Goal: Task Accomplishment & Management: Manage account settings

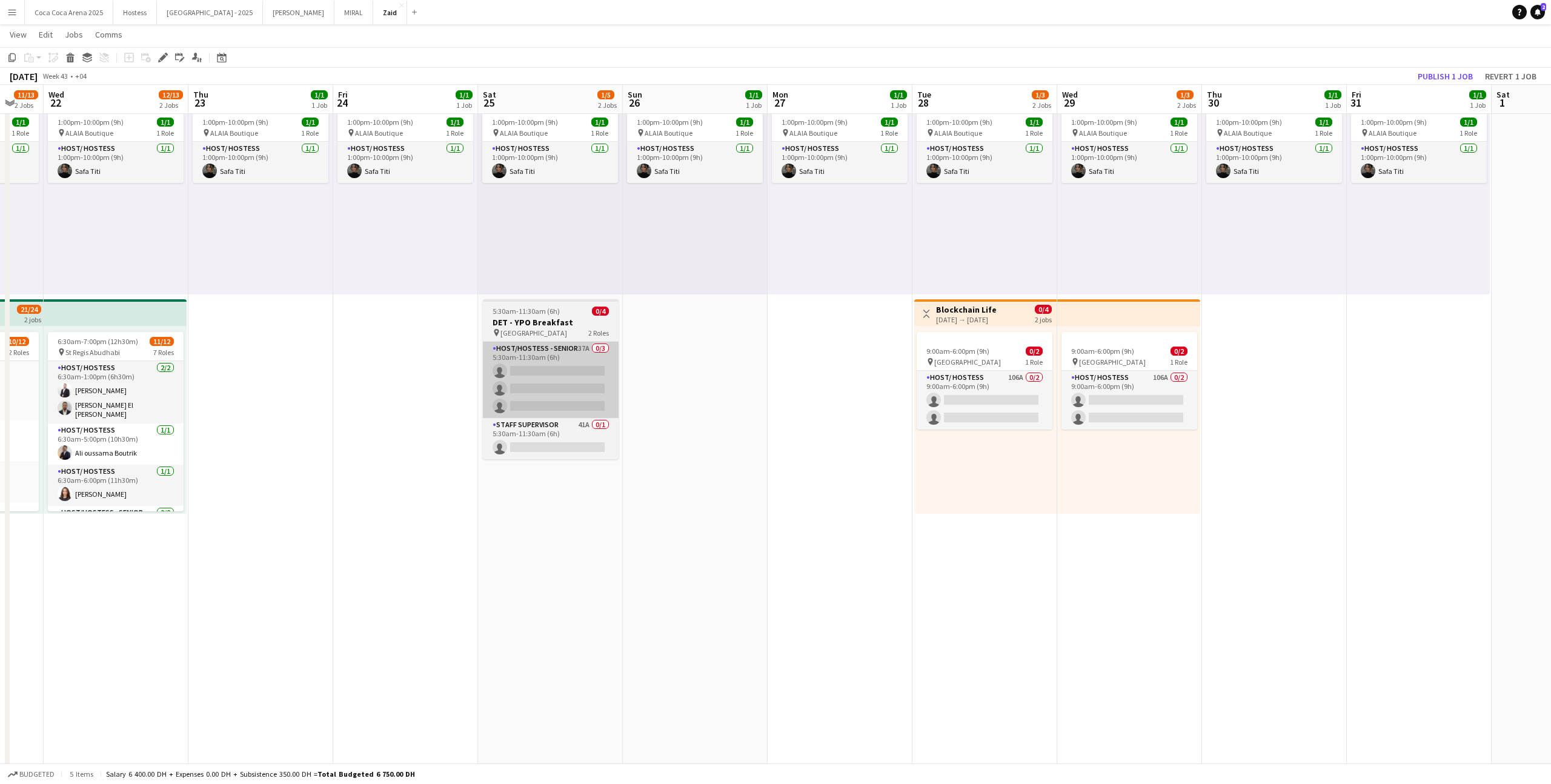
scroll to position [0, 425]
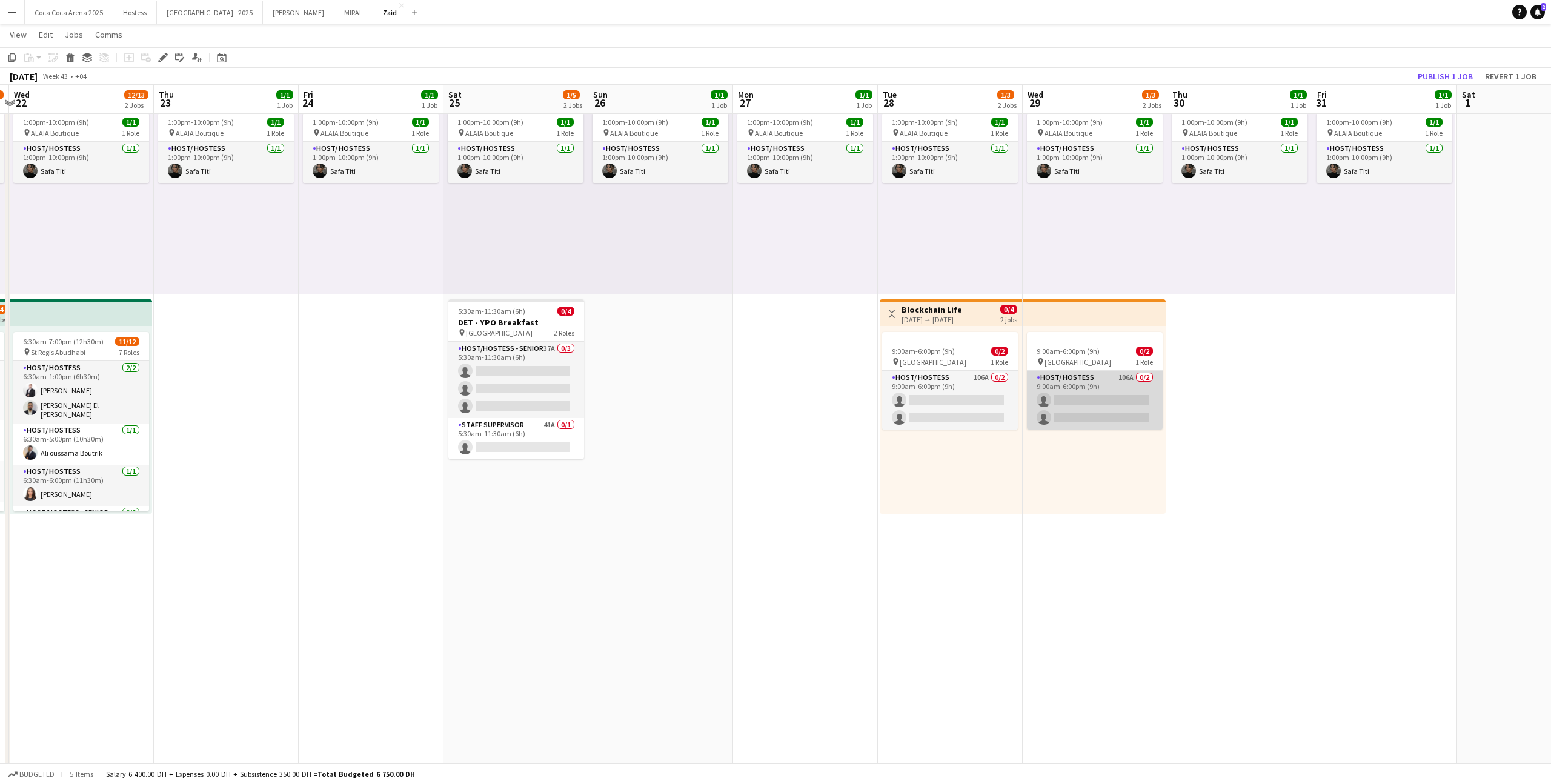
click at [1075, 403] on app-card-role "Host/ Hostess 106A 0/2 9:00am-6:00pm (9h) single-neutral-actions single-neutral…" at bounding box center [1095, 400] width 136 height 59
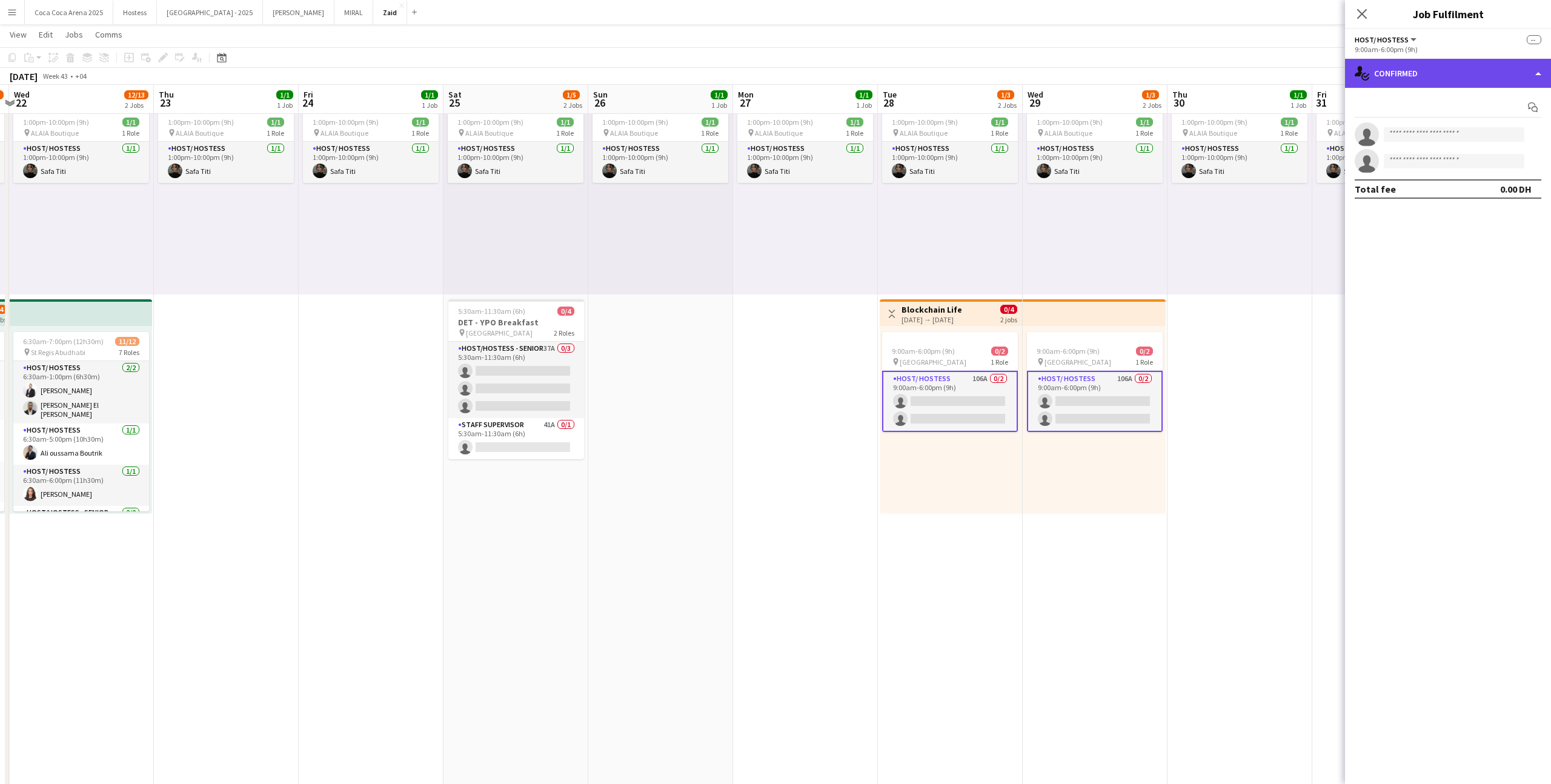
click at [1425, 78] on div "single-neutral-actions-check-2 Confirmed" at bounding box center [1448, 74] width 206 height 29
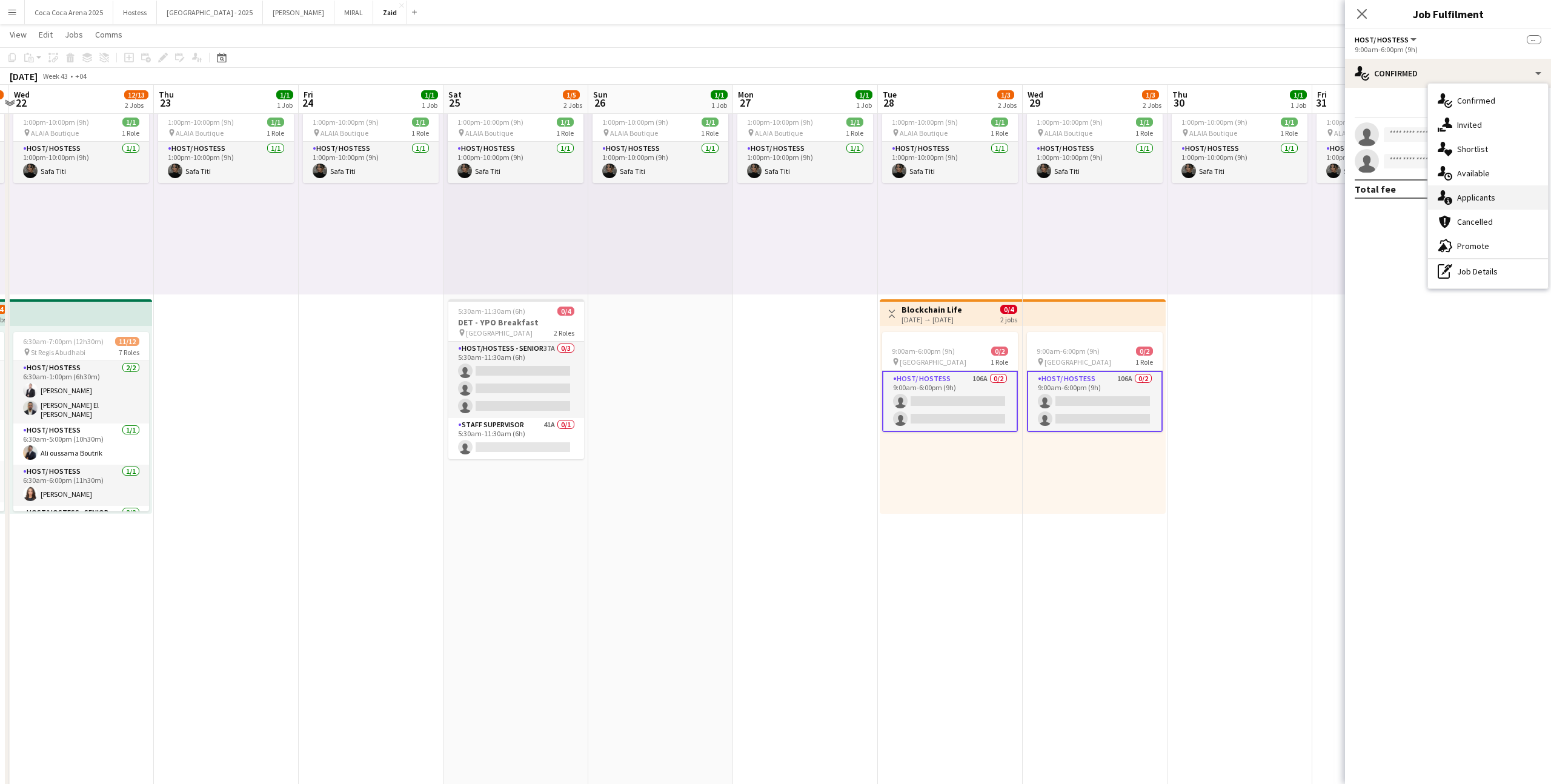
click at [1476, 202] on span "Applicants" at bounding box center [1476, 197] width 38 height 11
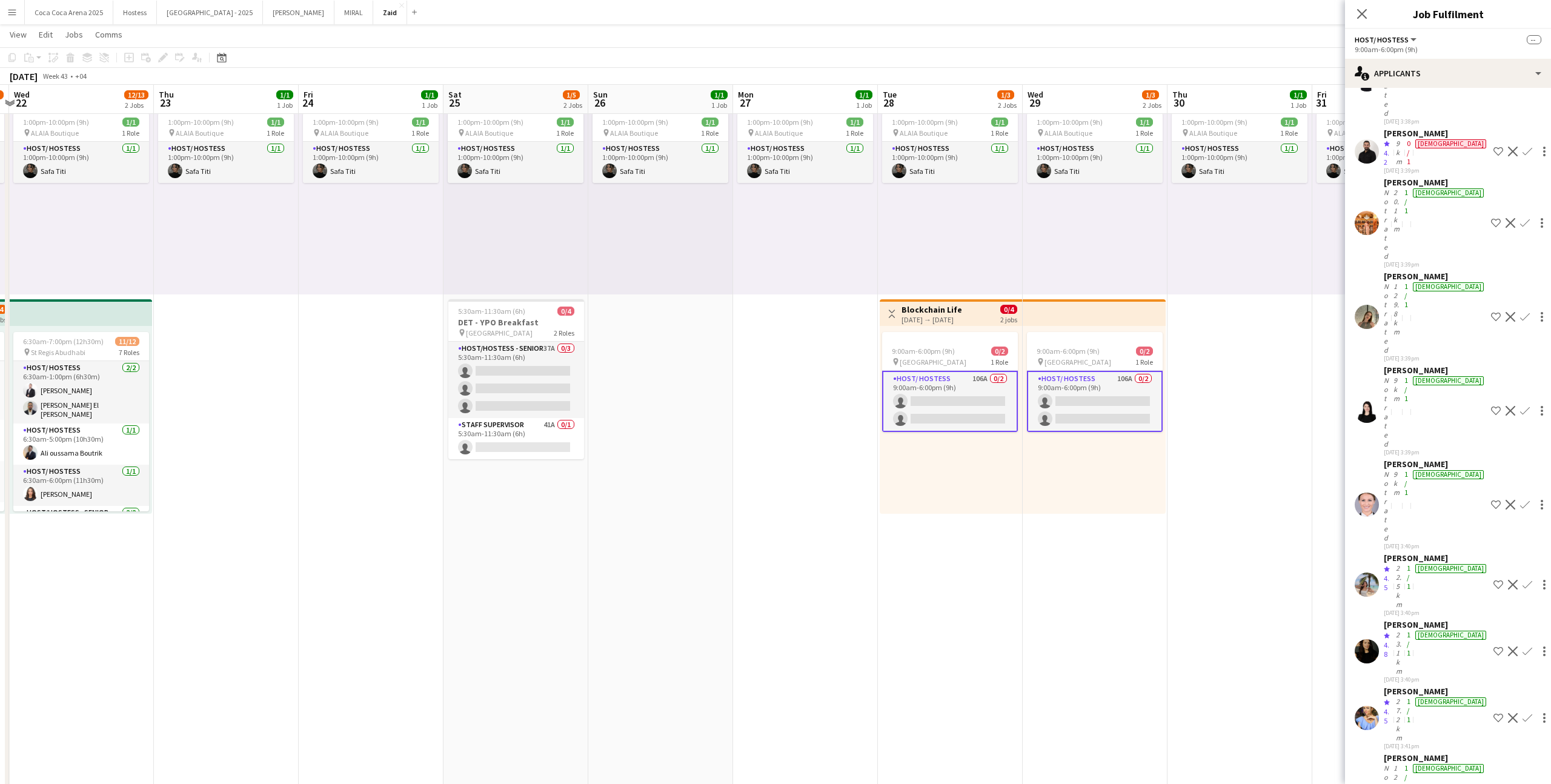
scroll to position [3204, 0]
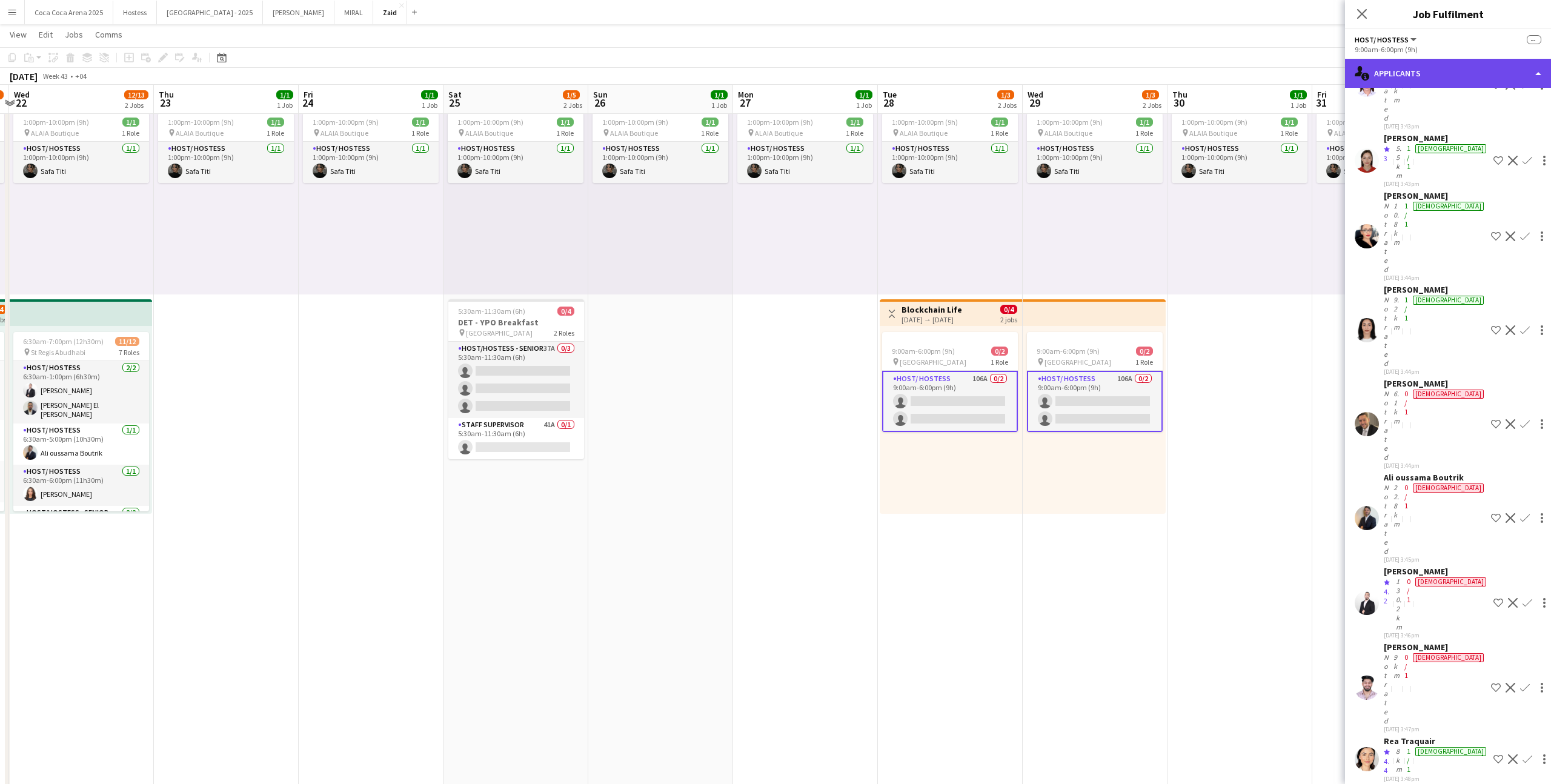
click at [1425, 68] on div "single-neutral-actions-information Applicants" at bounding box center [1448, 74] width 206 height 29
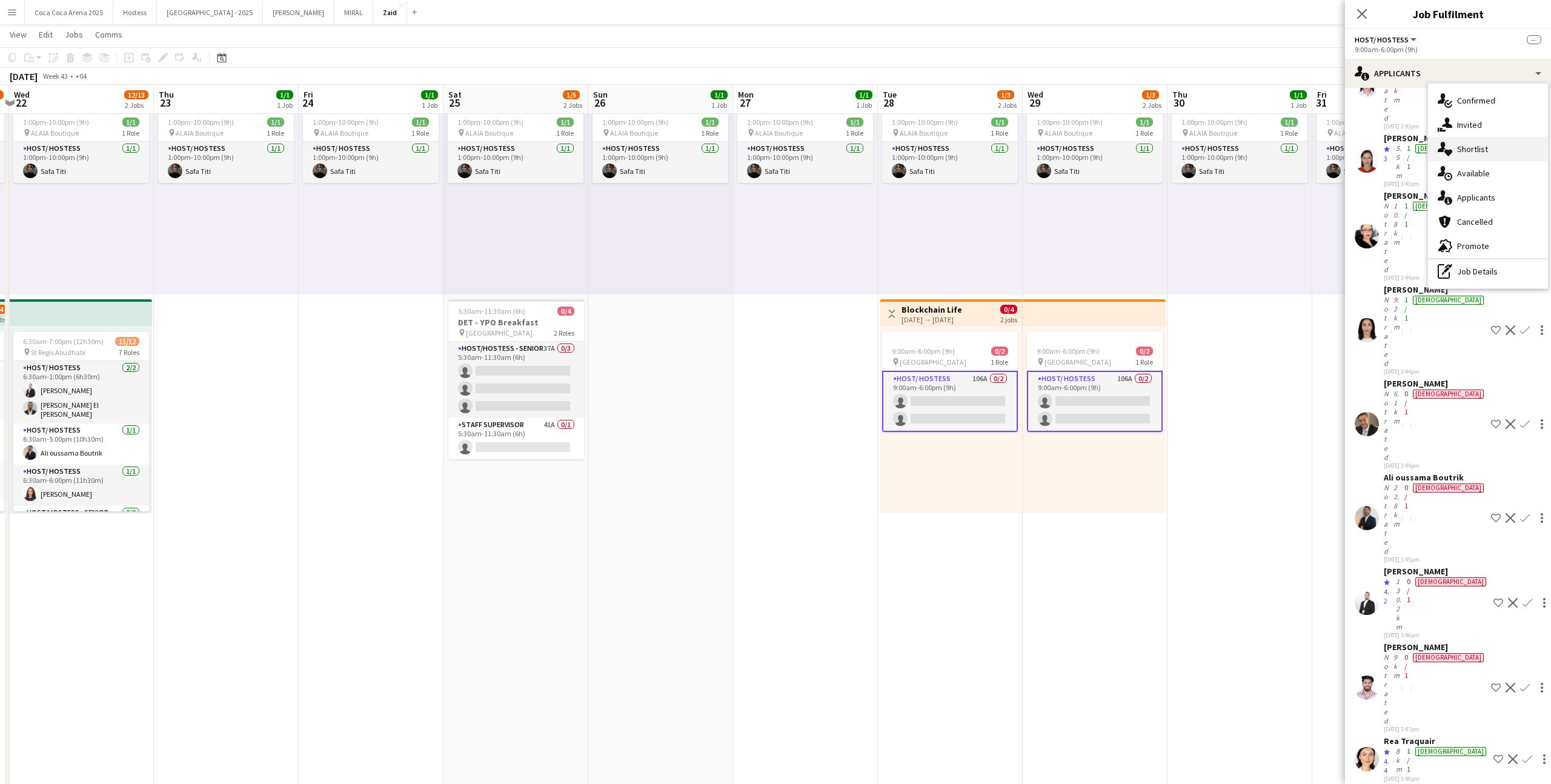
click at [1467, 157] on div "single-neutral-actions-heart Shortlist" at bounding box center [1488, 149] width 120 height 24
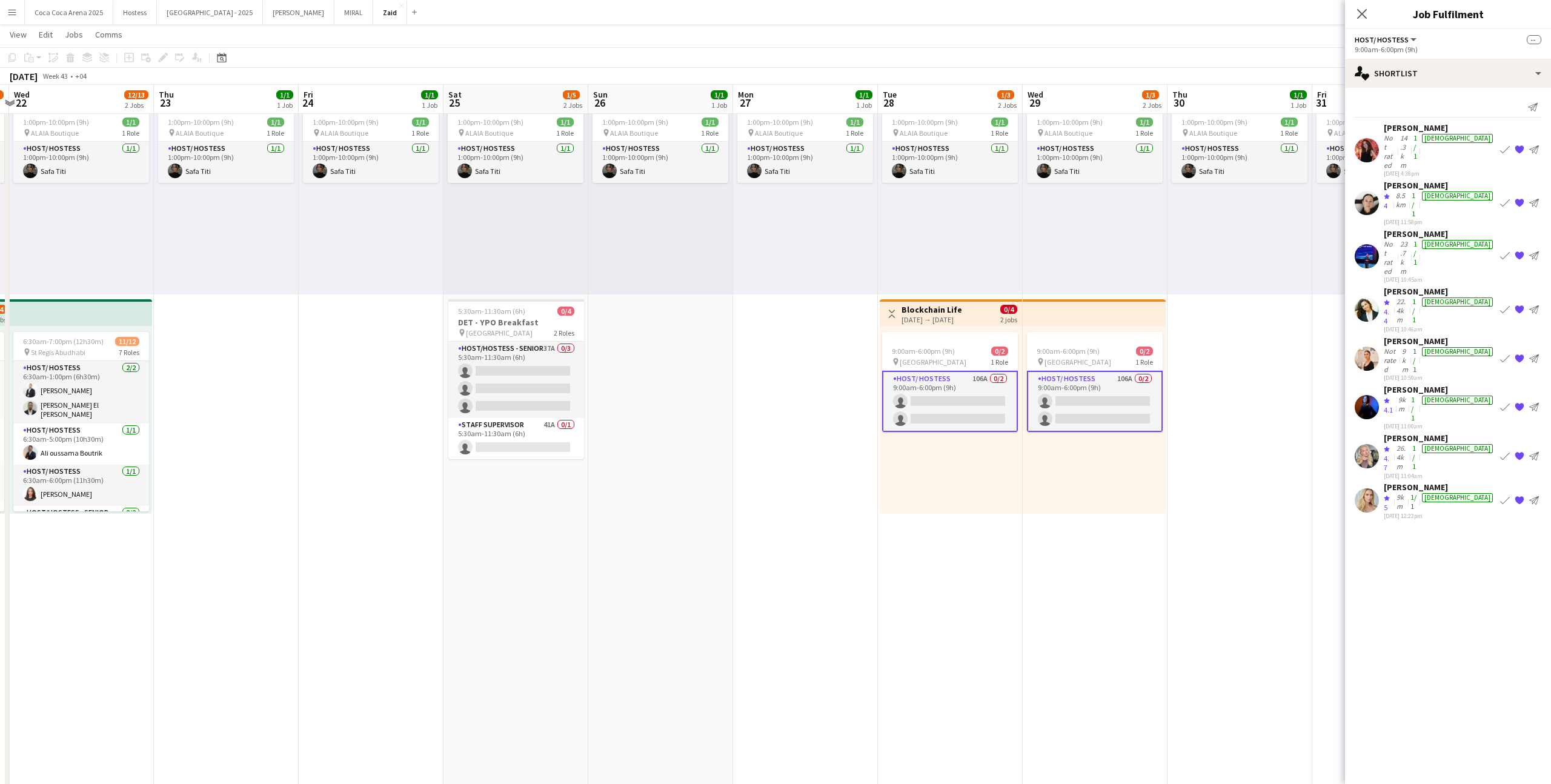
click at [957, 399] on app-card-role "Host/ Hostess 106A 0/2 9:00am-6:00pm (9h) single-neutral-actions single-neutral…" at bounding box center [950, 401] width 136 height 61
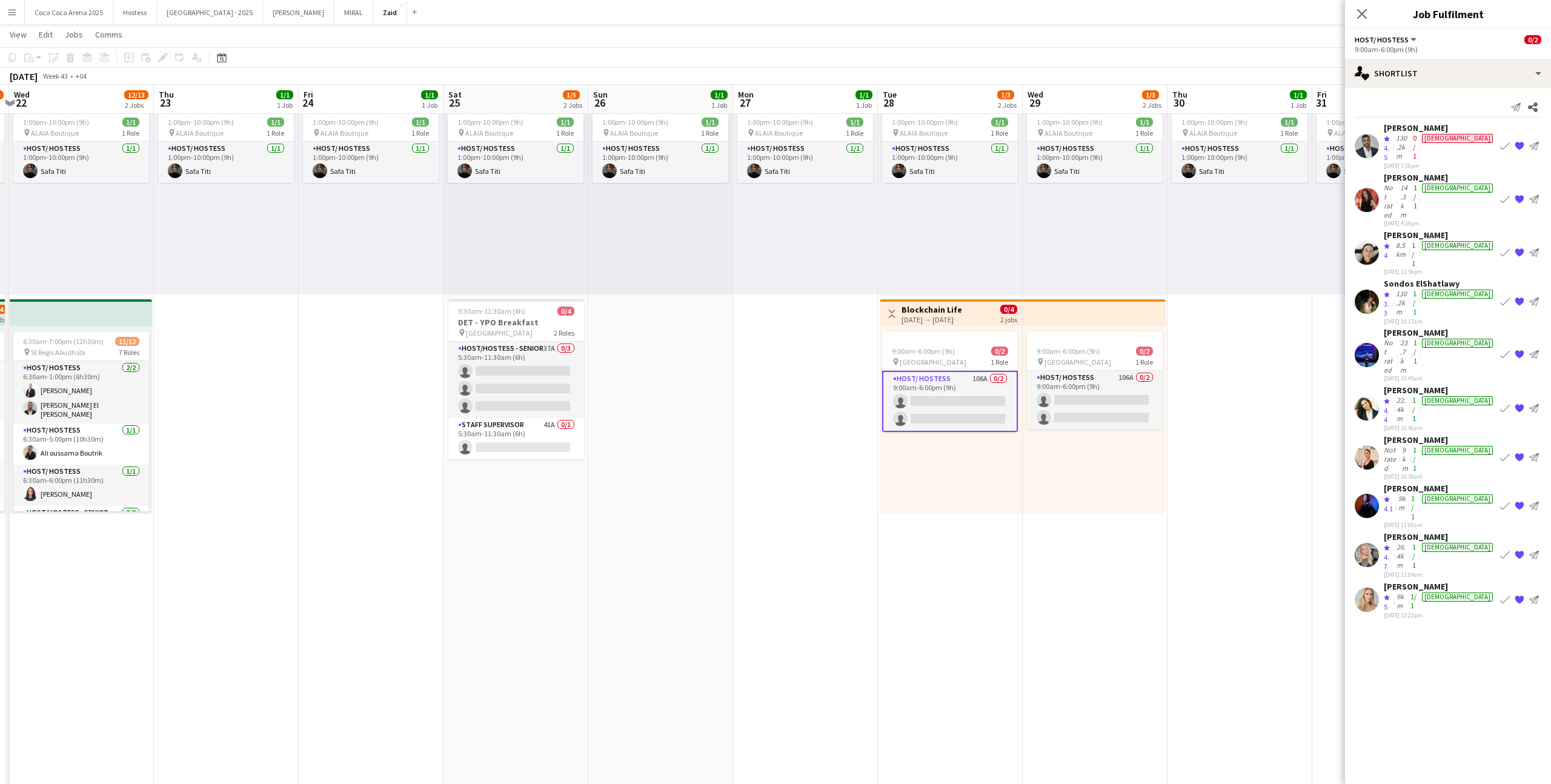
click at [1519, 141] on app-icon "{{ spriteTitle }}" at bounding box center [1519, 145] width 10 height 10
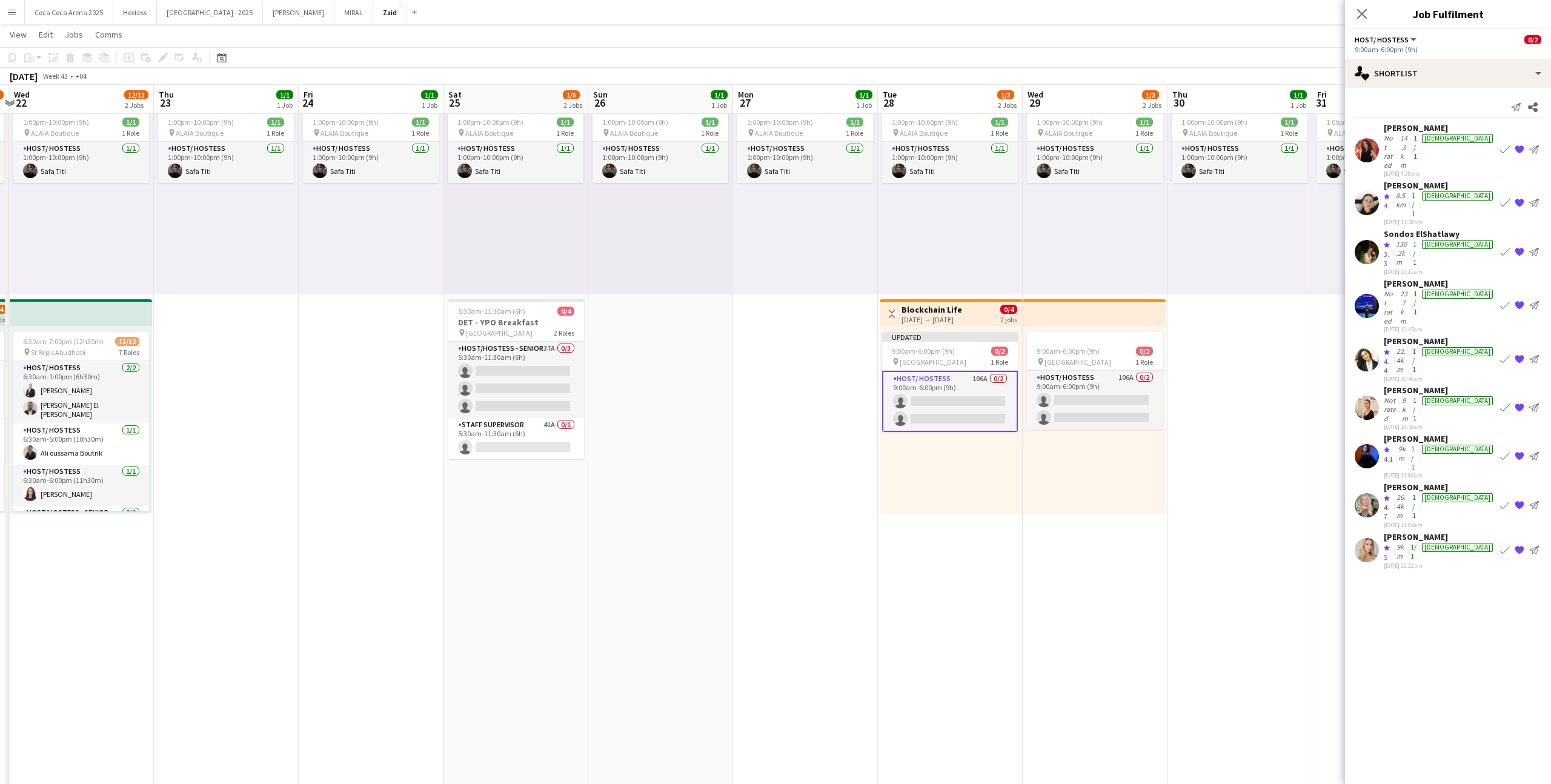
click at [1518, 247] on app-icon "{{ spriteTitle }}" at bounding box center [1519, 251] width 10 height 10
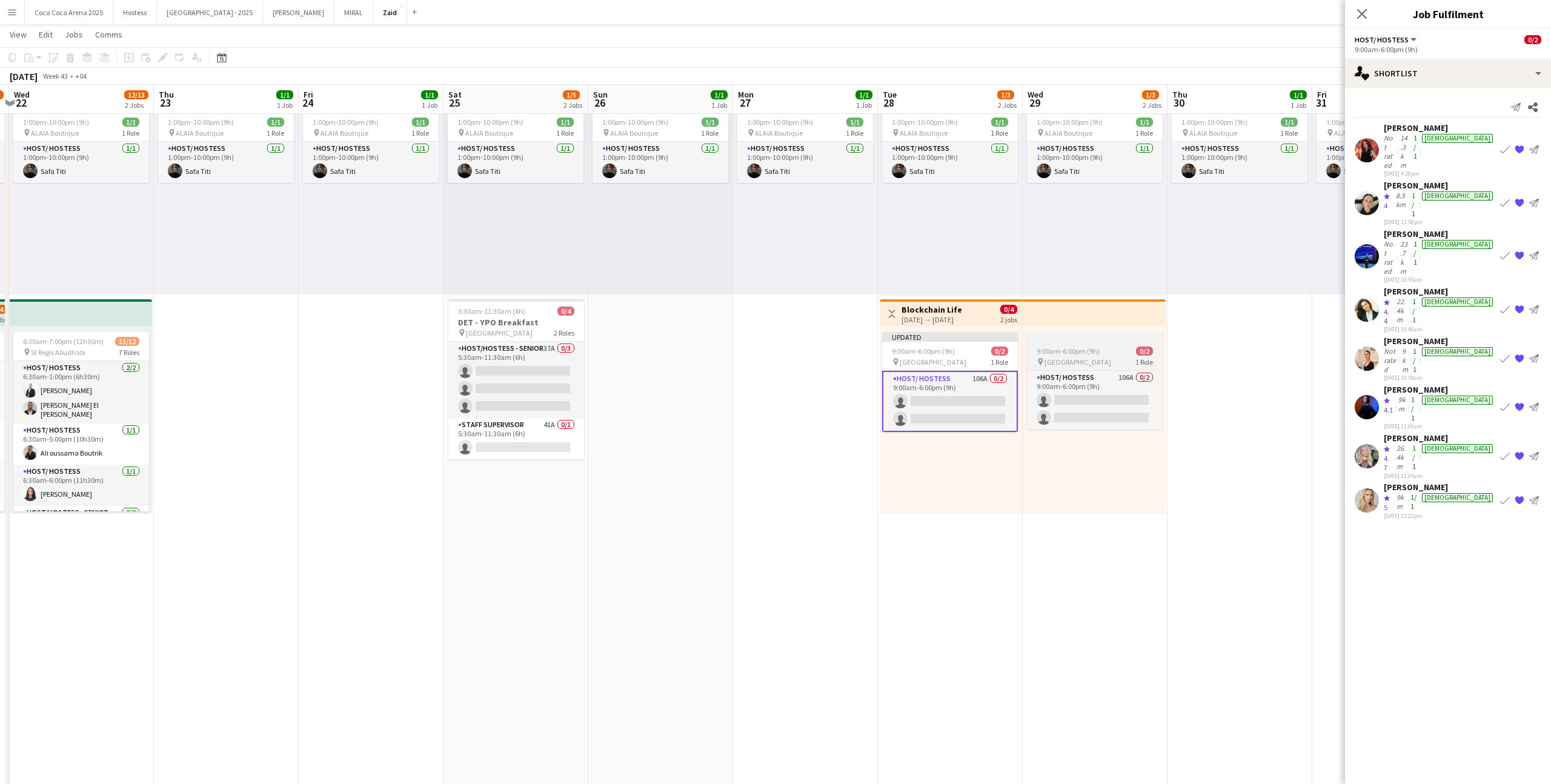
click at [1156, 361] on div "pin Festival Arena 1 Role" at bounding box center [1095, 361] width 136 height 10
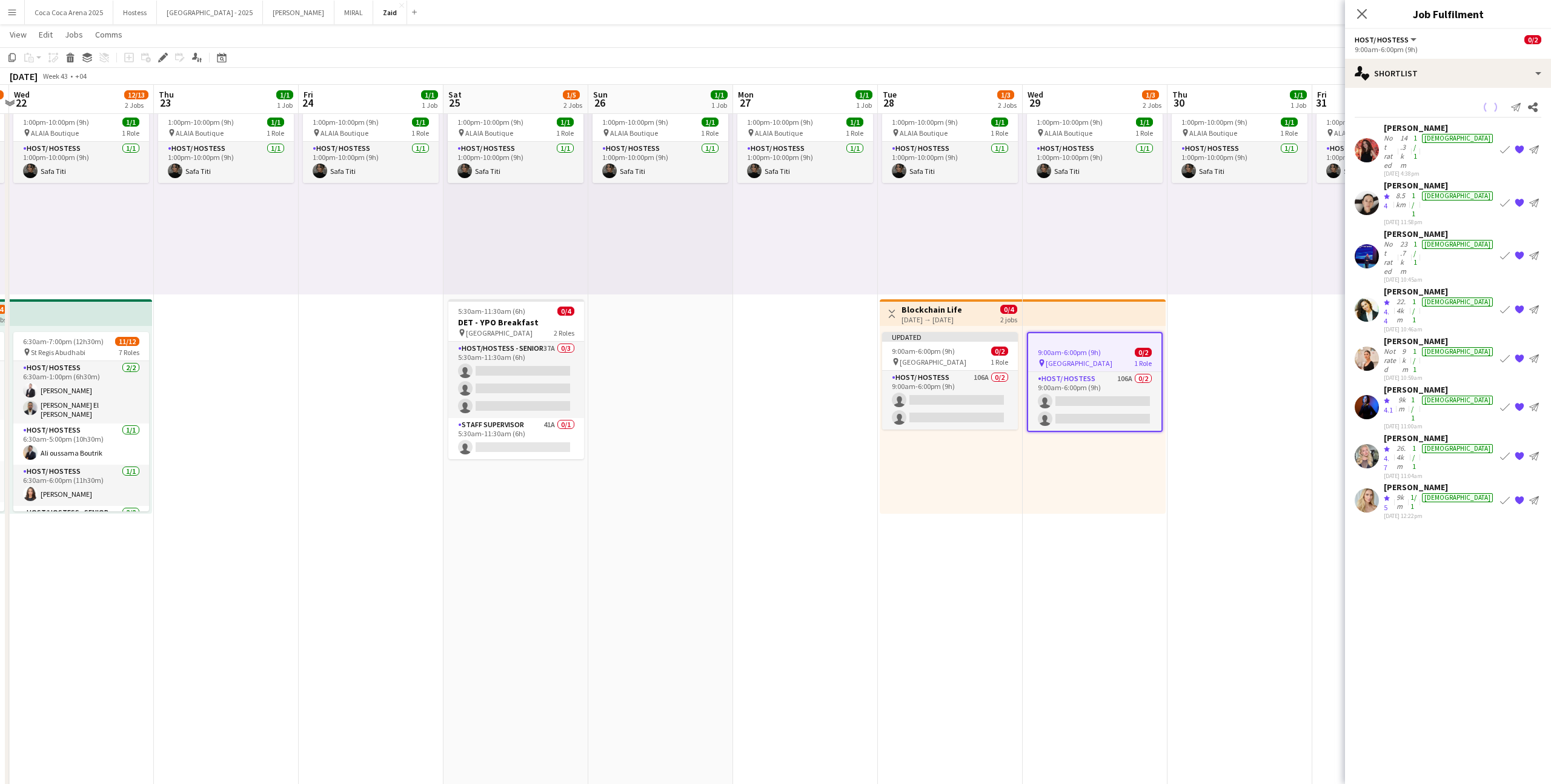
click at [1168, 372] on app-date-cell "1:00pm-10:00pm (9h) 1/1 pin ALAIA Boutique 1 Role Host/ Hostess 1/1 1:00pm-10:0…" at bounding box center [1240, 673] width 145 height 1196
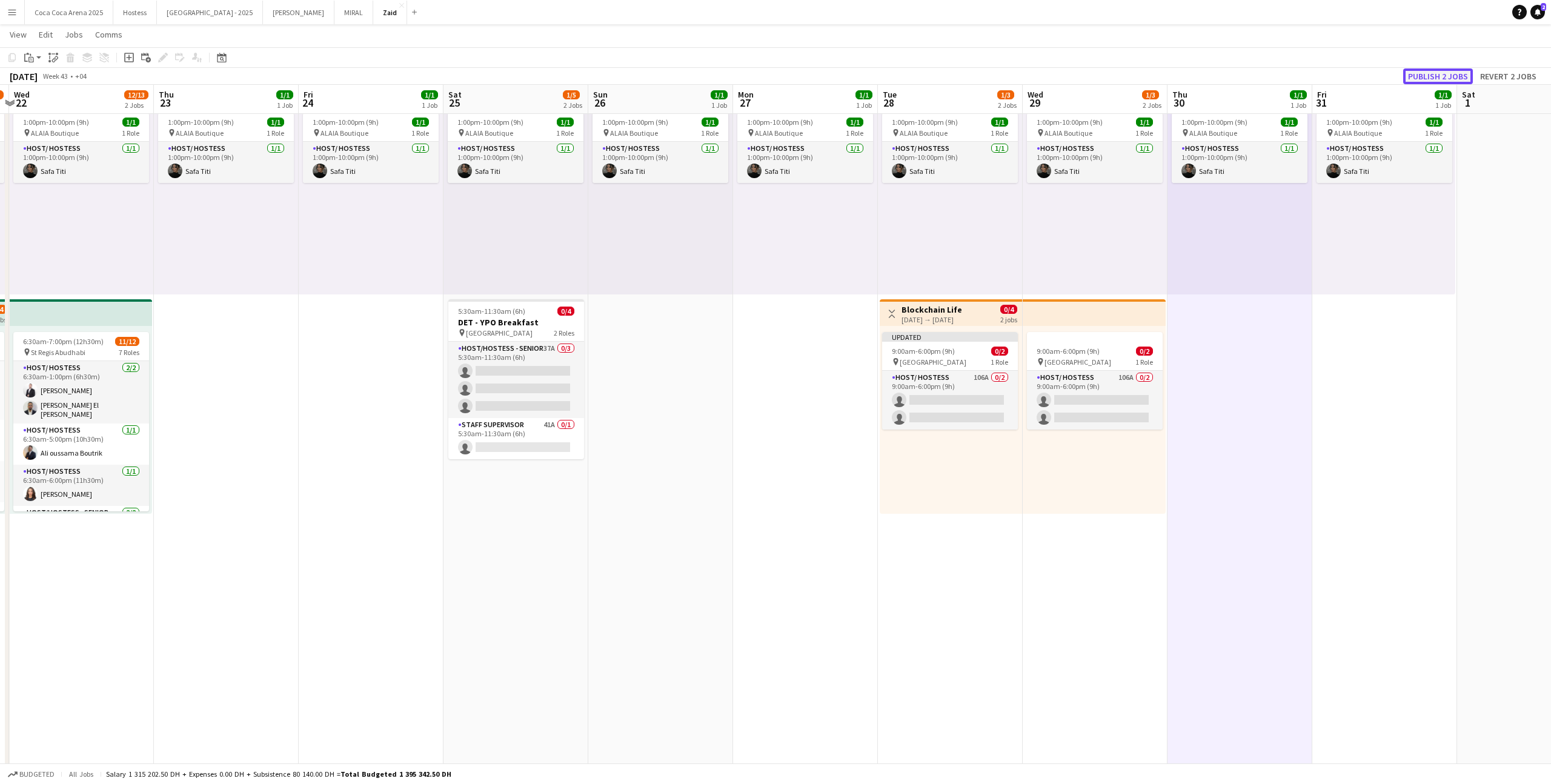
click at [1458, 74] on button "Publish 2 jobs" at bounding box center [1438, 76] width 70 height 16
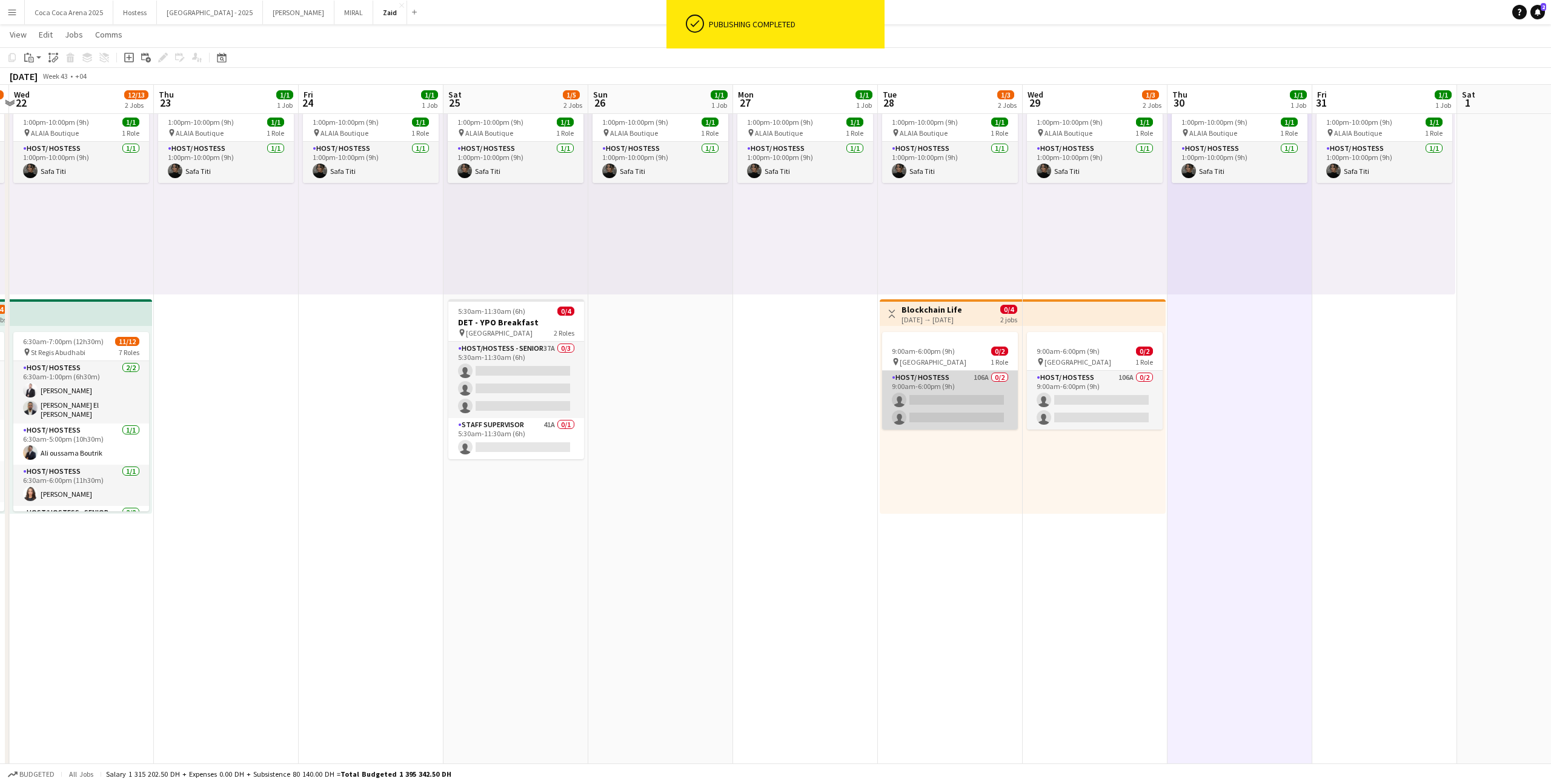
click at [965, 380] on app-card-role "Host/ Hostess 106A 0/2 9:00am-6:00pm (9h) single-neutral-actions single-neutral…" at bounding box center [950, 400] width 136 height 59
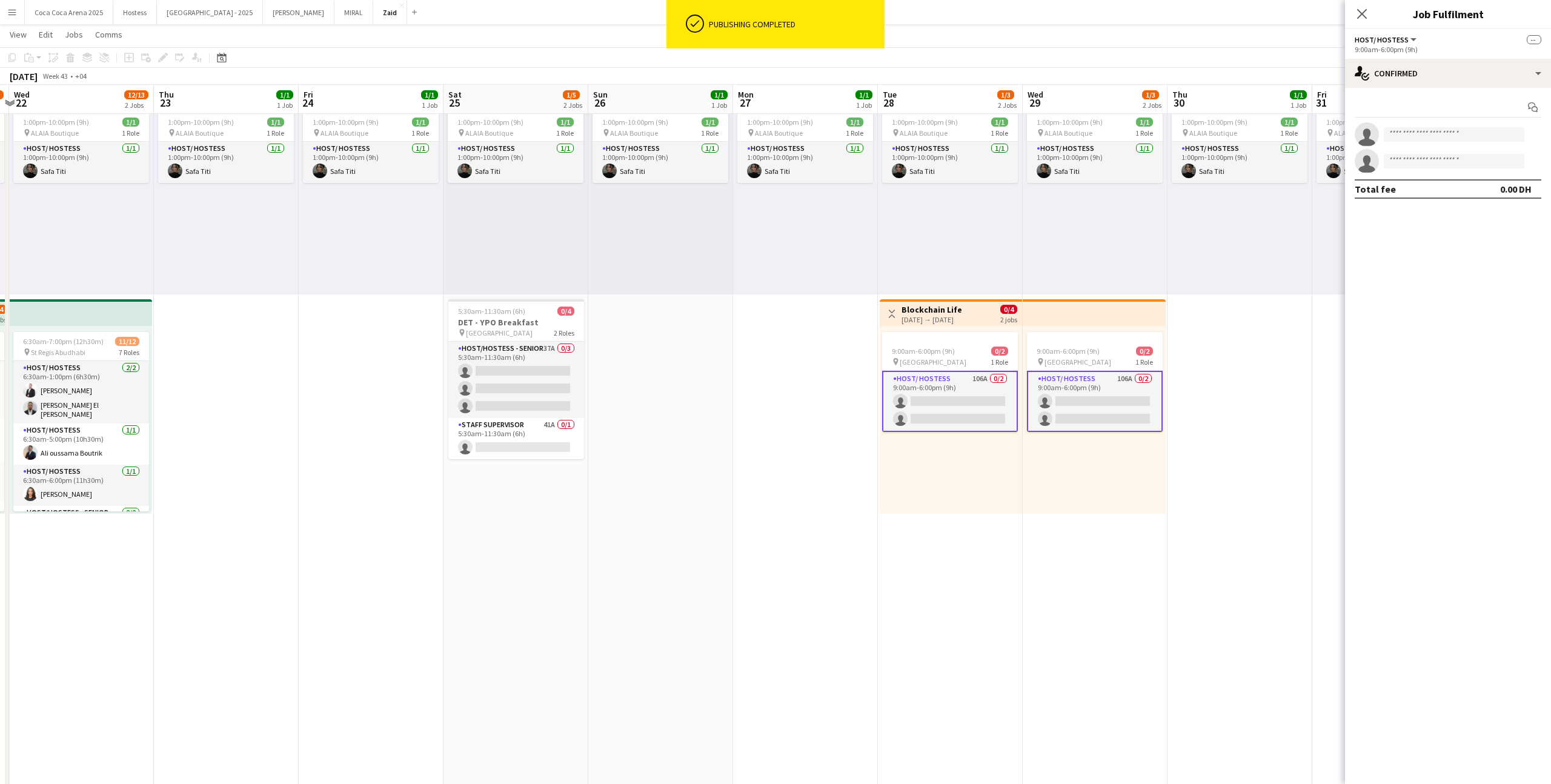
click at [988, 404] on app-card-role "Host/ Hostess 106A 0/2 9:00am-6:00pm (9h) single-neutral-actions single-neutral…" at bounding box center [950, 401] width 136 height 61
click at [1538, 106] on app-icon "Share" at bounding box center [1533, 107] width 17 height 17
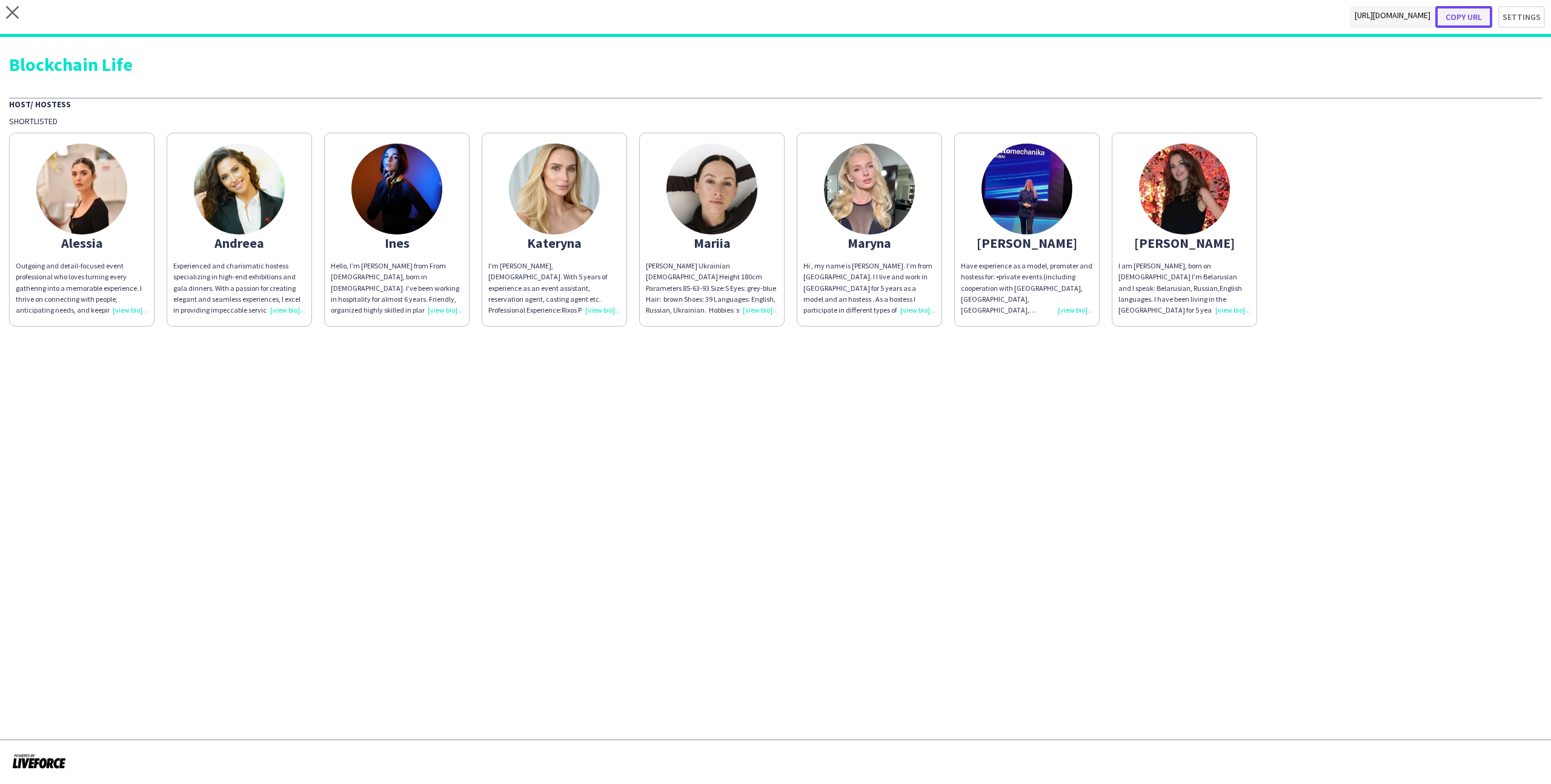
click at [1458, 19] on button "Copy url" at bounding box center [1463, 17] width 57 height 22
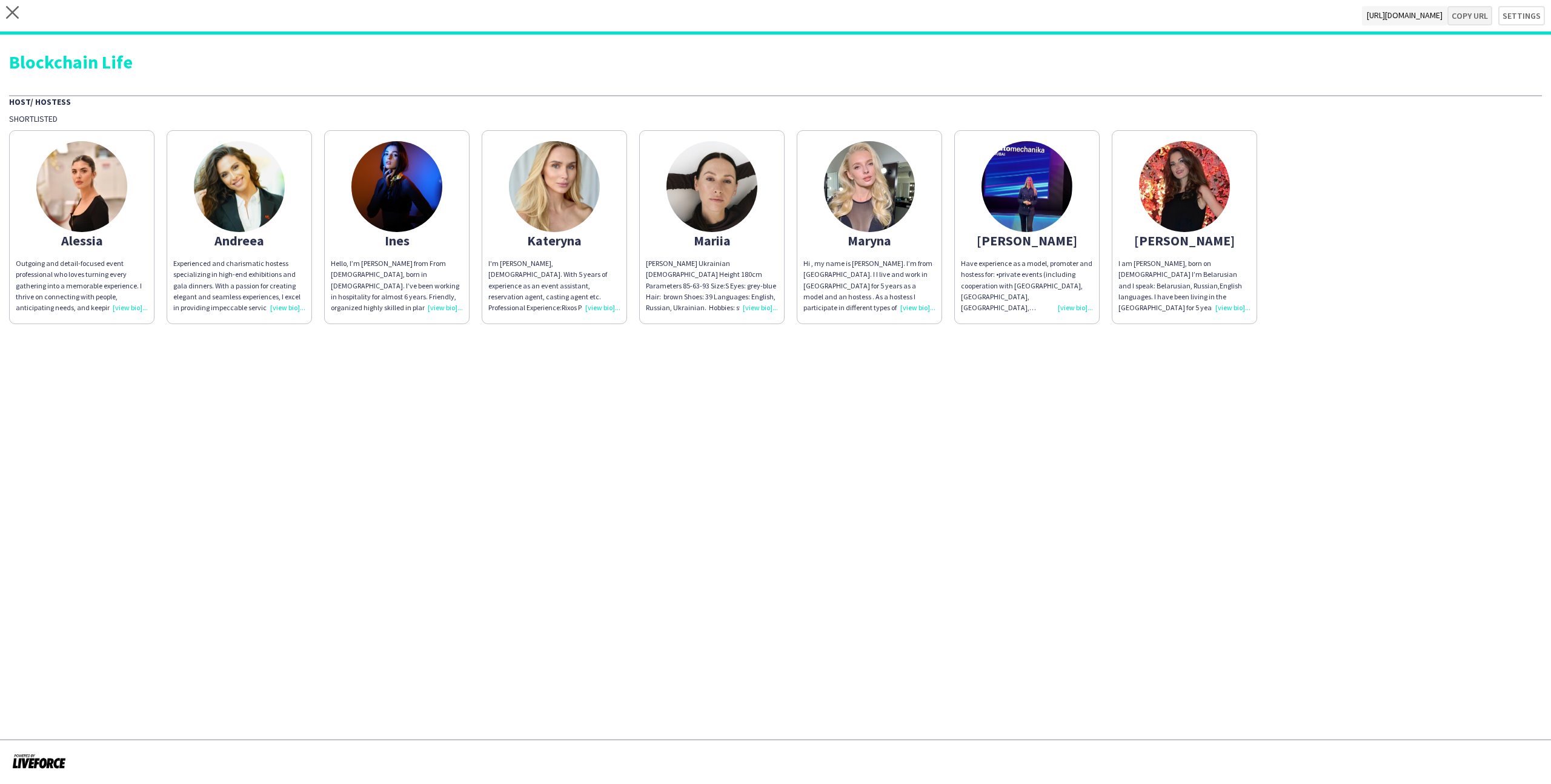
type textarea "**********"
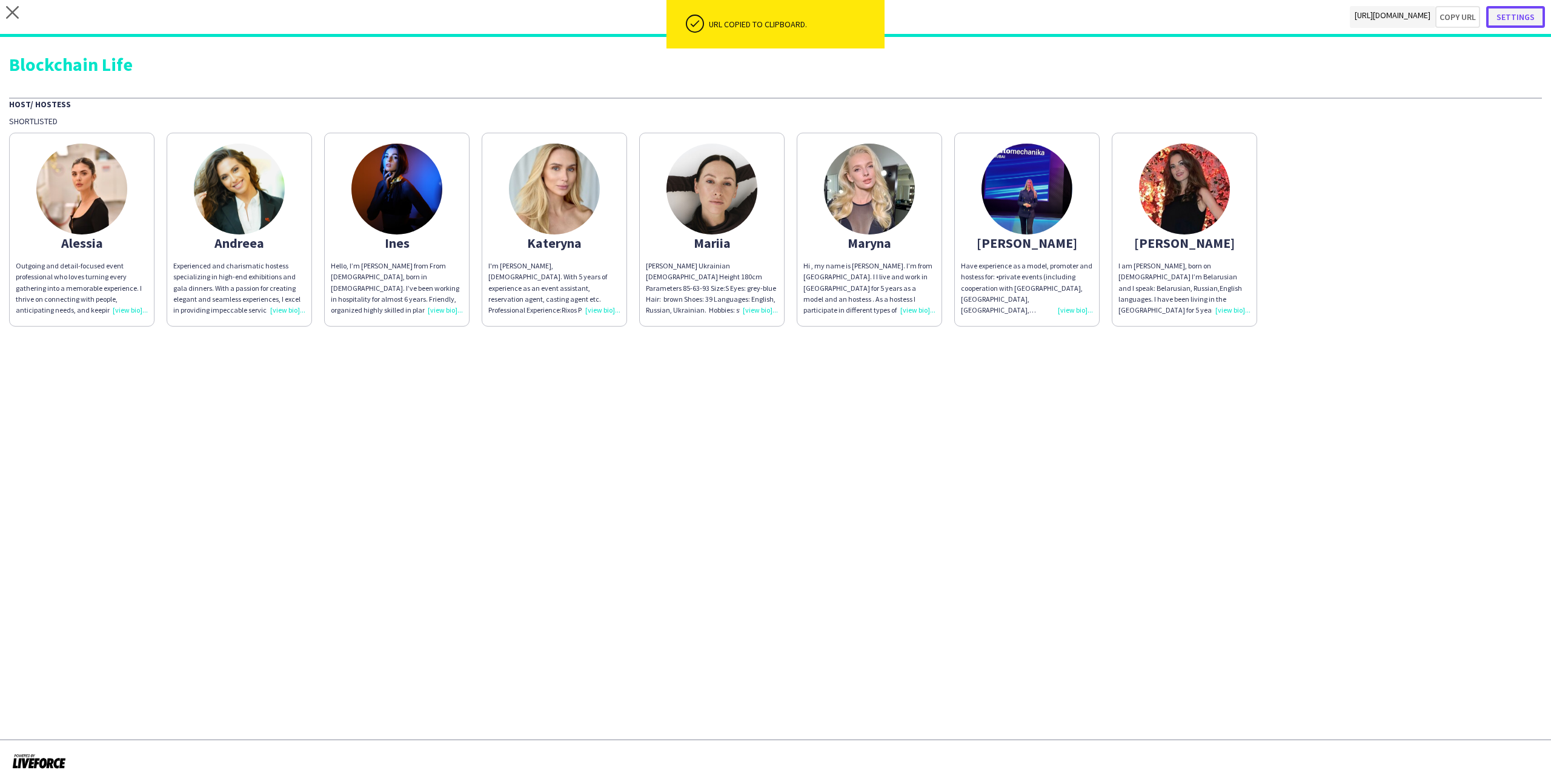
click at [1538, 20] on button "Settings" at bounding box center [1515, 17] width 59 height 22
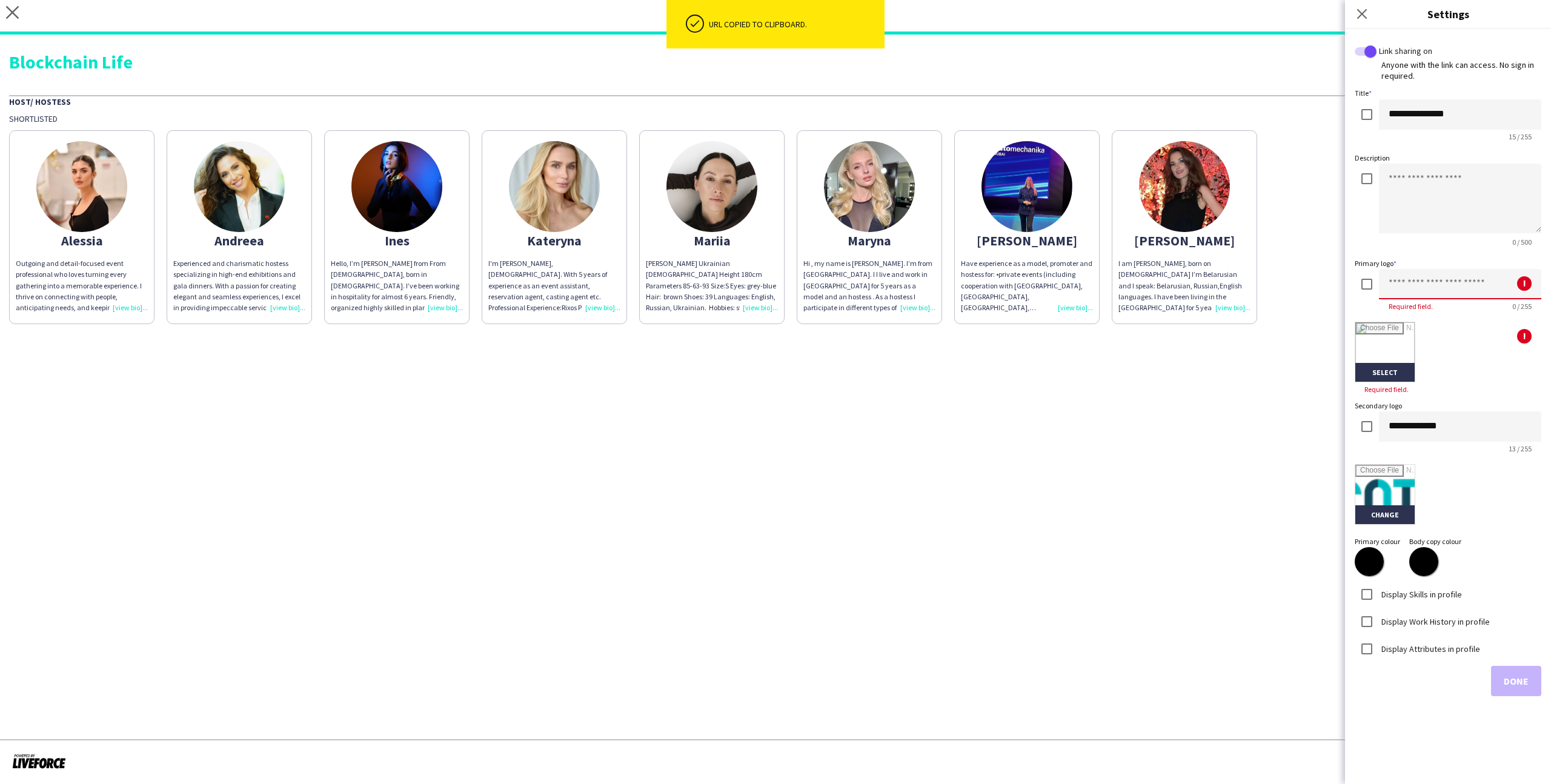
click at [1394, 277] on input at bounding box center [1460, 284] width 163 height 30
type input "********"
click at [1391, 361] on input "file" at bounding box center [1385, 352] width 60 height 60
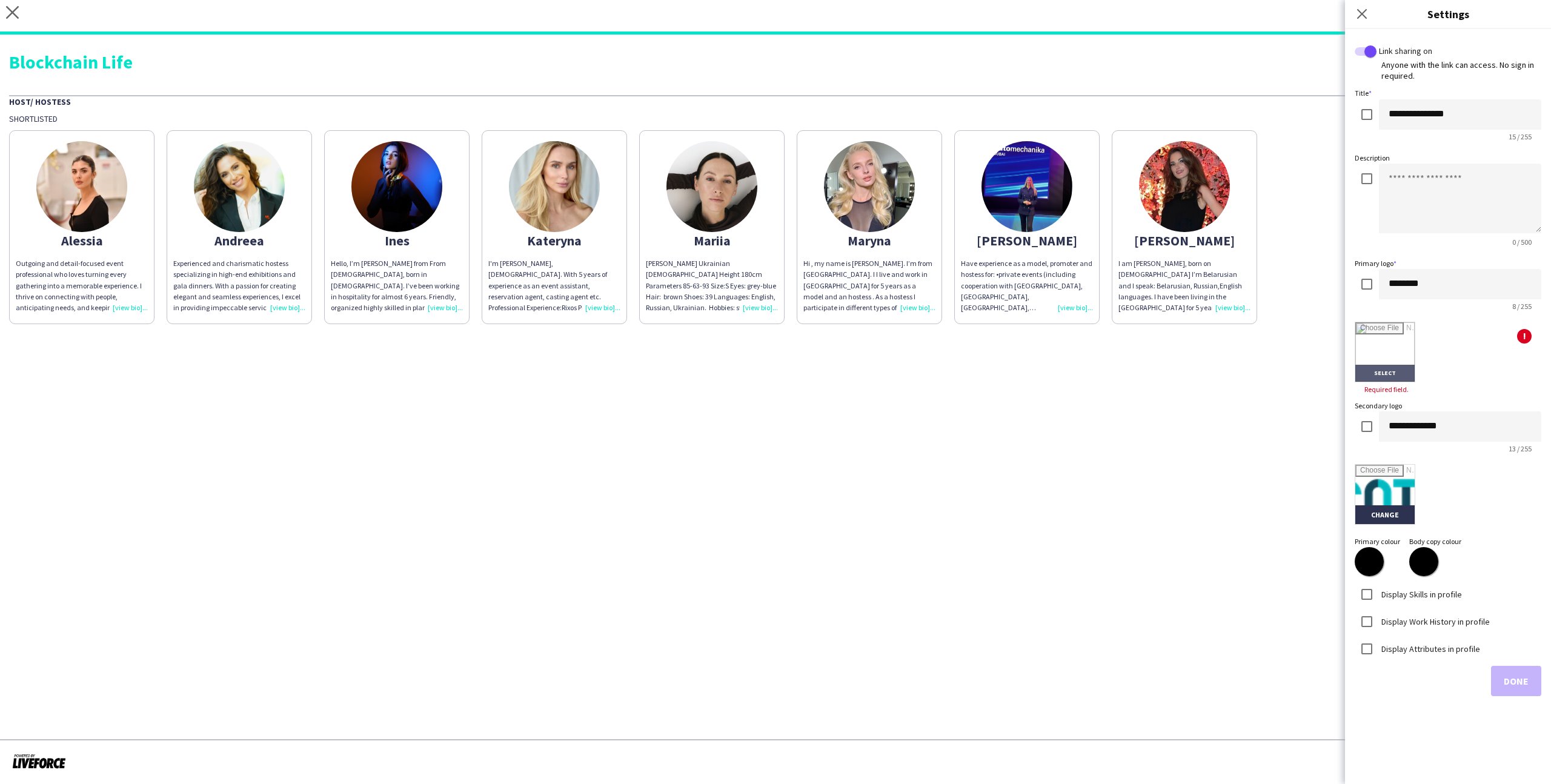
type input "**********"
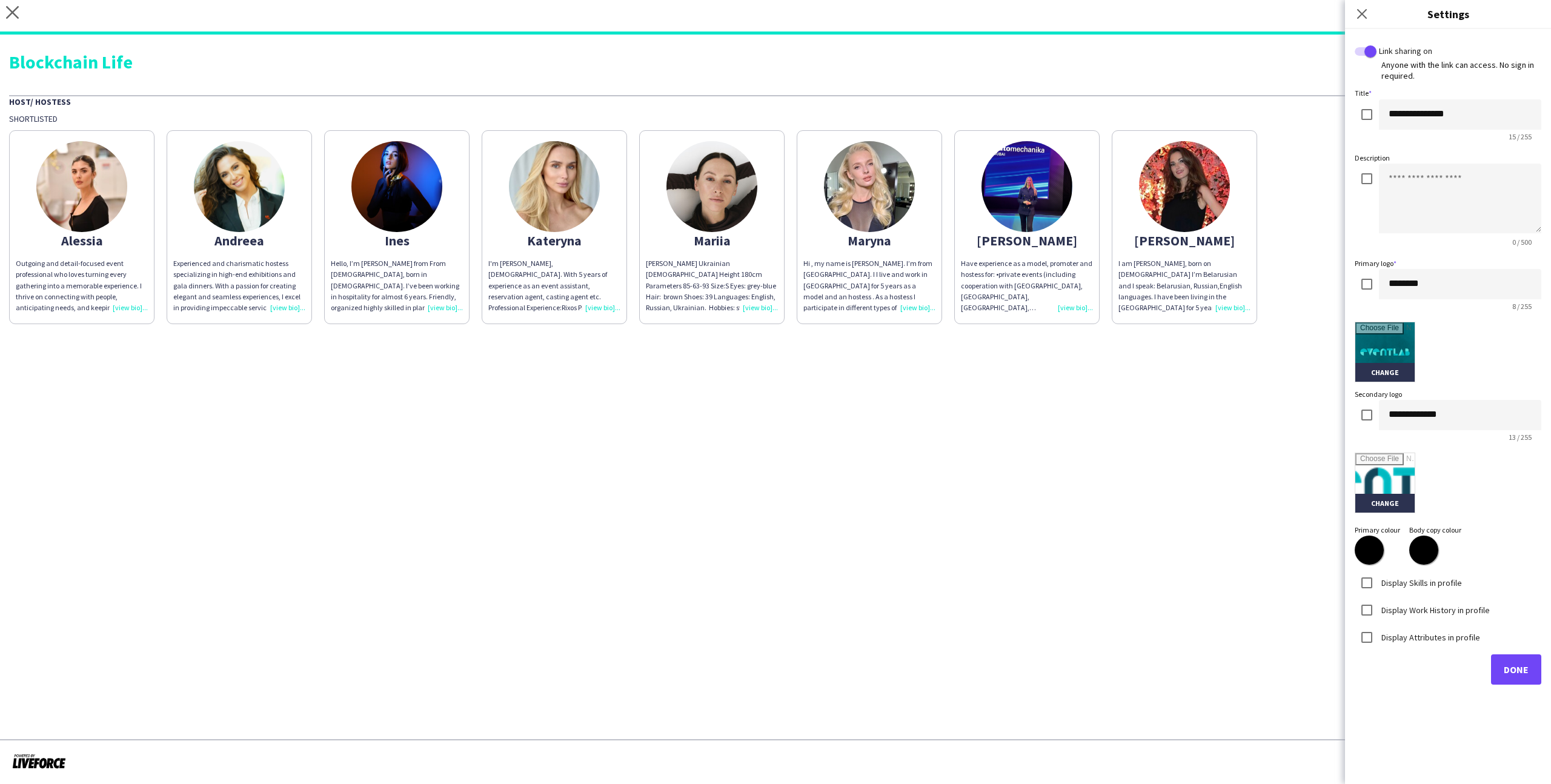
click at [1400, 586] on label "Display Skills in profile" at bounding box center [1420, 581] width 83 height 11
click at [1416, 616] on div "Display Work History in profile" at bounding box center [1422, 610] width 135 height 24
click at [1414, 609] on label "Display Work History in profile" at bounding box center [1434, 609] width 111 height 11
click at [1427, 634] on label "Display Attributes in profile" at bounding box center [1429, 636] width 101 height 11
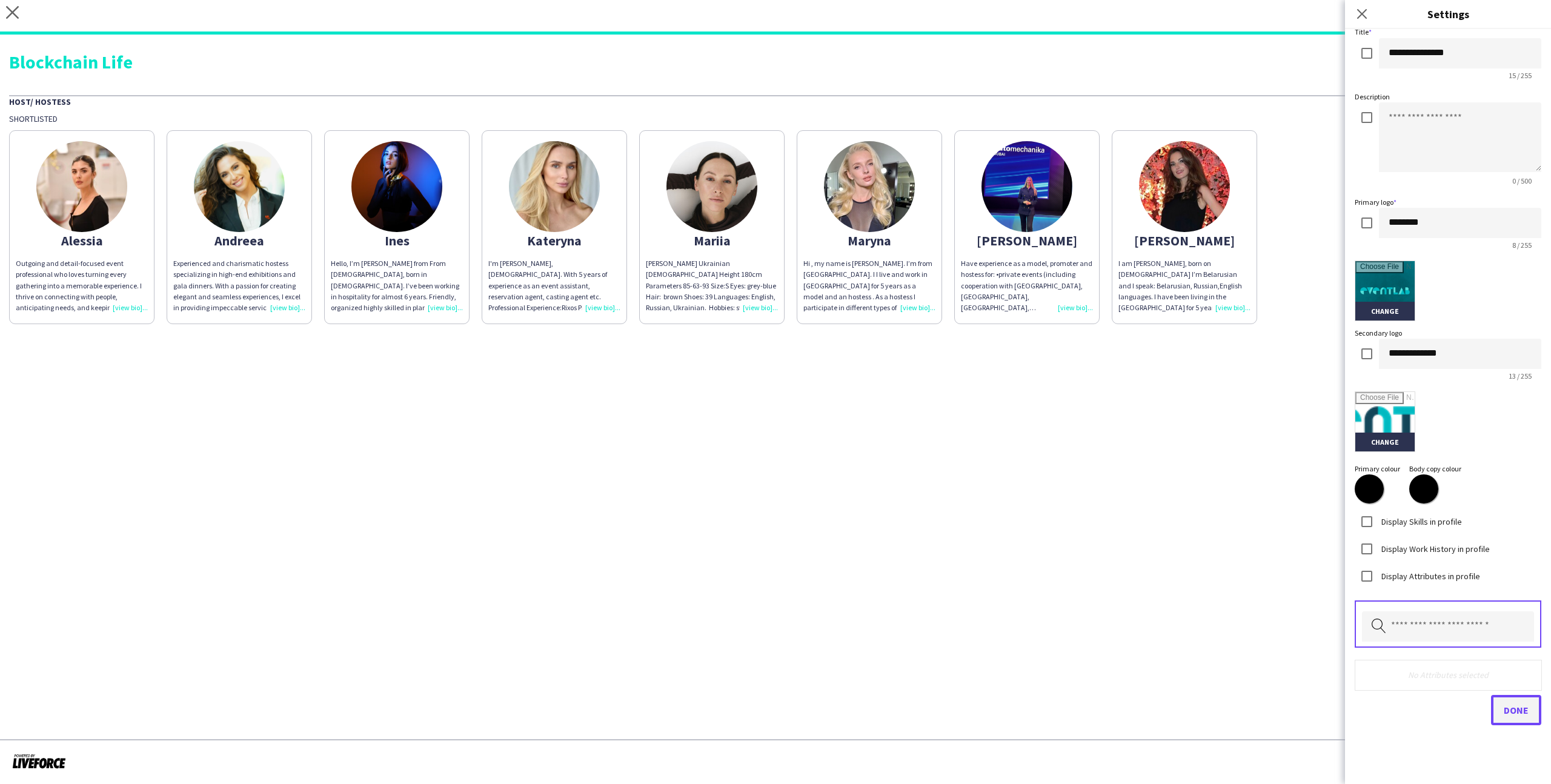
click at [1513, 708] on span "Done" at bounding box center [1515, 710] width 25 height 12
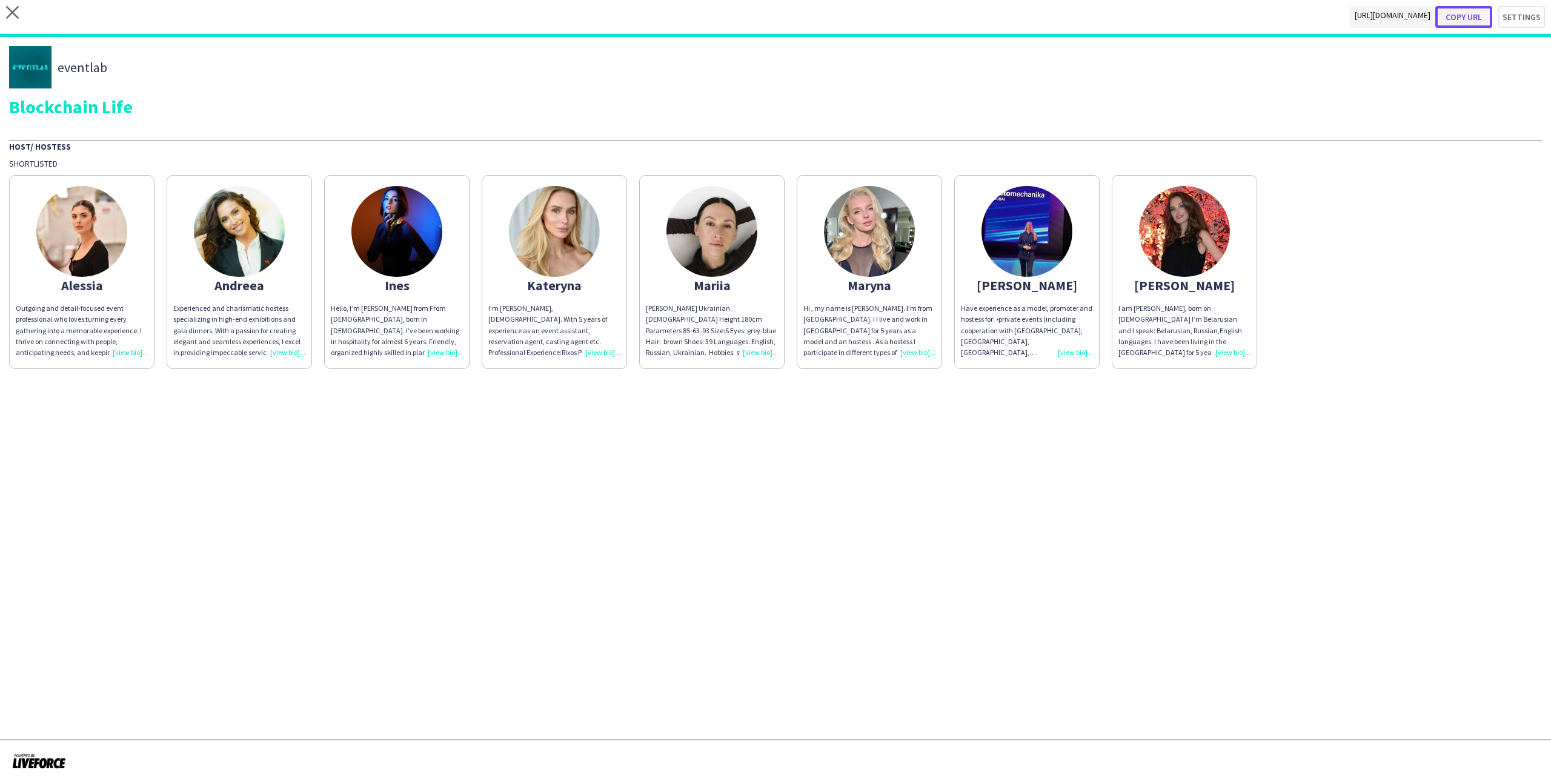
click at [1477, 17] on button "Copy url" at bounding box center [1463, 17] width 57 height 22
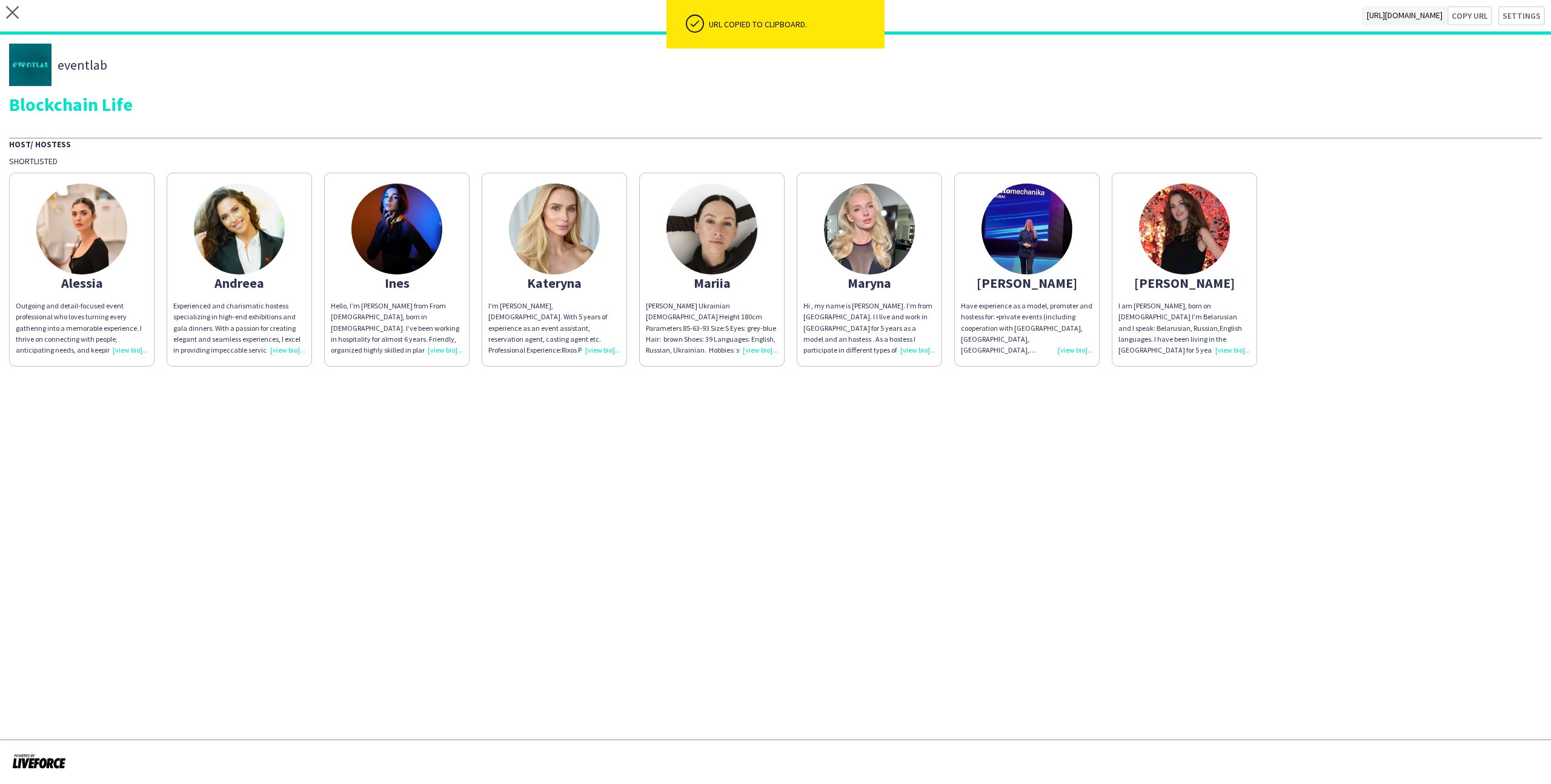
click at [1545, 23] on div "close https://admin.liveforce.co/v2/s/312e4bed-a612-426c-857b-89035c443fc5 Copy…" at bounding box center [775, 17] width 1551 height 34
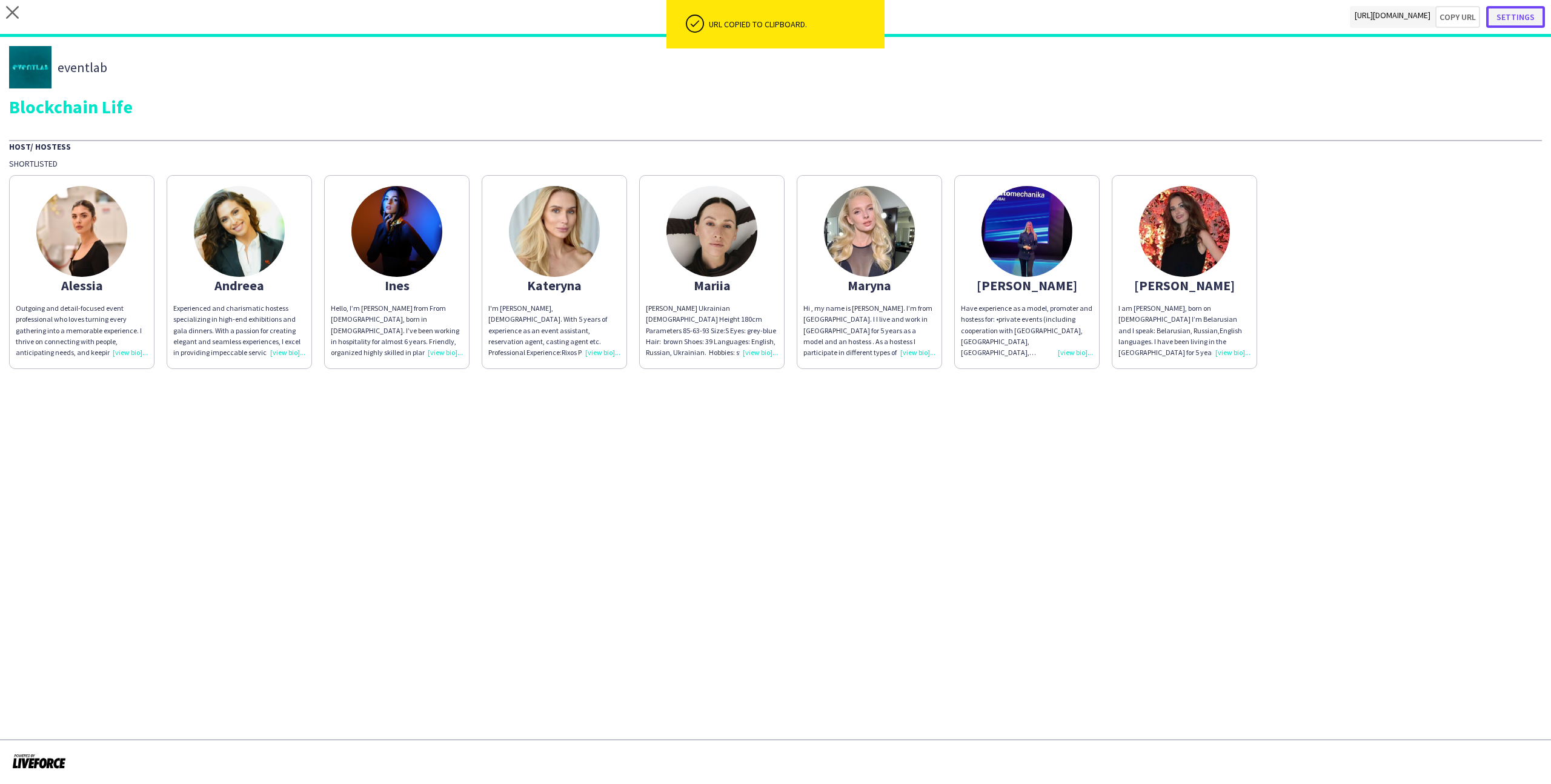
click at [1534, 20] on button "Settings" at bounding box center [1515, 17] width 59 height 22
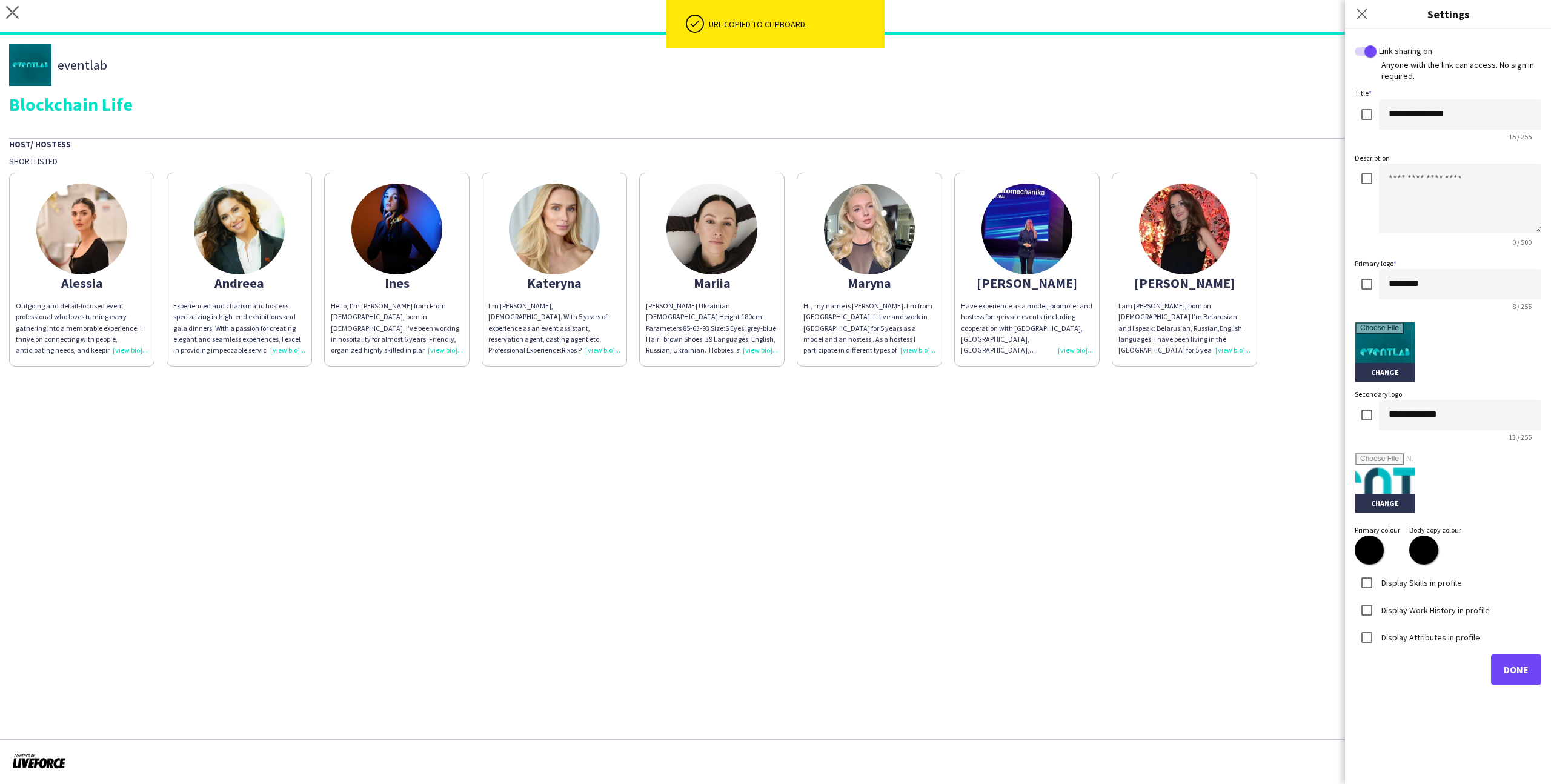
click at [1402, 639] on label "Display Attributes in profile" at bounding box center [1429, 636] width 101 height 11
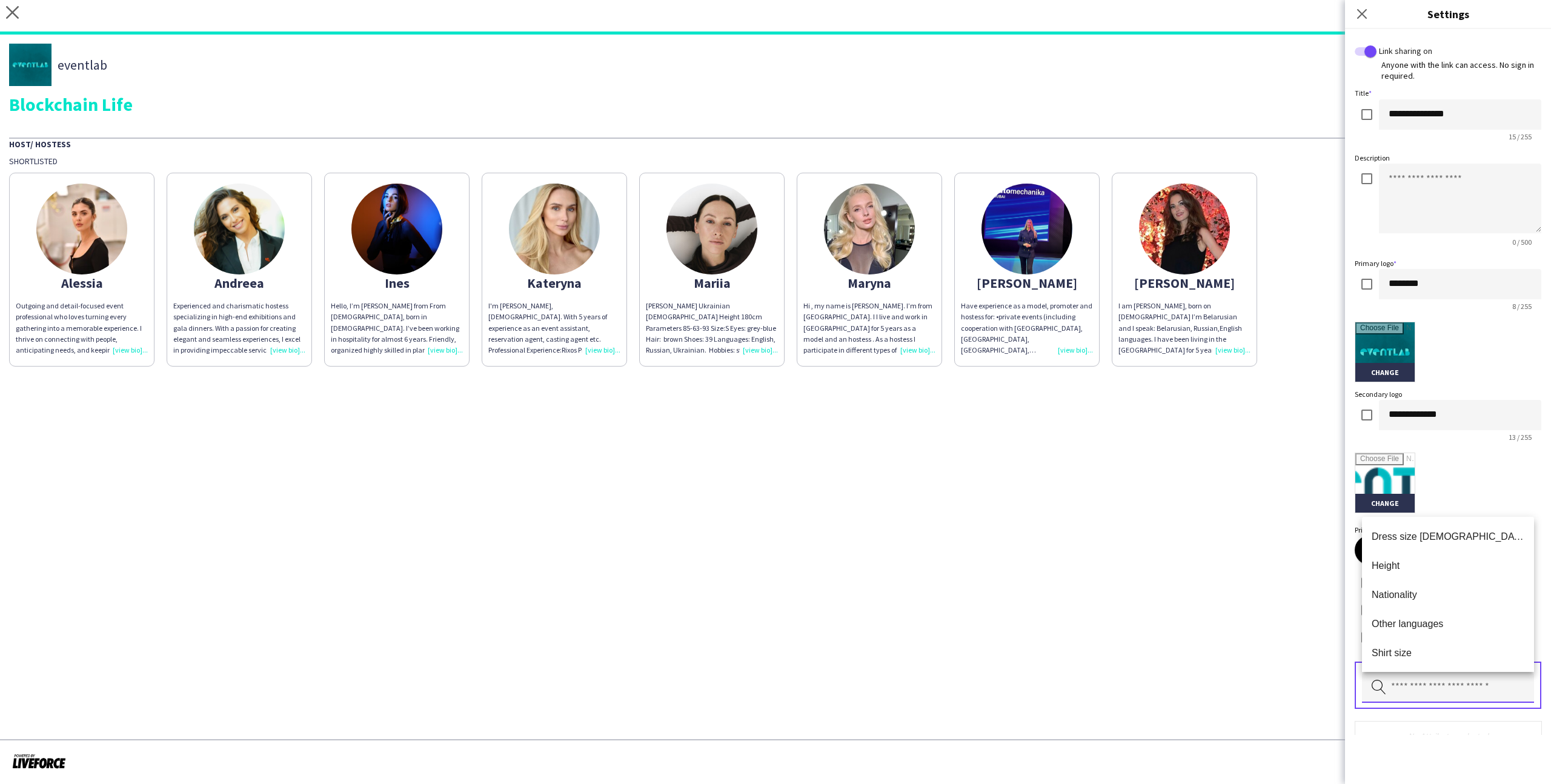
click at [1408, 692] on input "text" at bounding box center [1448, 688] width 172 height 30
click at [1420, 564] on span "Height" at bounding box center [1448, 566] width 152 height 11
click at [1423, 691] on input "text" at bounding box center [1448, 688] width 172 height 30
click at [1420, 555] on mat-option "Nationality" at bounding box center [1448, 565] width 172 height 29
click at [1425, 673] on input "text" at bounding box center [1448, 688] width 172 height 30
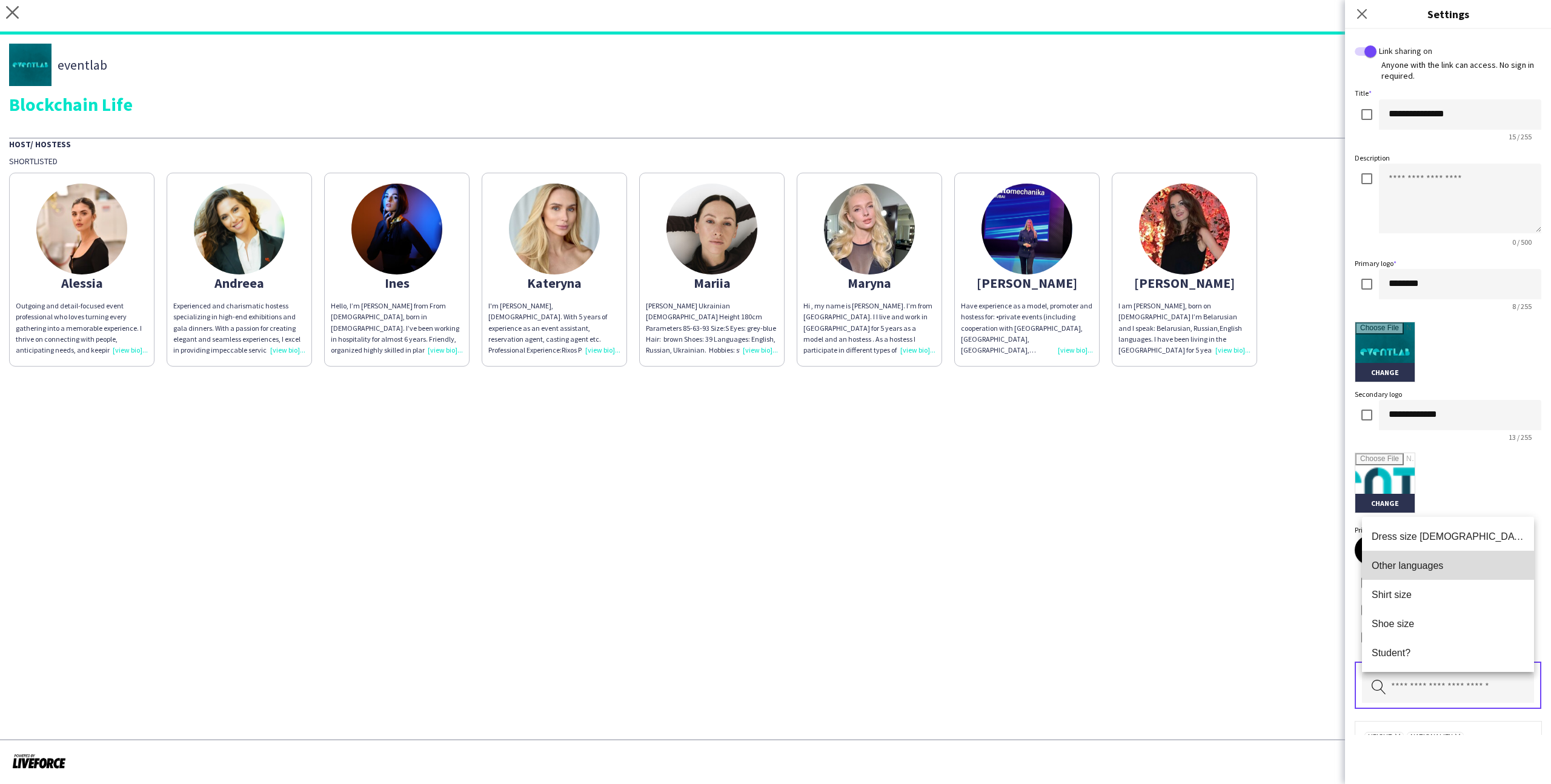
click at [1429, 557] on mat-option "Other languages" at bounding box center [1448, 565] width 172 height 29
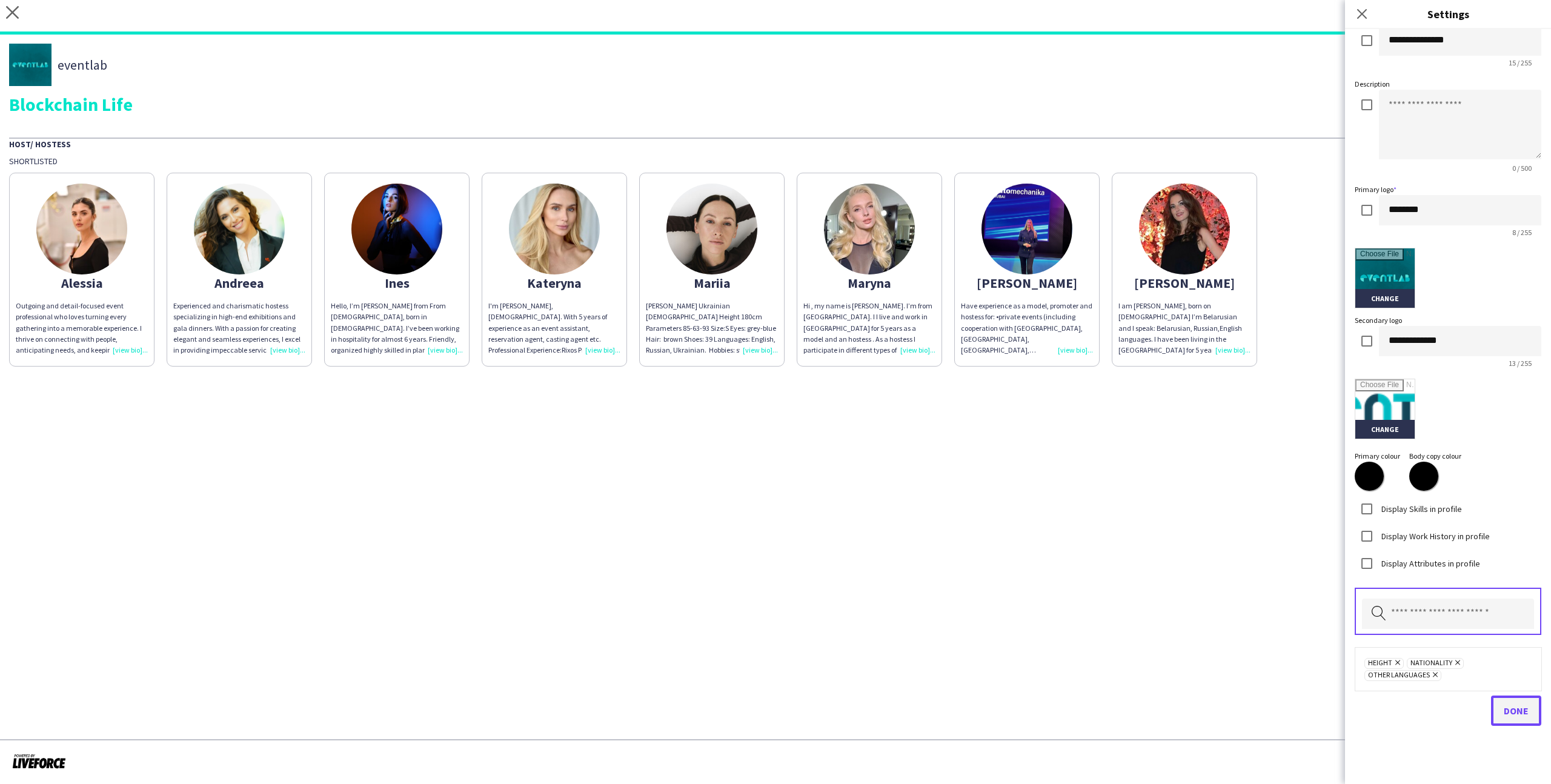
click at [1507, 709] on span "Done" at bounding box center [1515, 710] width 25 height 12
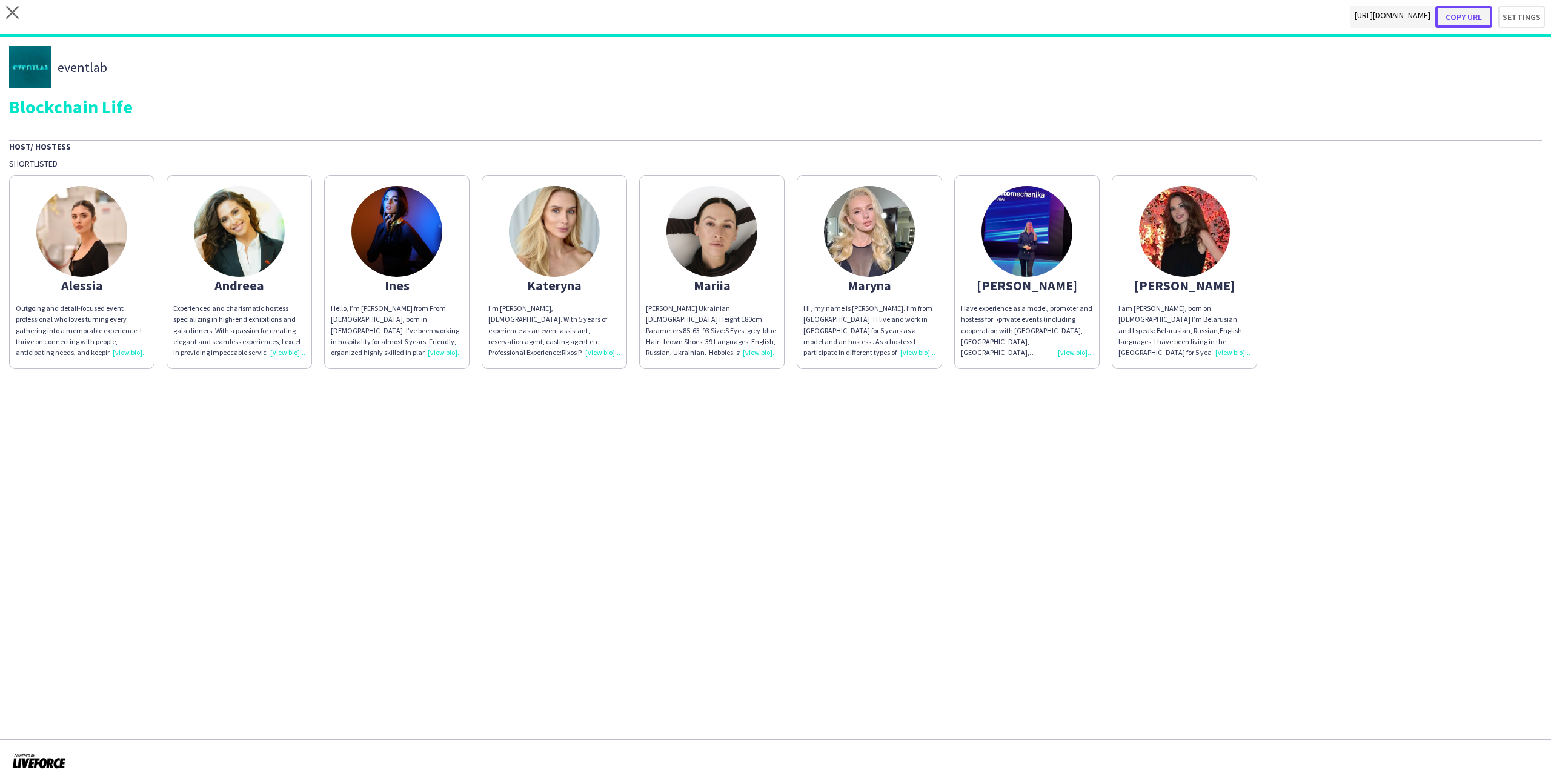
click at [1473, 20] on button "Copy url" at bounding box center [1463, 17] width 57 height 22
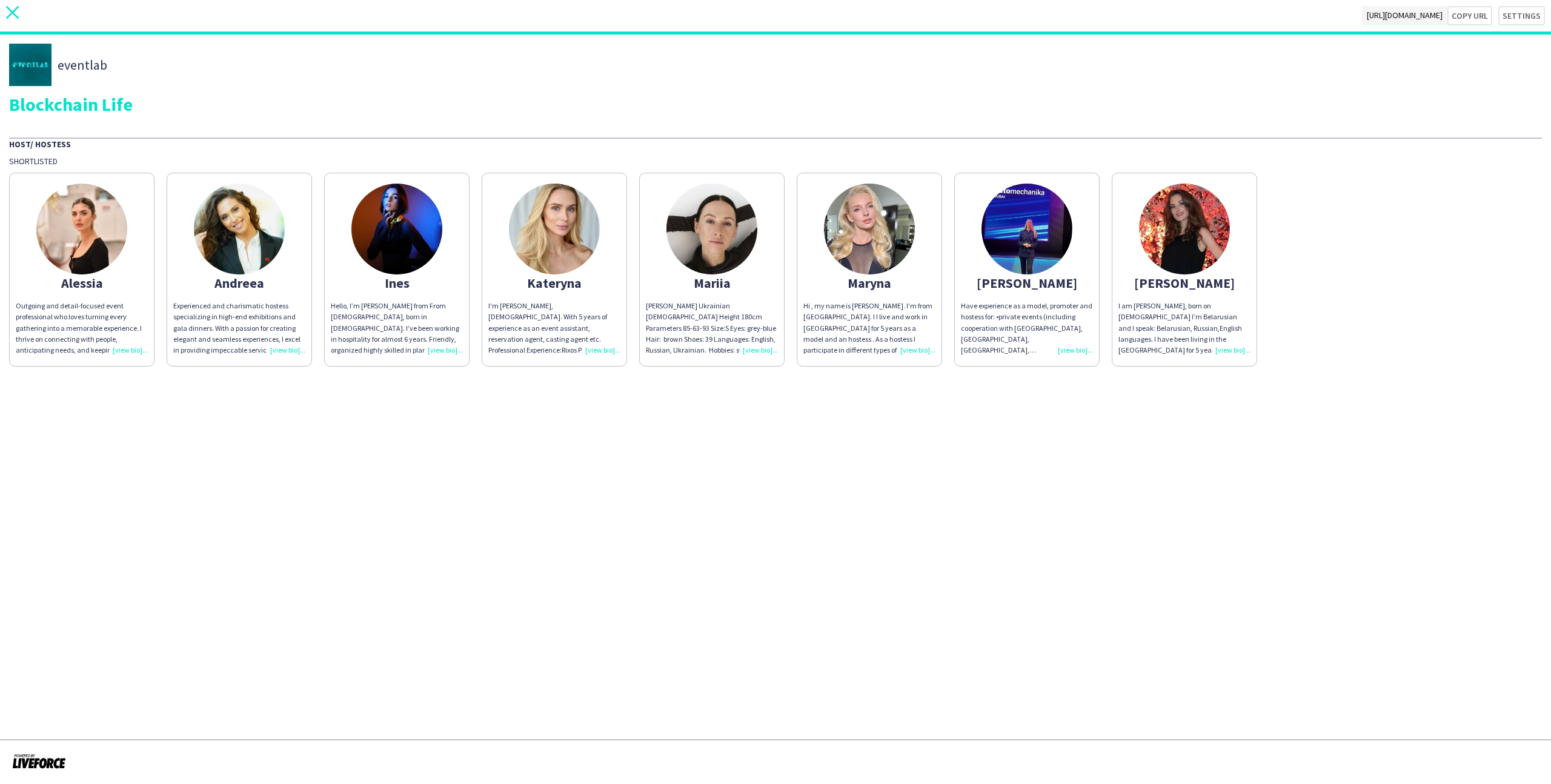
click at [17, 15] on icon "close" at bounding box center [13, 13] width 13 height 13
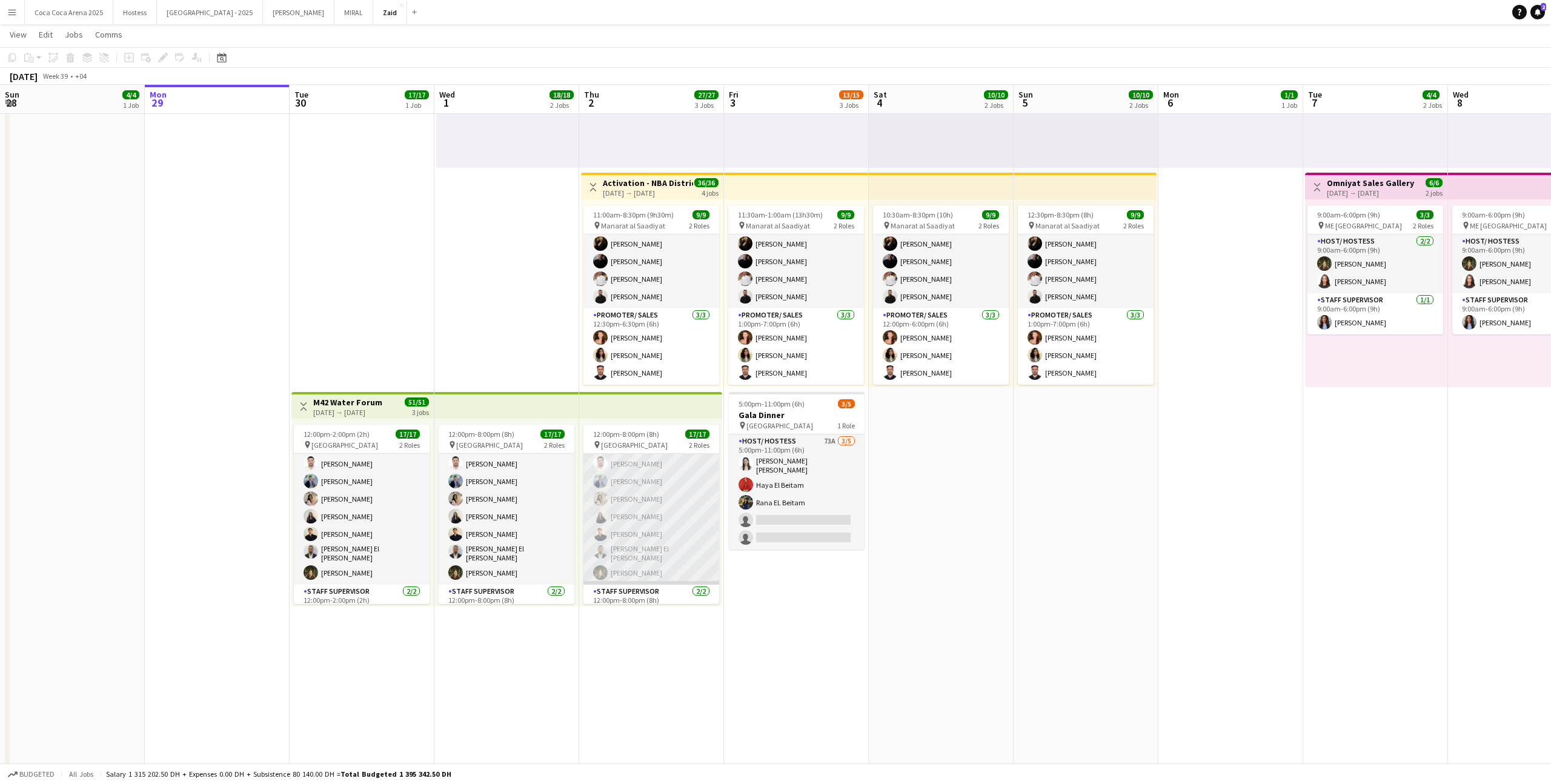
scroll to position [196, 0]
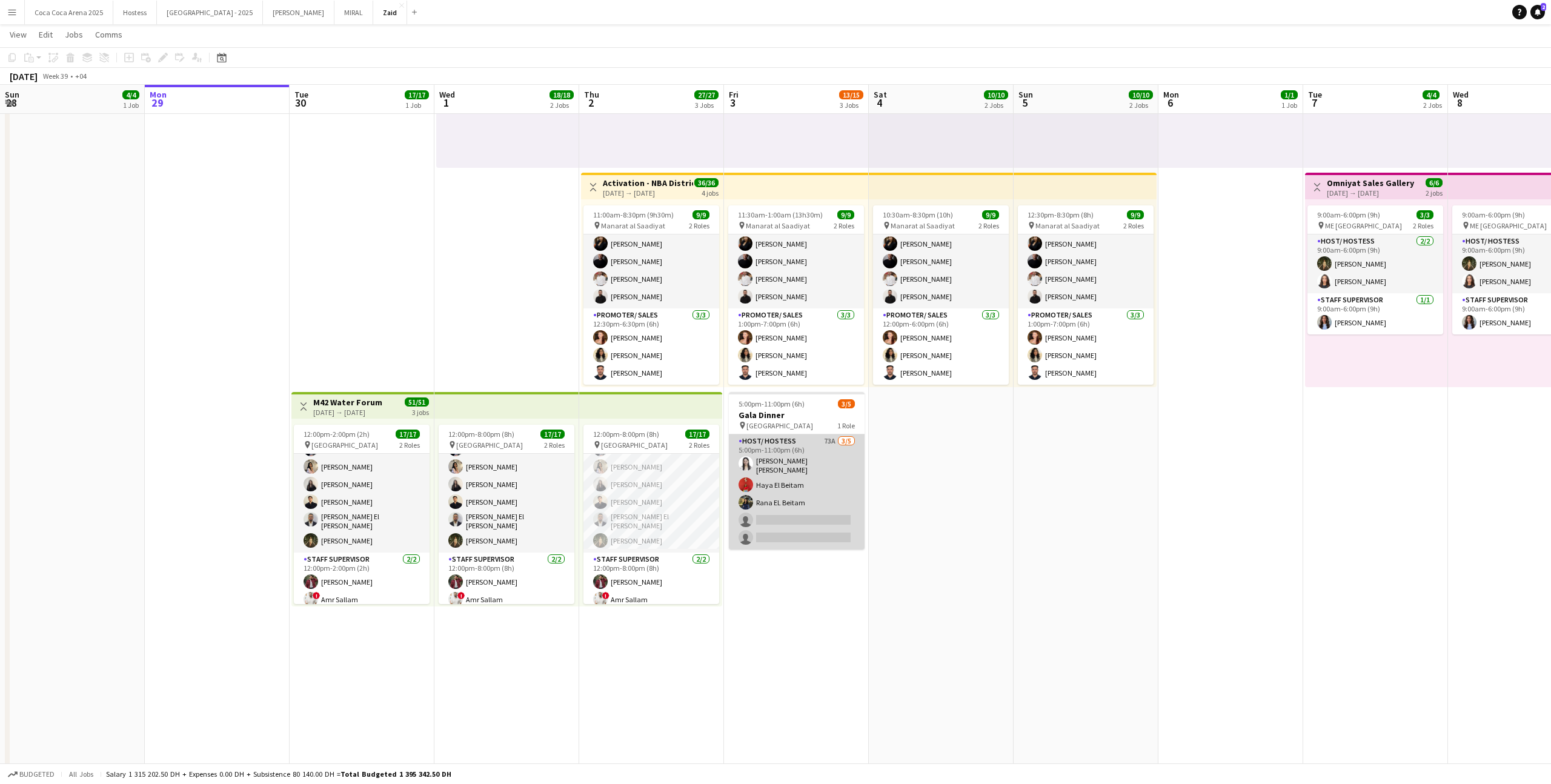
click at [747, 535] on app-card-role "Host/ Hostess 73A 3/5 5:00pm-11:00pm (6h) Maria Veronica Orozco Martinez Haya E…" at bounding box center [797, 491] width 136 height 115
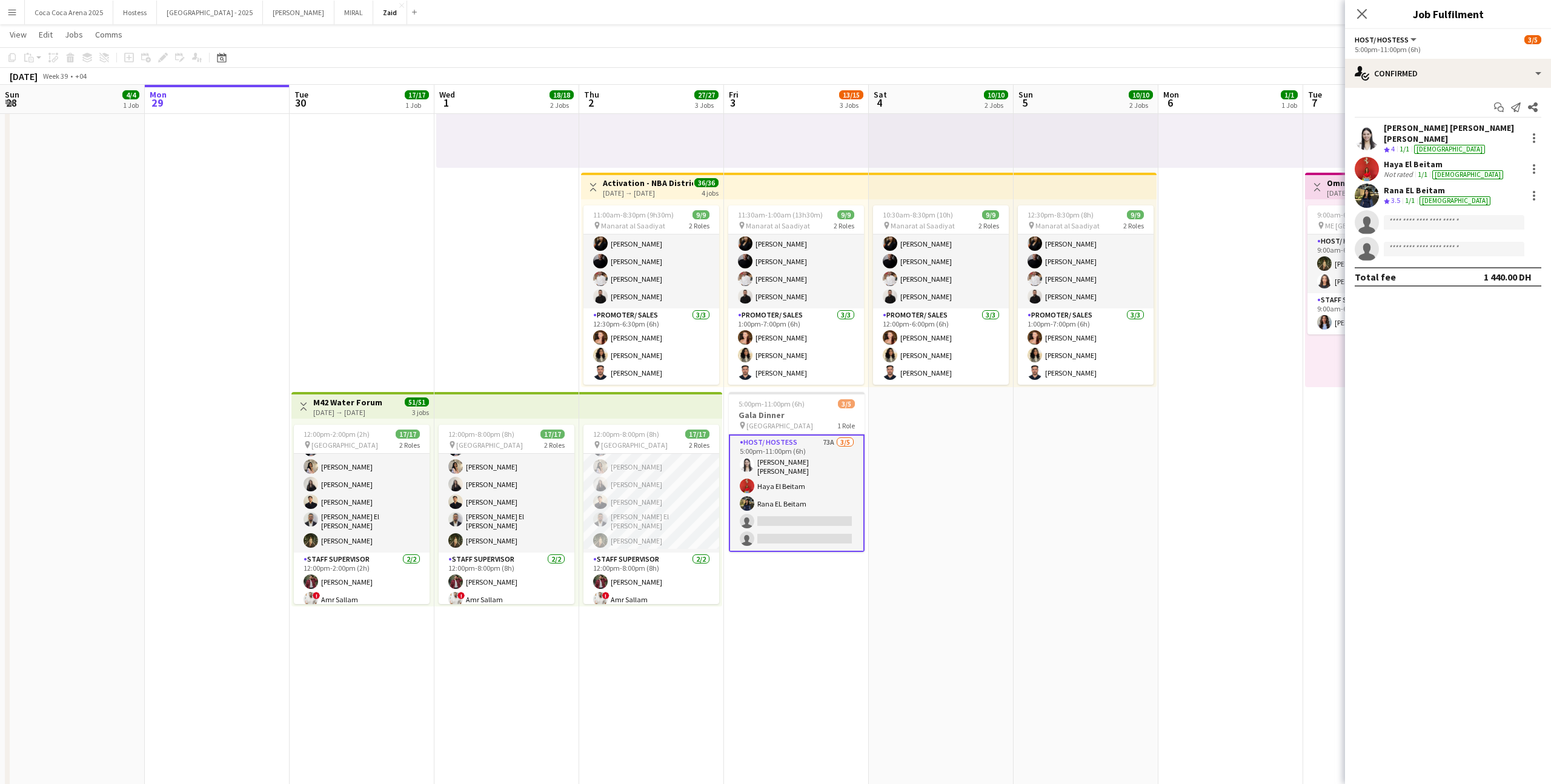
click at [1465, 88] on div "Start chat Send notification Share Maria Veronica Orozco Martinez Crew rating 4…" at bounding box center [1448, 192] width 206 height 208
click at [1465, 65] on div "single-neutral-actions-check-2 Confirmed" at bounding box center [1448, 74] width 206 height 29
click at [1484, 147] on span "Shortlist" at bounding box center [1472, 149] width 31 height 11
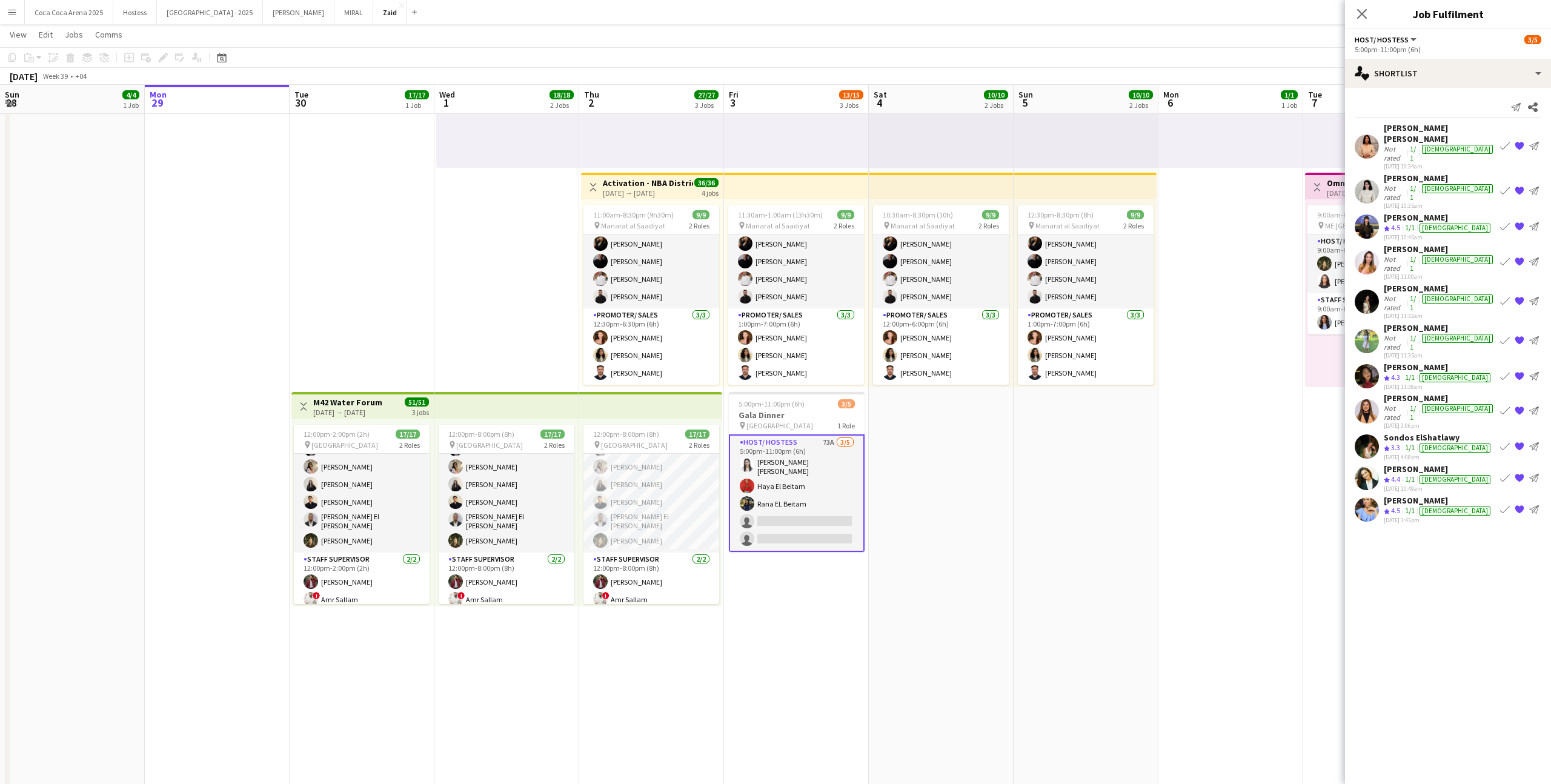
click at [1457, 337] on app-shortlist-tab "Aroua Aroua Not rated 1/1 female 25-09-2025 10:34am Book crew {{ spriteTitle }}…" at bounding box center [1448, 323] width 206 height 401
click at [1449, 362] on div "Rana Zafar" at bounding box center [1438, 367] width 109 height 11
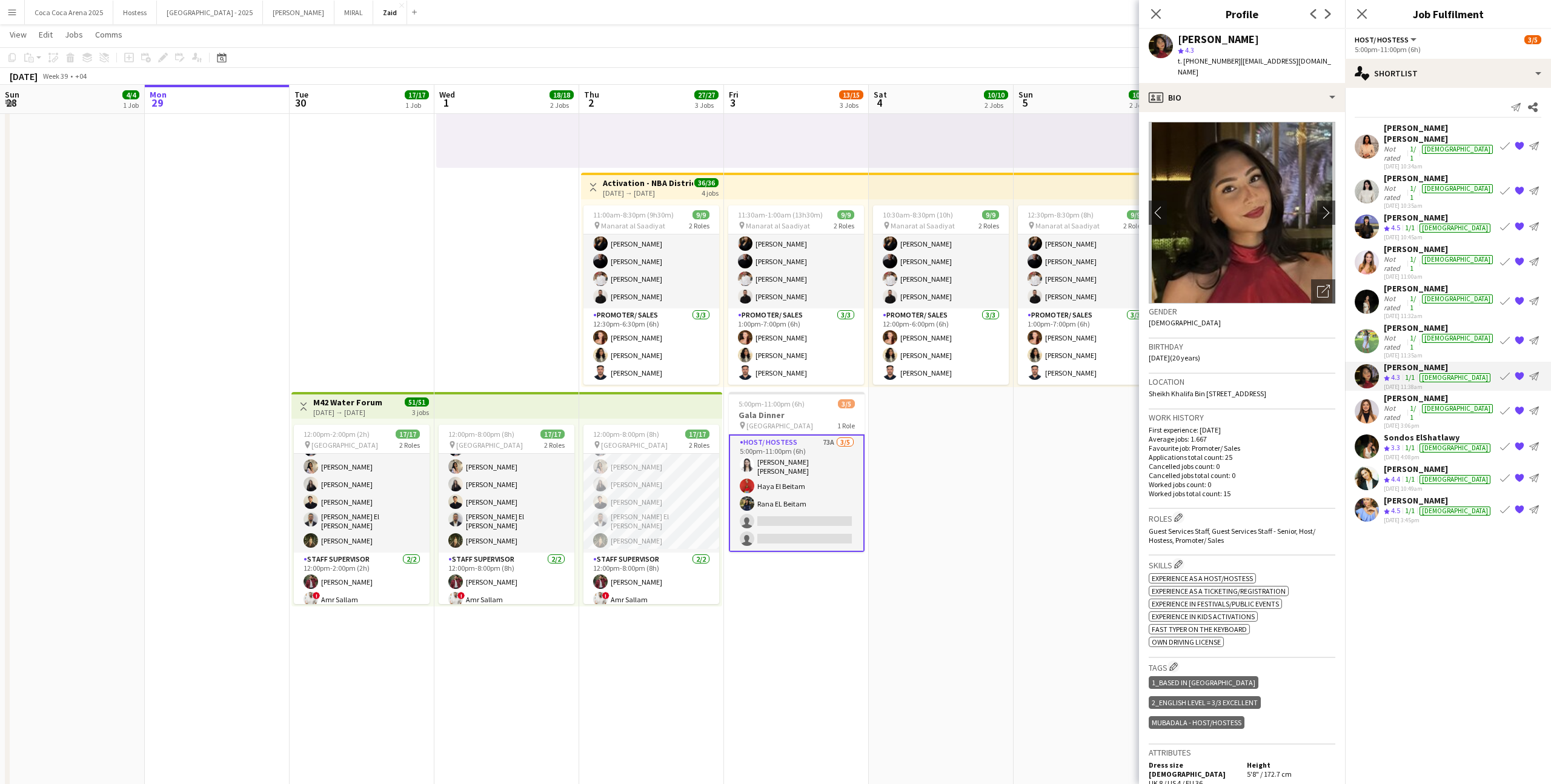
click at [1461, 212] on div "Dunia AbdulWahab Crew rating 4.5 1/1 female 25-09-2025 10:45am Book crew {{ spr…" at bounding box center [1448, 227] width 206 height 29
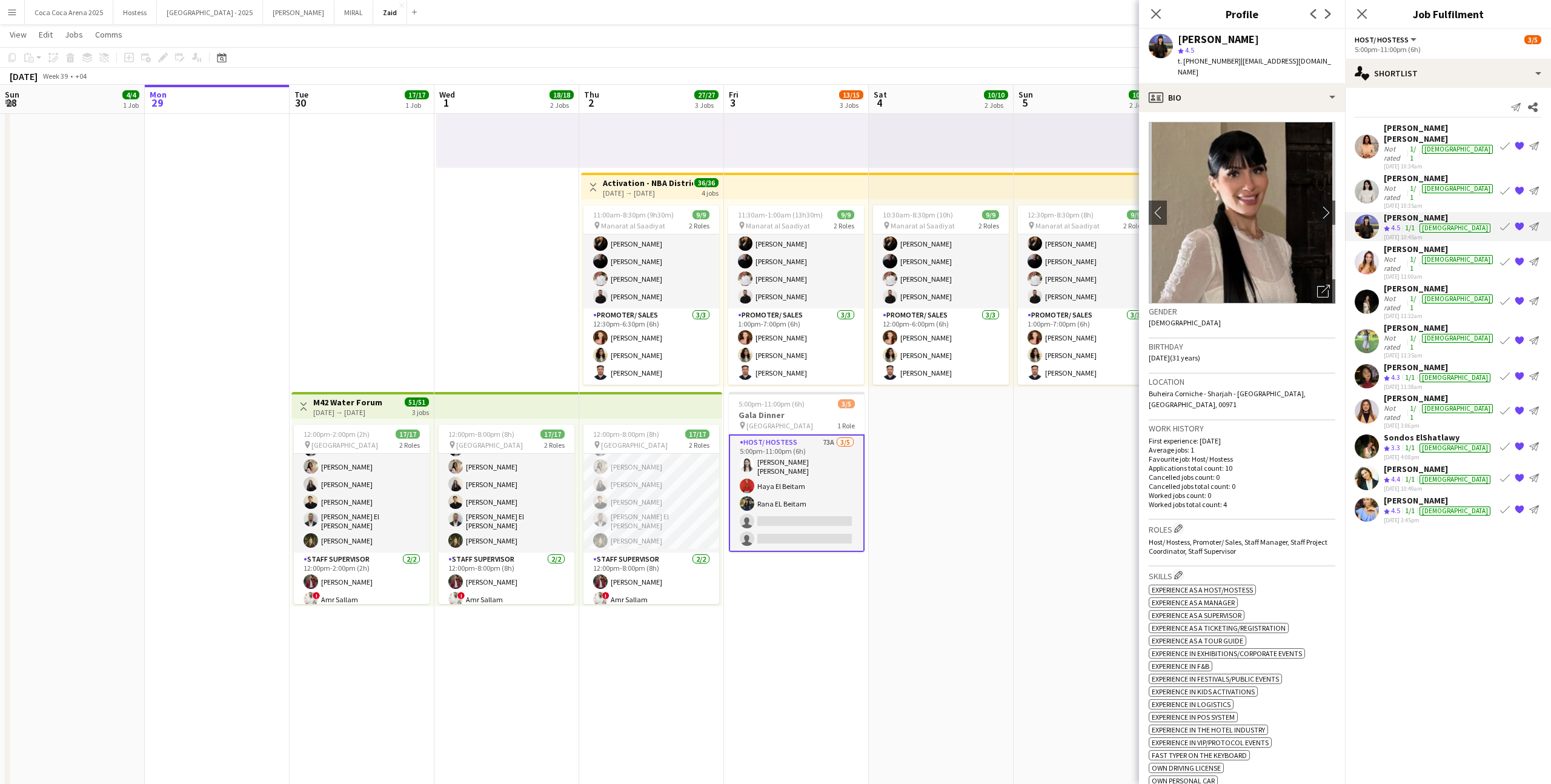
click at [1451, 463] on div "Andreea Verman Crew rating 4.4 1/1 female 26-09-2025 10:49am Book crew {{ sprit…" at bounding box center [1448, 478] width 206 height 29
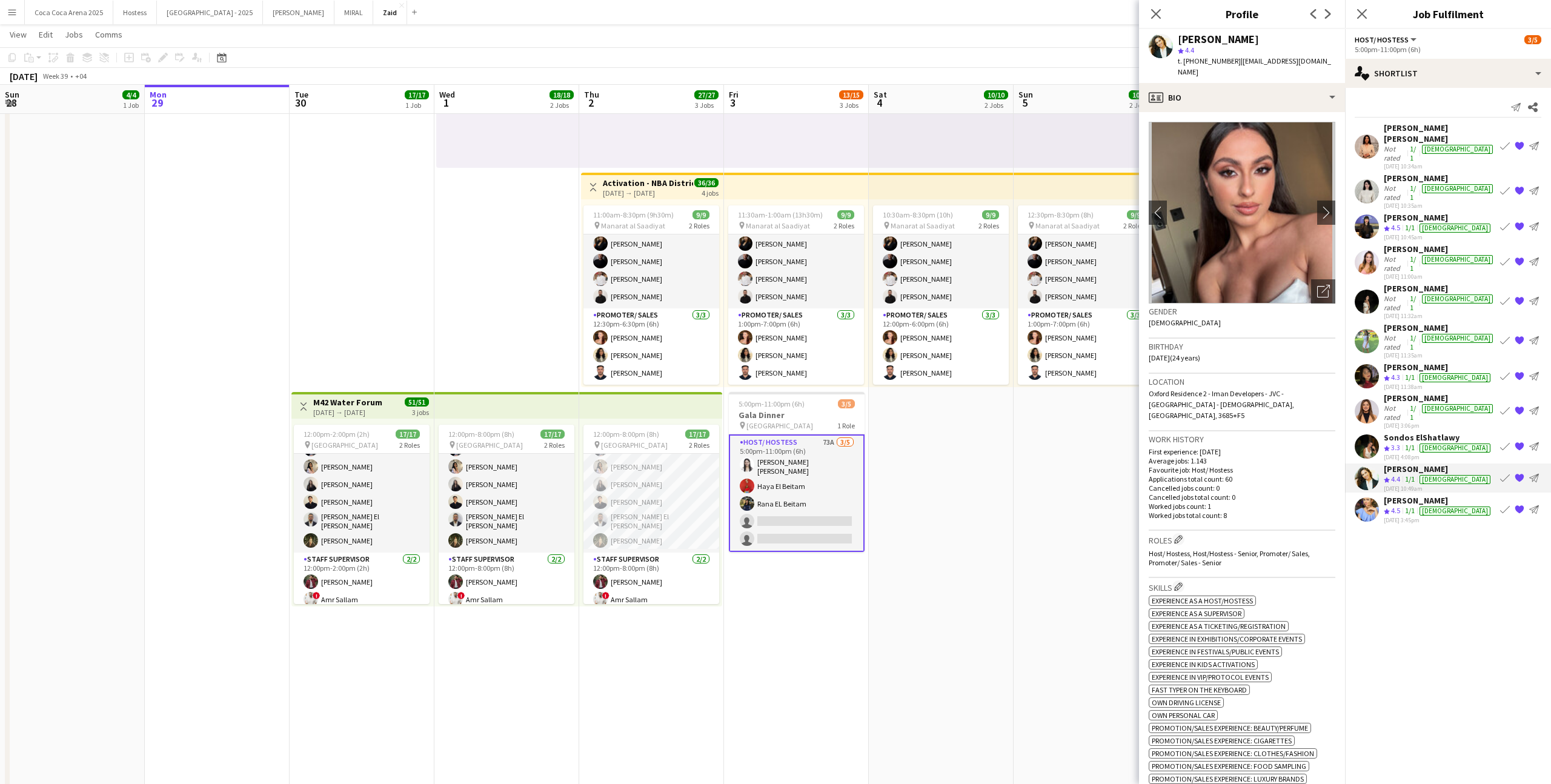
click at [1510, 470] on button "Book crew" at bounding box center [1505, 477] width 15 height 15
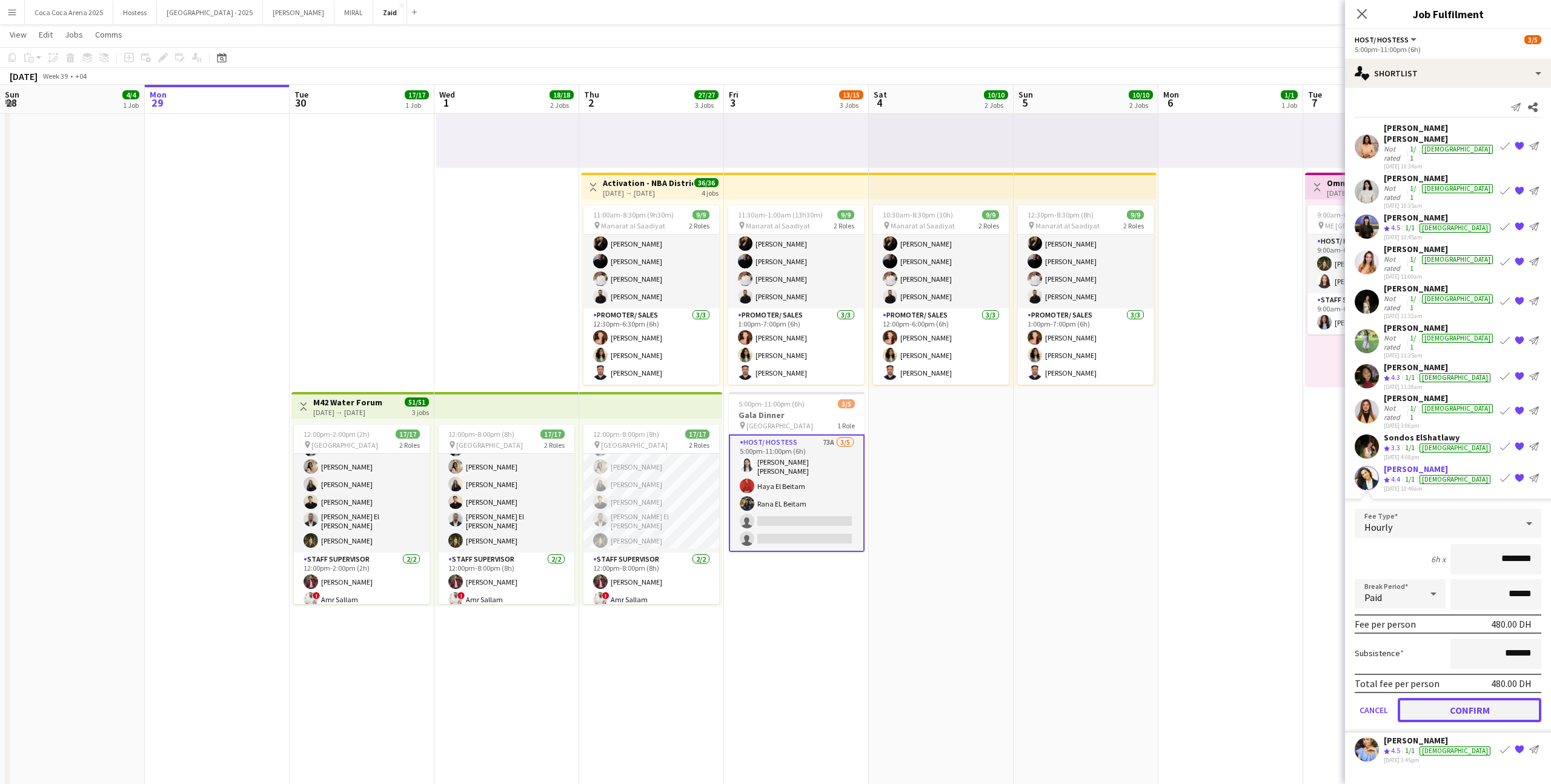
click at [1470, 698] on button "Confirm" at bounding box center [1469, 710] width 143 height 24
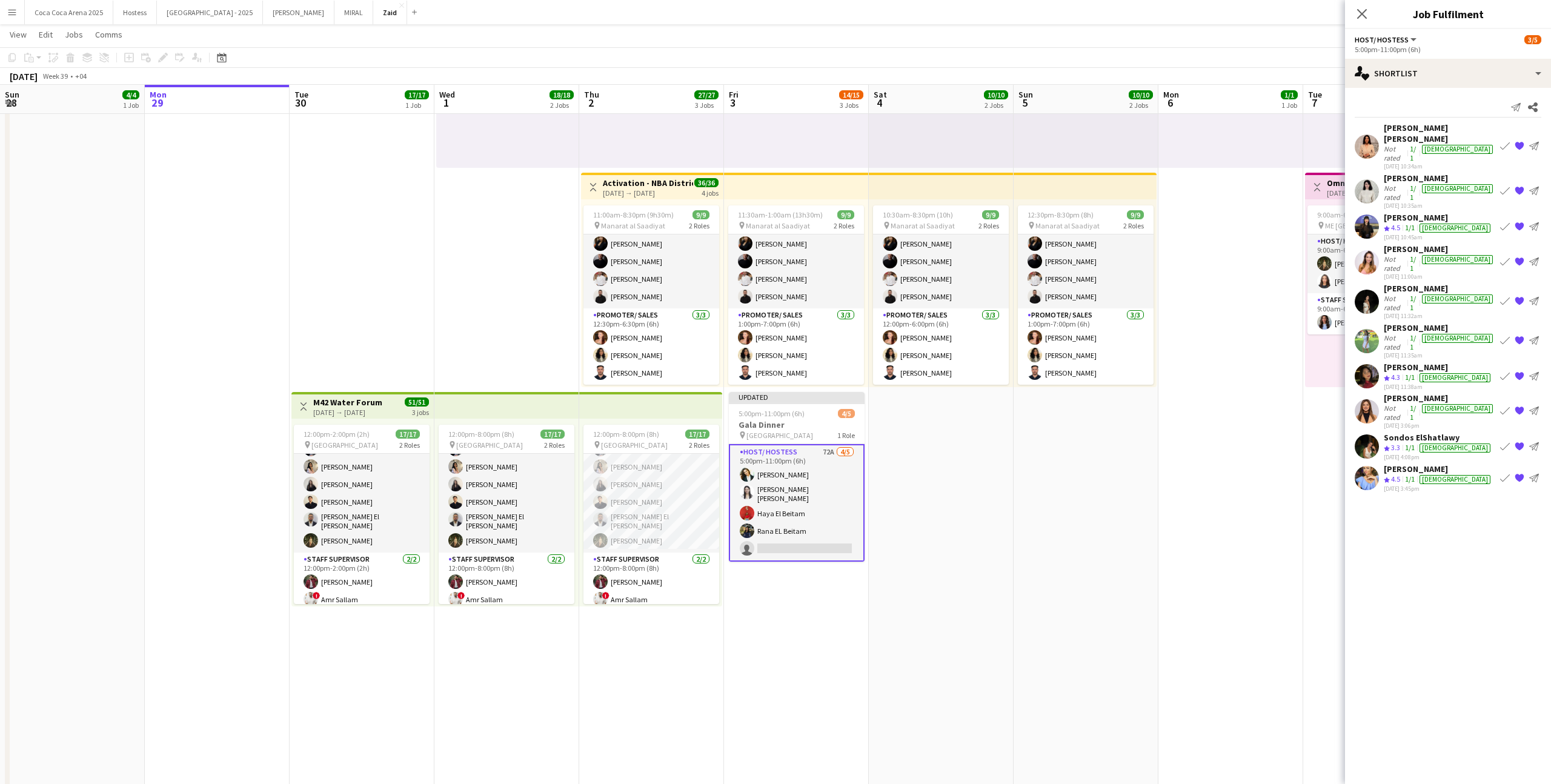
click at [1467, 362] on div "Rana Zafar Crew rating 4.3 1/1 female 25-09-2025 11:38am Book crew {{ spriteTit…" at bounding box center [1448, 376] width 206 height 29
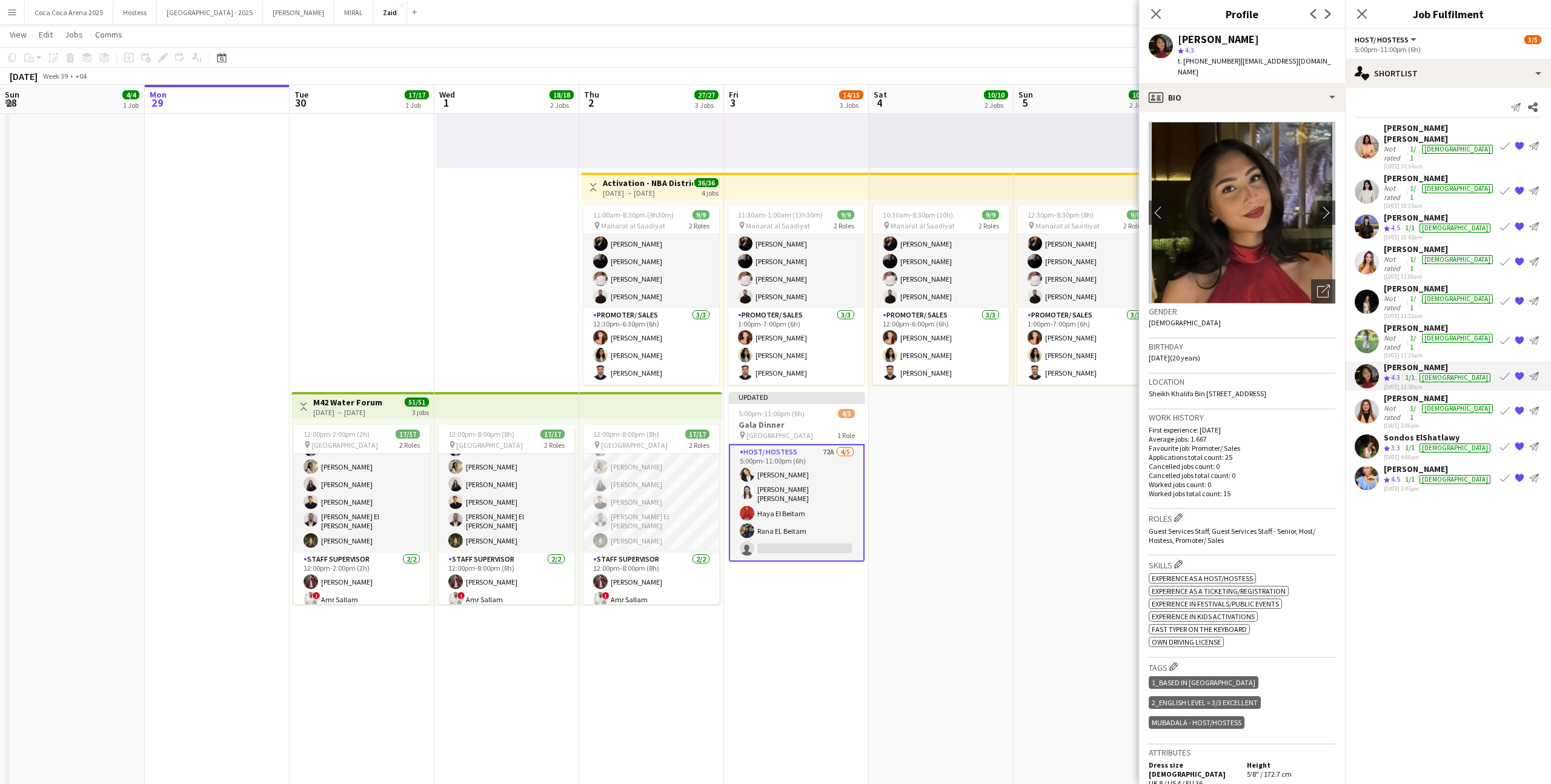
click at [1437, 255] on div "female" at bounding box center [1457, 260] width 71 height 9
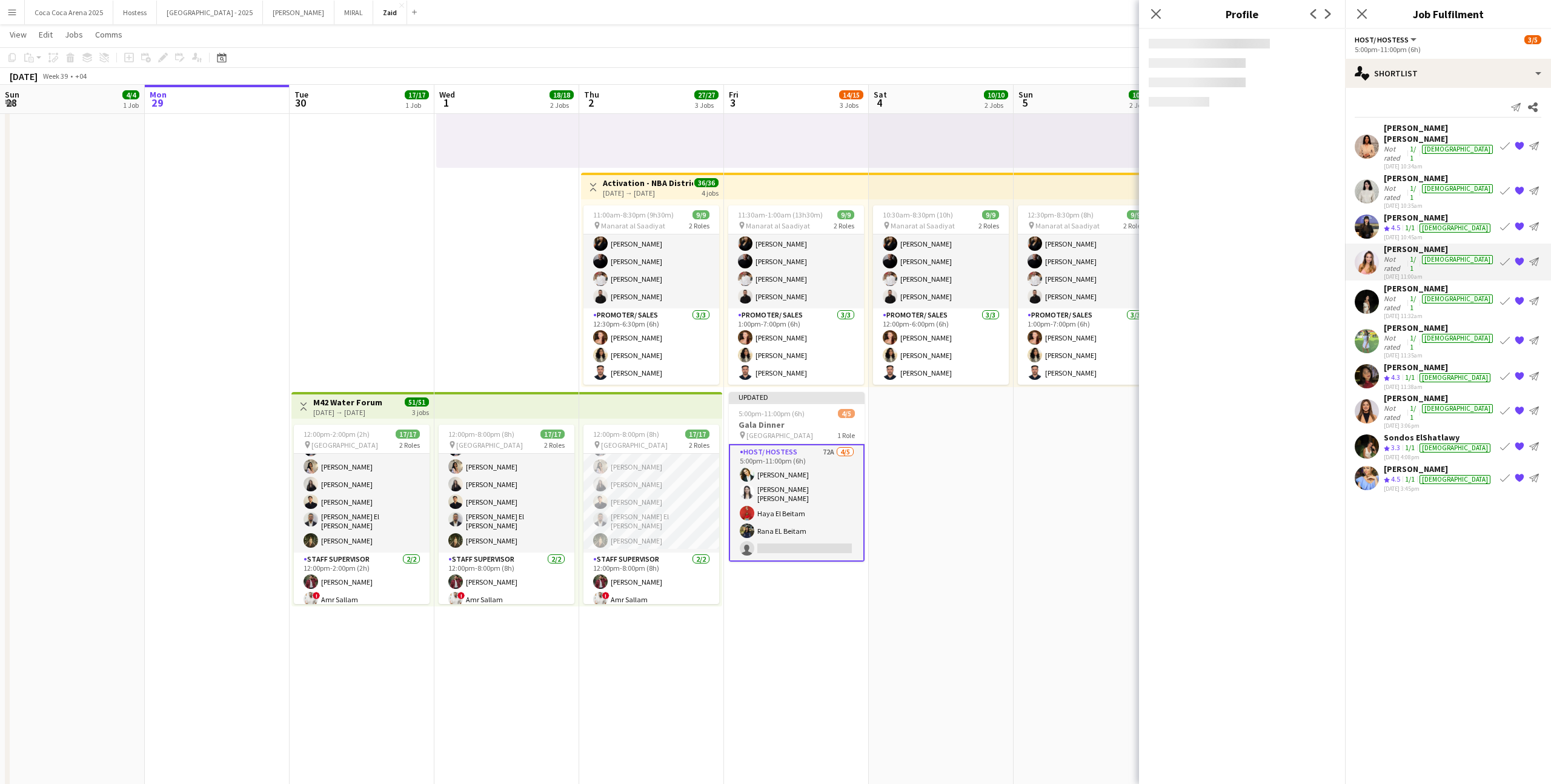
click at [1434, 233] on div "25-09-2025 10:45am" at bounding box center [1438, 237] width 109 height 8
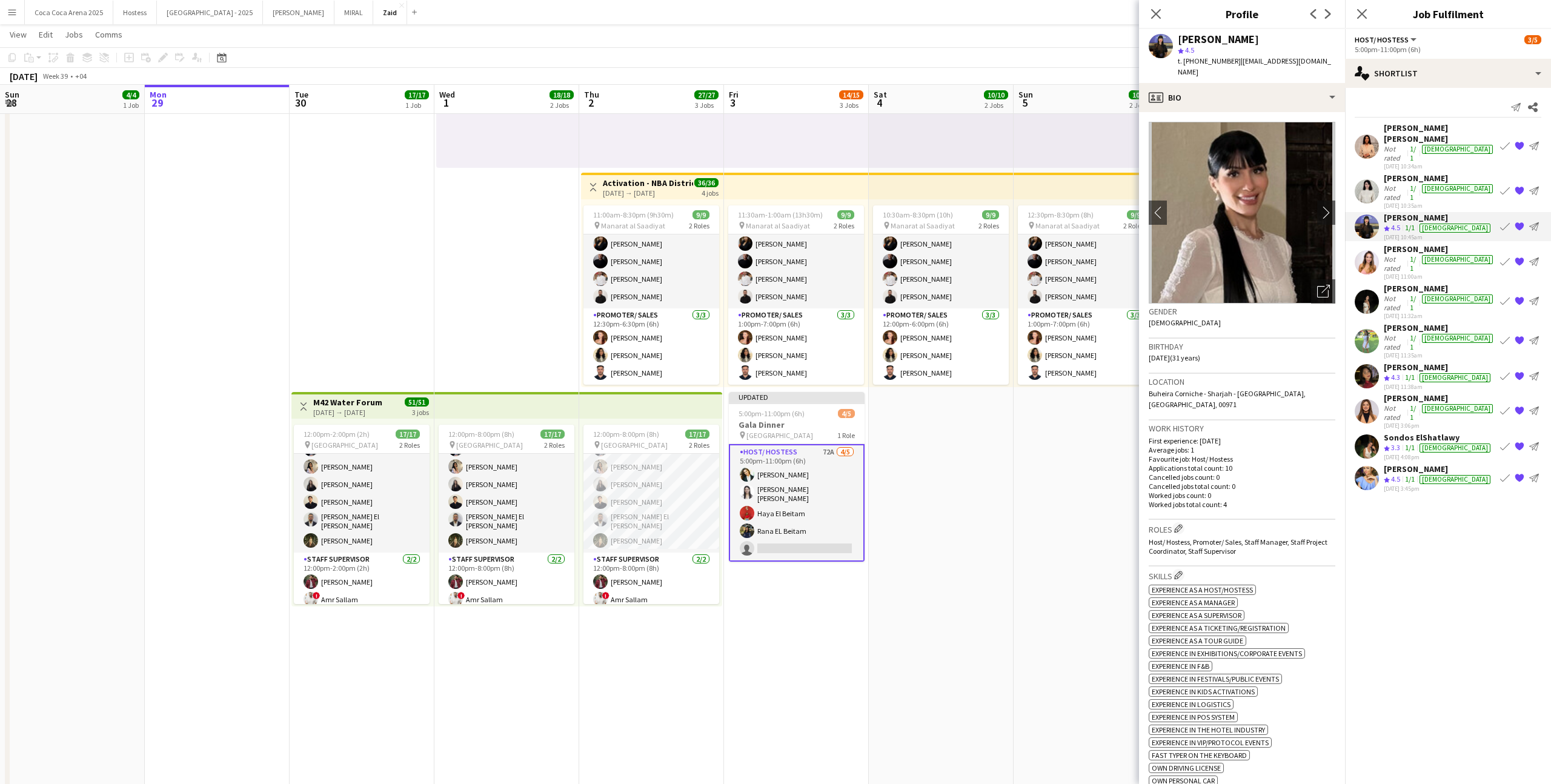
click at [1425, 173] on div "Adella Magerramova" at bounding box center [1439, 178] width 112 height 11
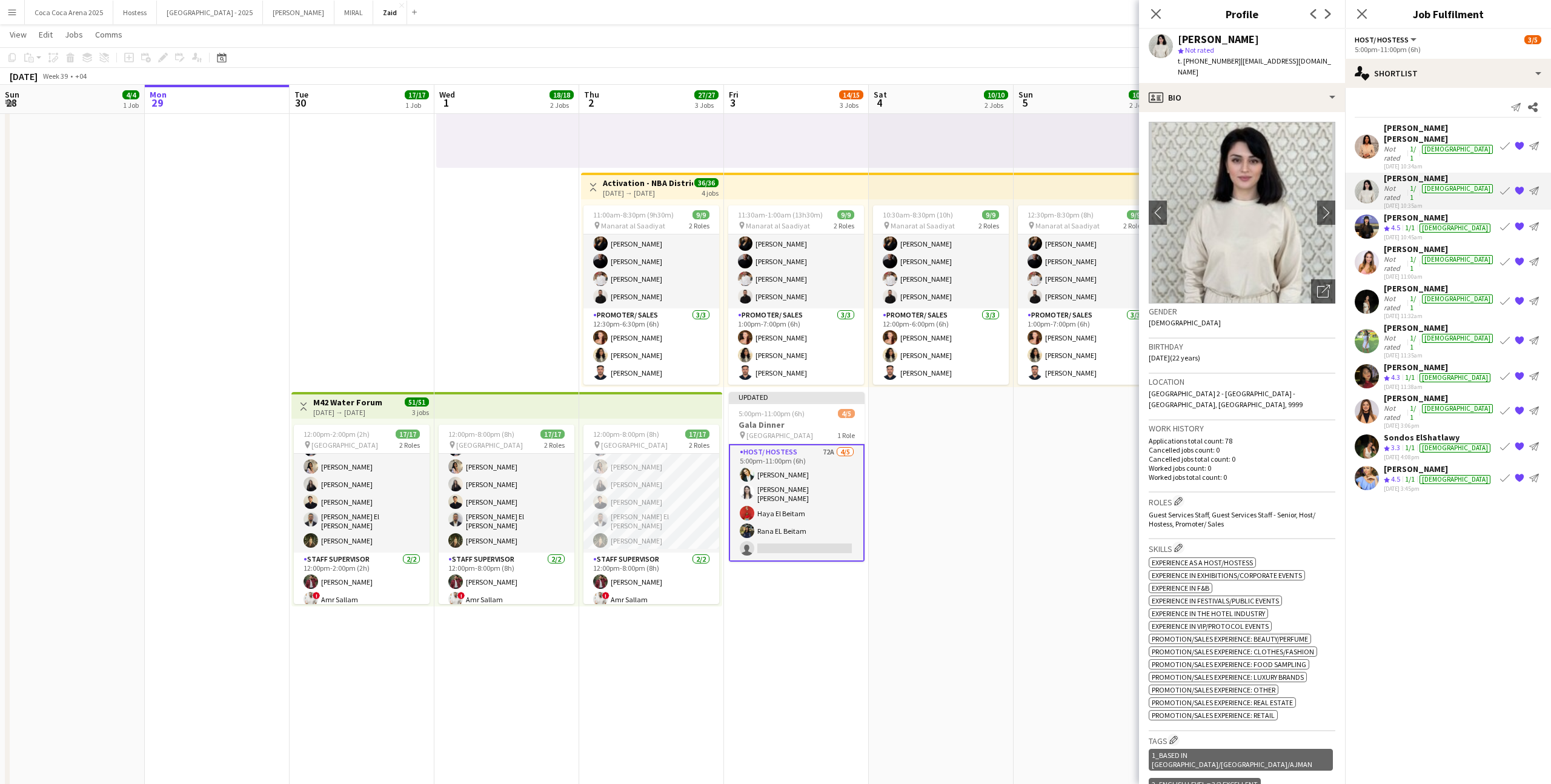
click at [1416, 144] on app-skills-label "1/1" at bounding box center [1413, 153] width 6 height 18
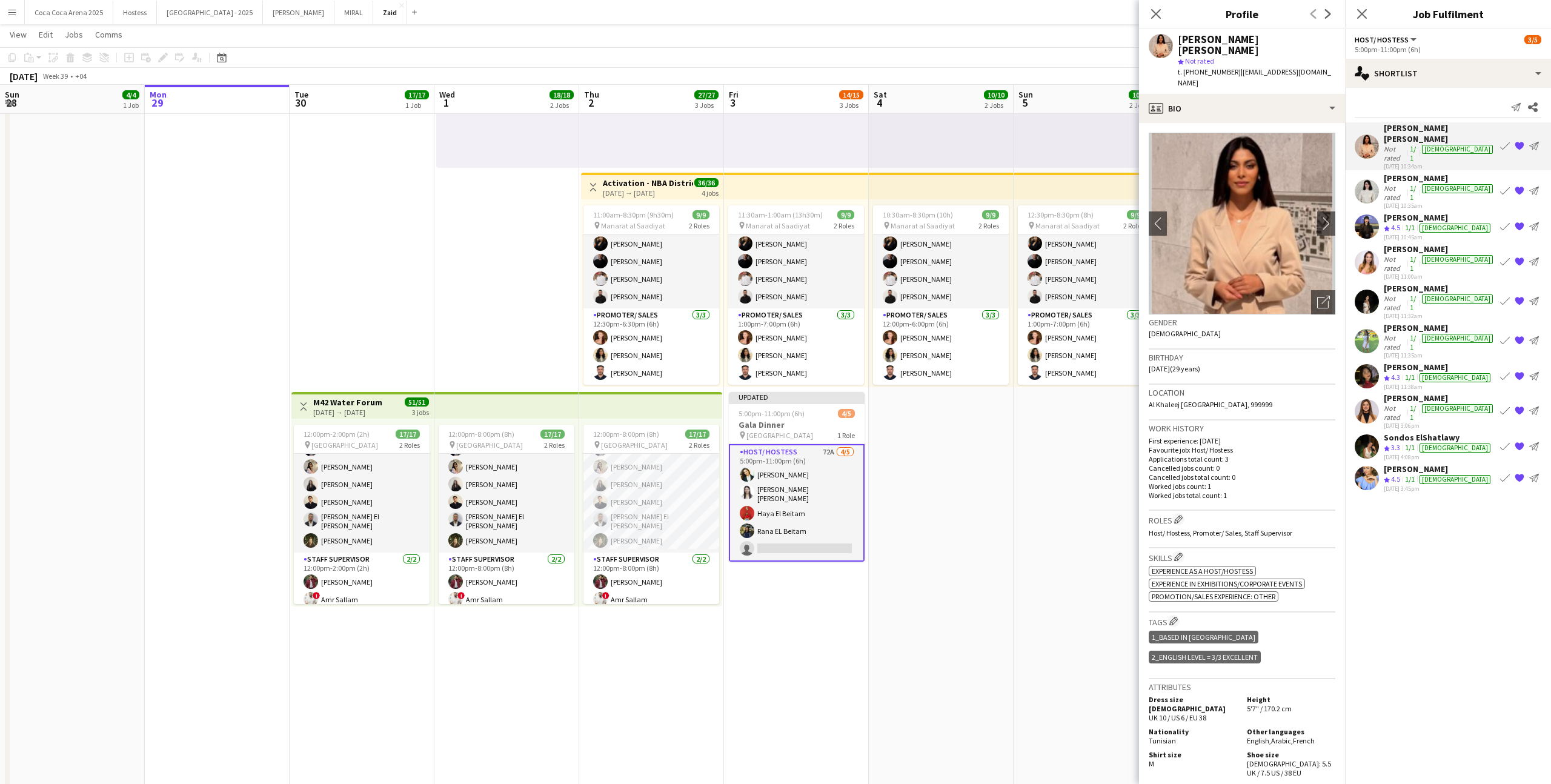
click at [1442, 443] on div "female" at bounding box center [1455, 448] width 71 height 9
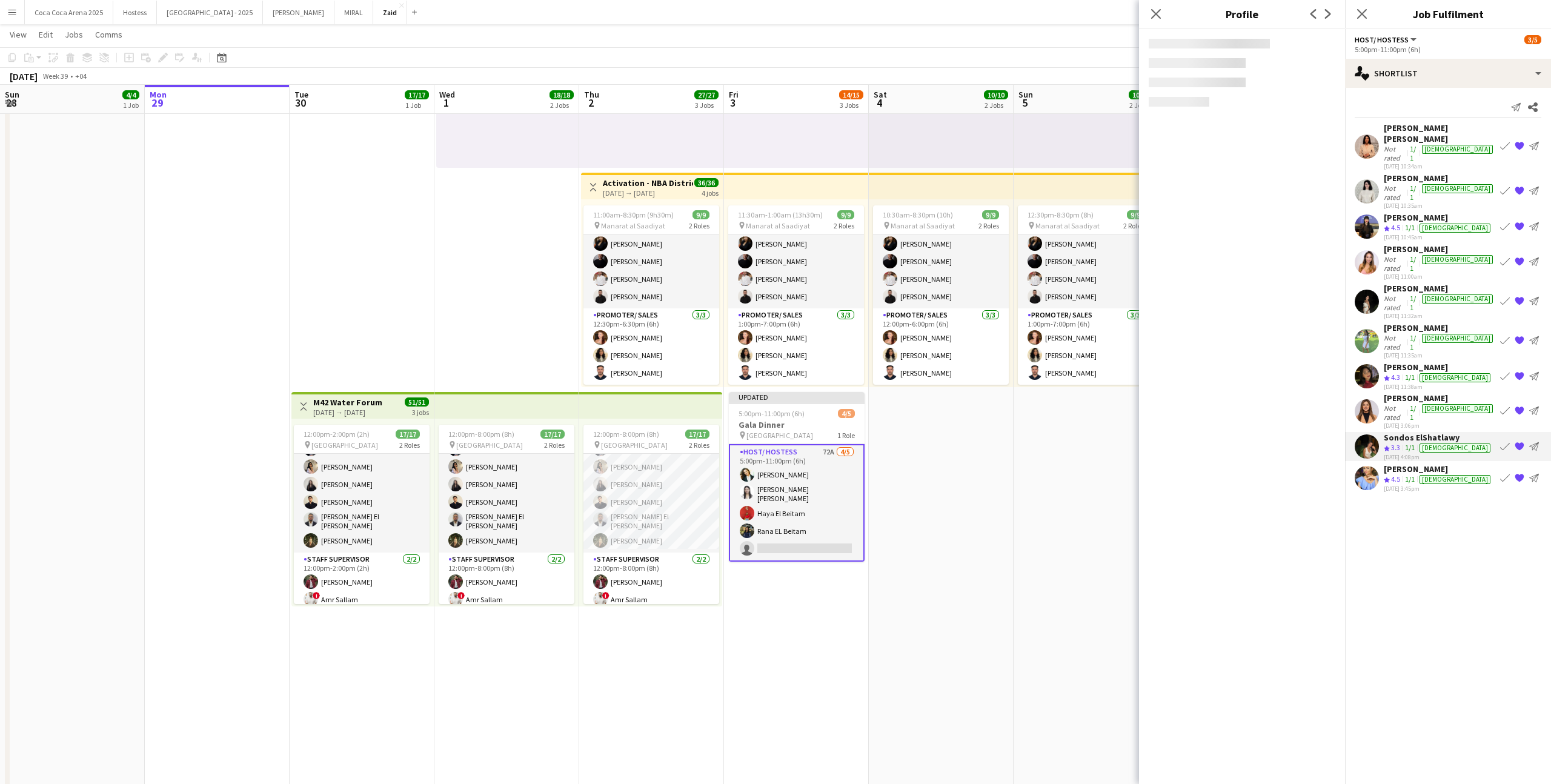
click at [1444, 400] on app-shortlist-tab "Aroua Aroua Not rated 1/1 female 25-09-2025 10:34am Book crew {{ spriteTitle }}…" at bounding box center [1448, 307] width 206 height 369
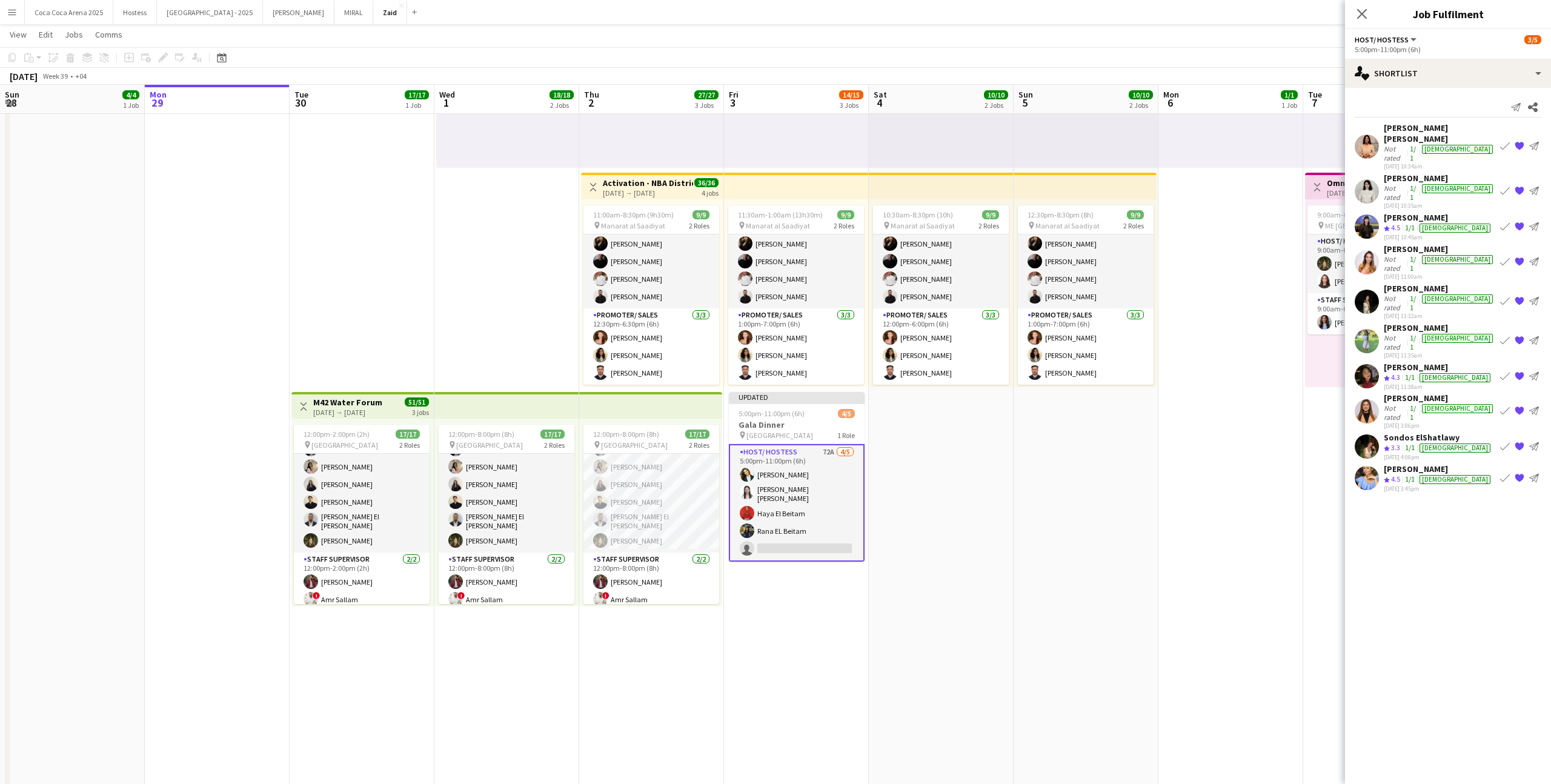
click at [1446, 463] on div "Yana Lazareva" at bounding box center [1438, 468] width 109 height 11
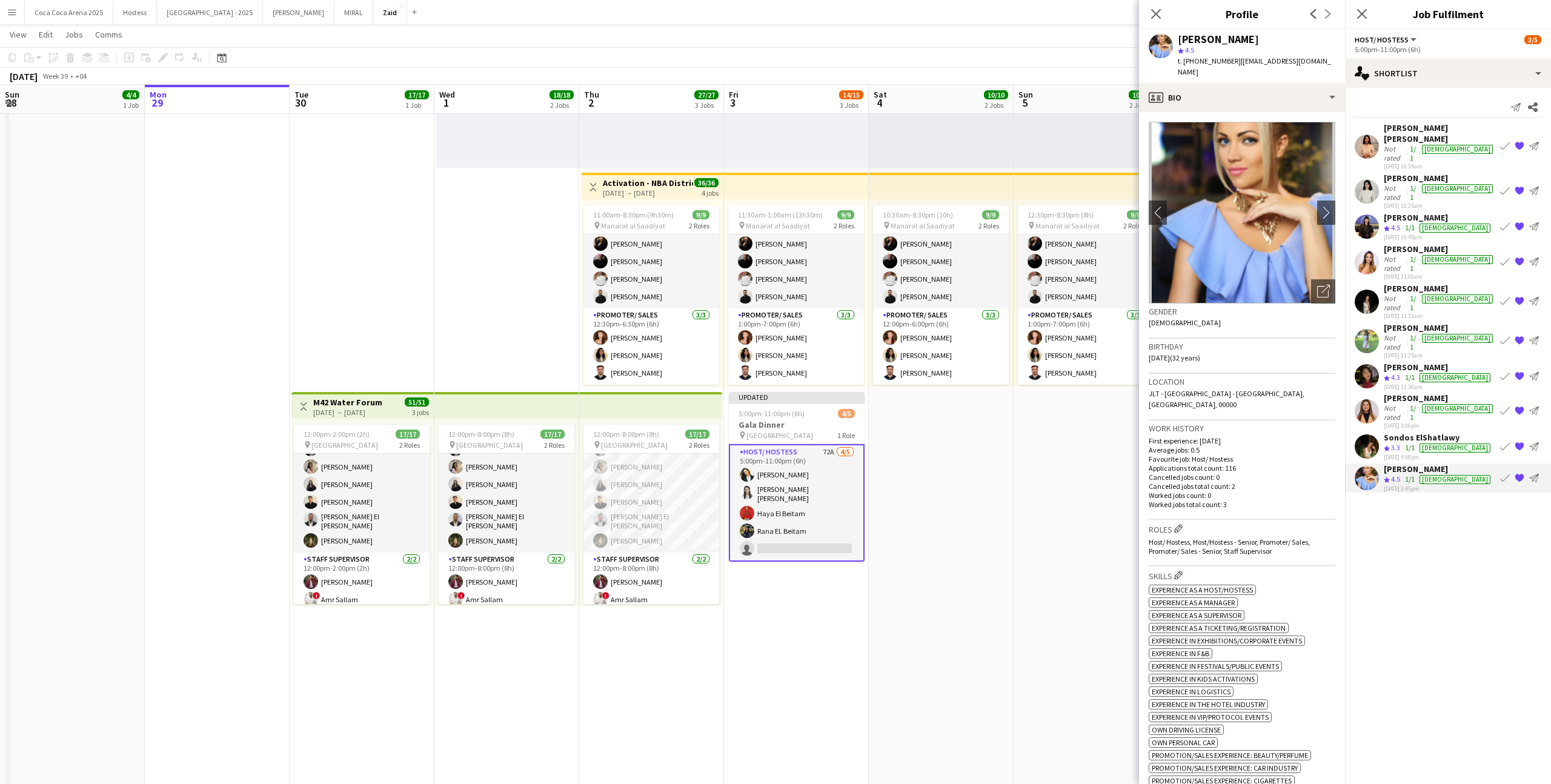
click at [1415, 351] on div "25-09-2025 11:35am" at bounding box center [1439, 355] width 112 height 8
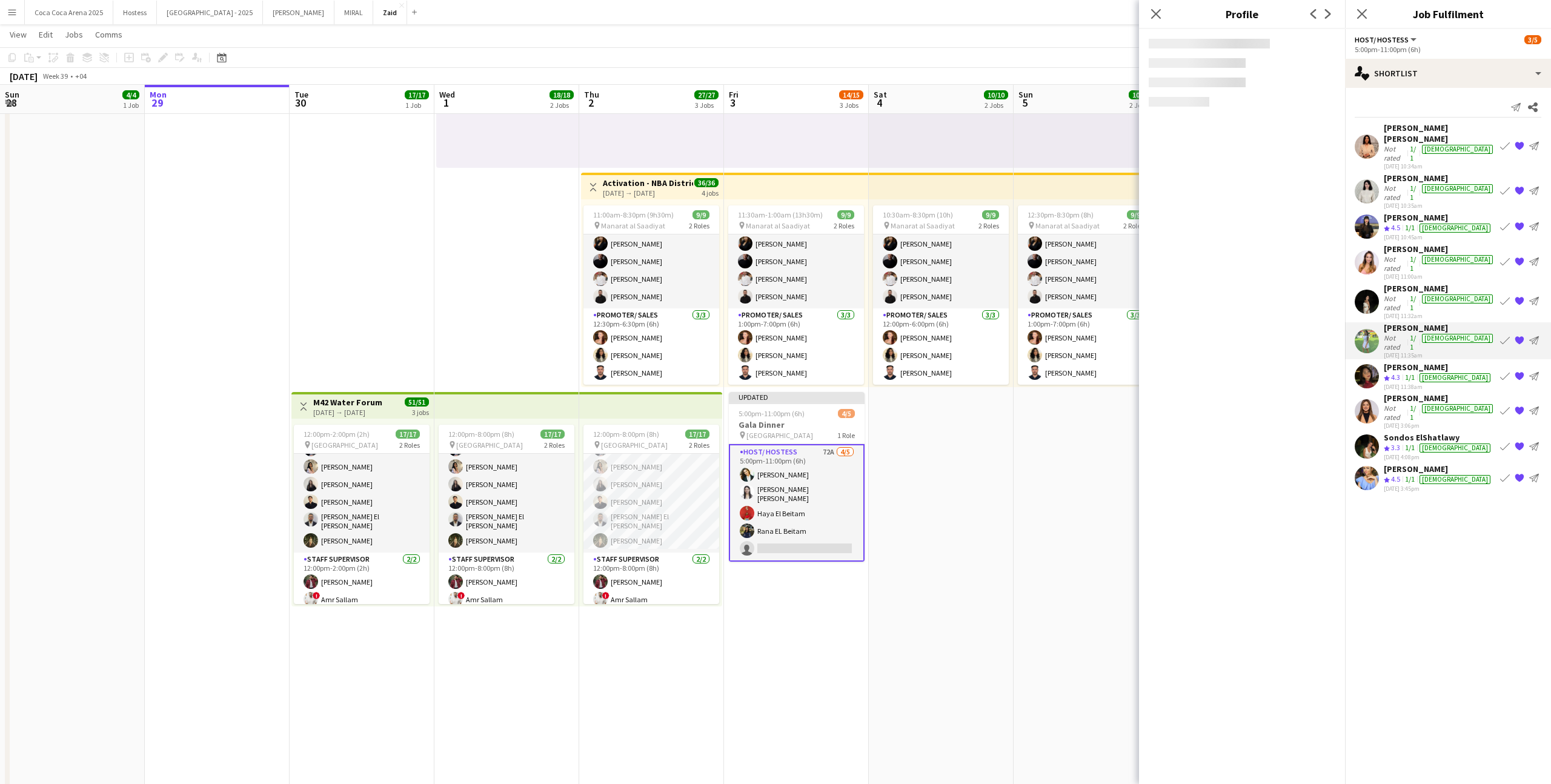
click at [1413, 362] on div "Rana Zafar" at bounding box center [1438, 367] width 109 height 11
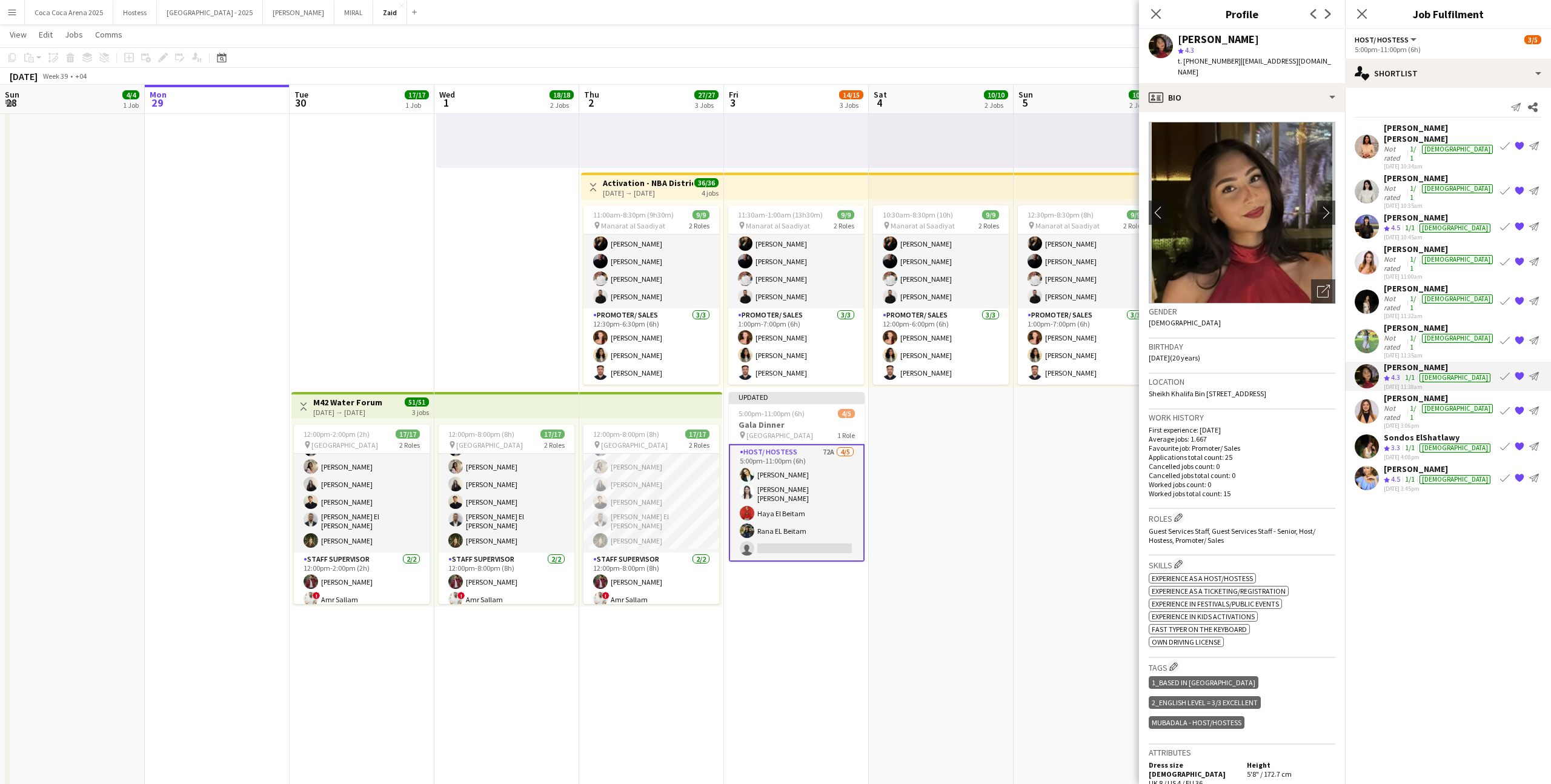
click at [1404, 173] on div "Adella Magerramova" at bounding box center [1439, 178] width 112 height 11
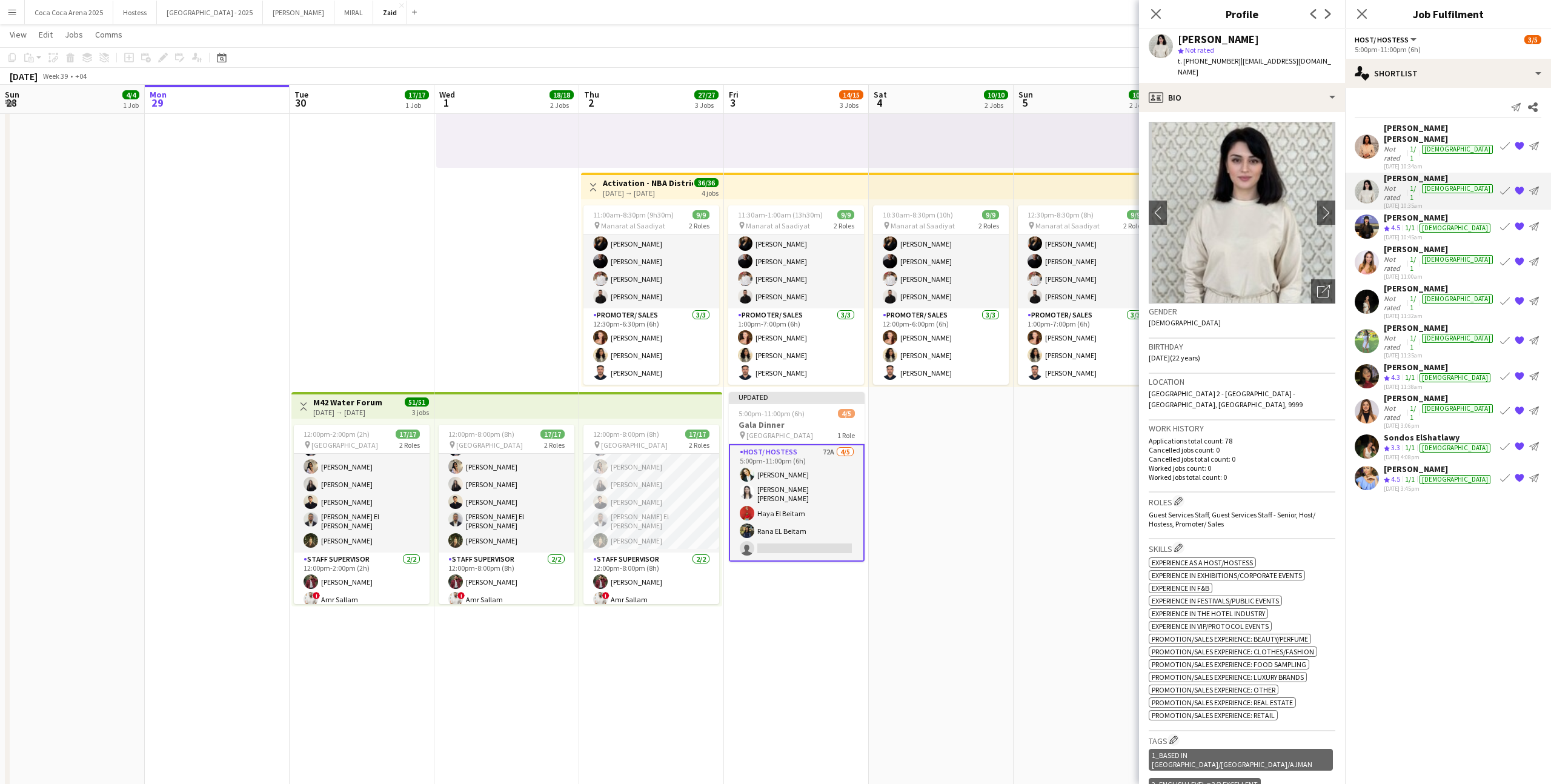
click at [1405, 163] on div "25-09-2025 10:34am" at bounding box center [1439, 166] width 112 height 8
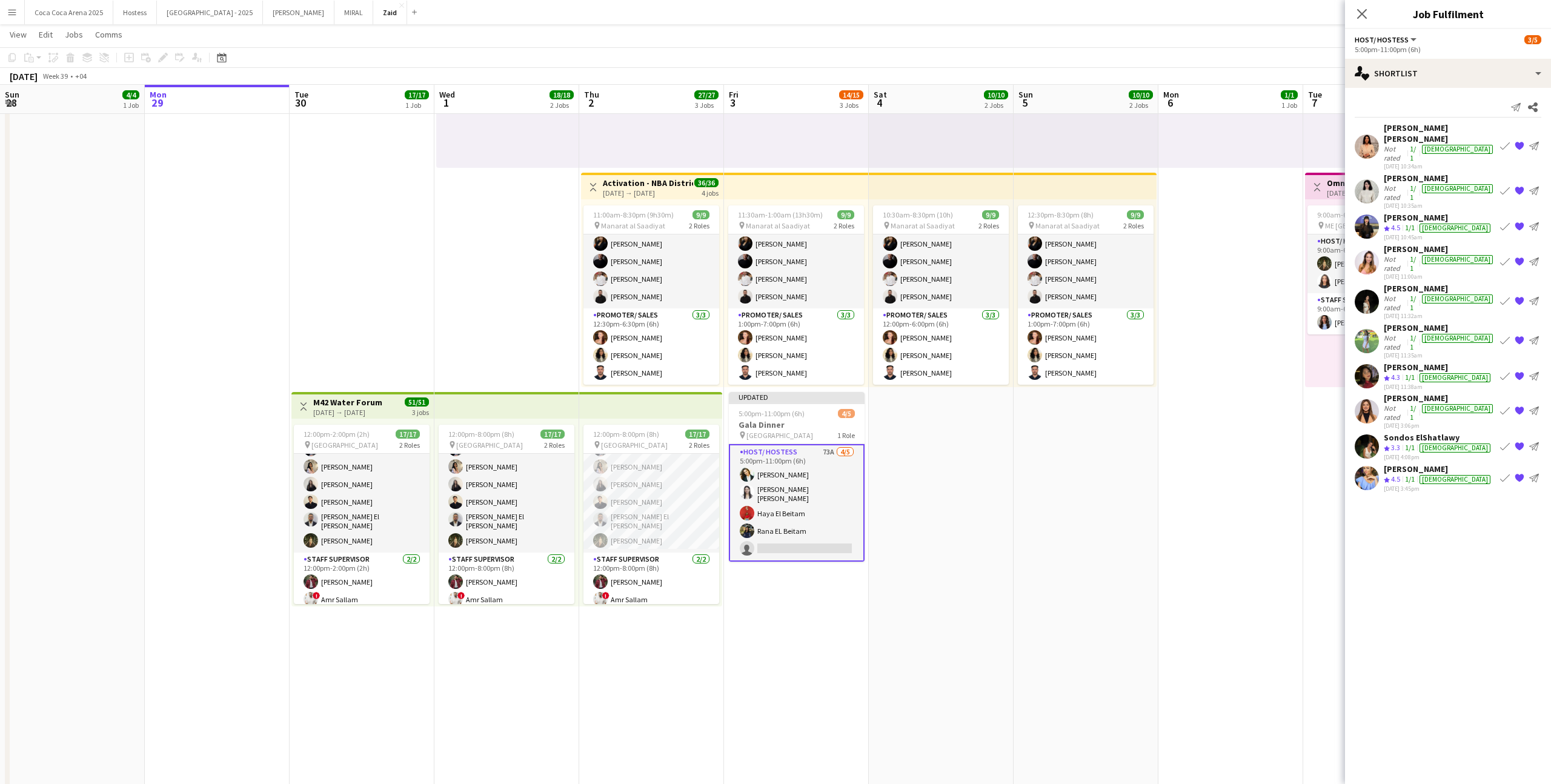
click at [1430, 362] on div "Rana Zafar" at bounding box center [1438, 367] width 109 height 11
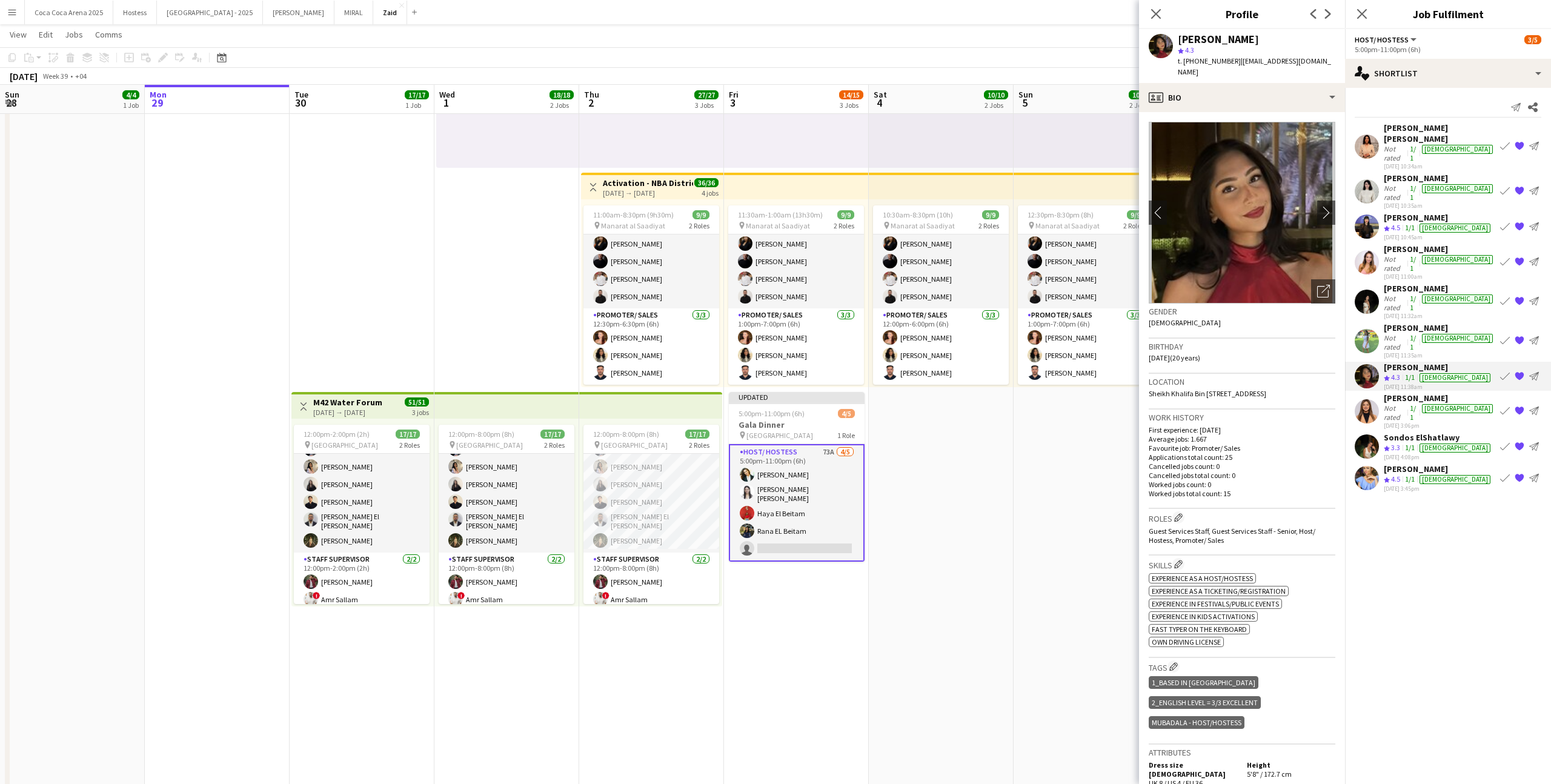
click at [1505, 371] on app-icon "Book crew" at bounding box center [1505, 375] width 10 height 10
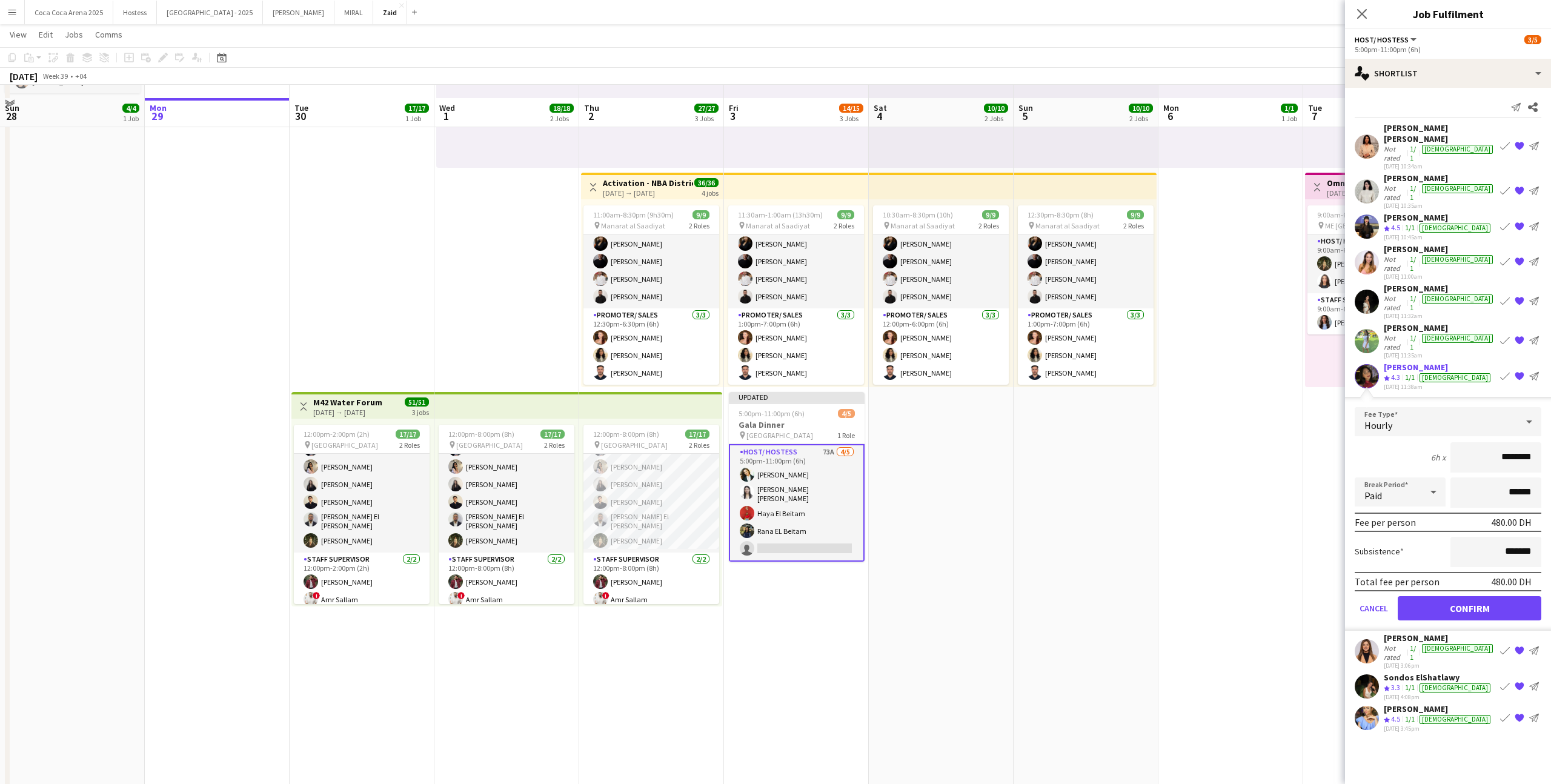
scroll to position [271, 0]
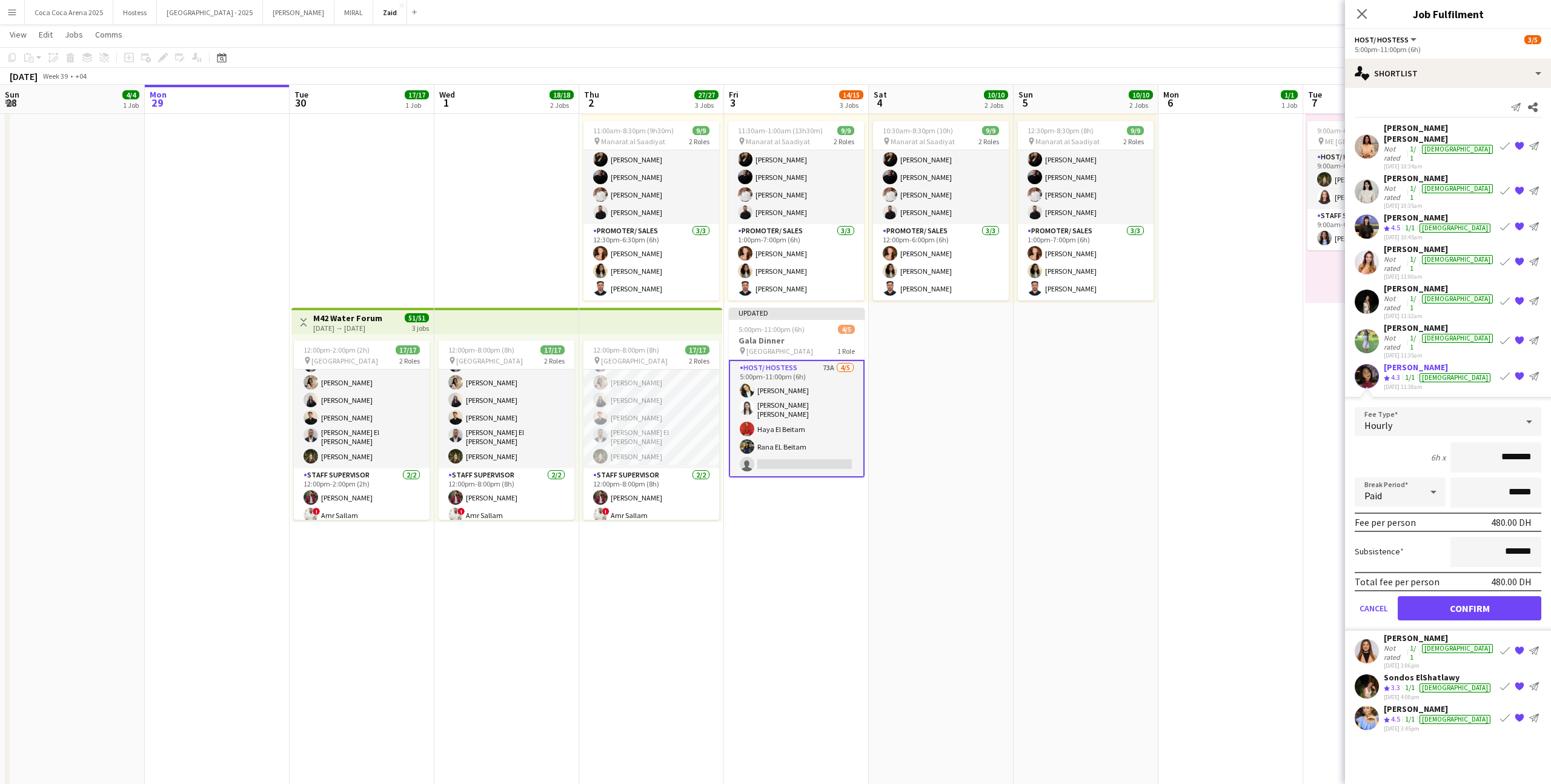
click at [1435, 373] on div "female" at bounding box center [1455, 378] width 71 height 9
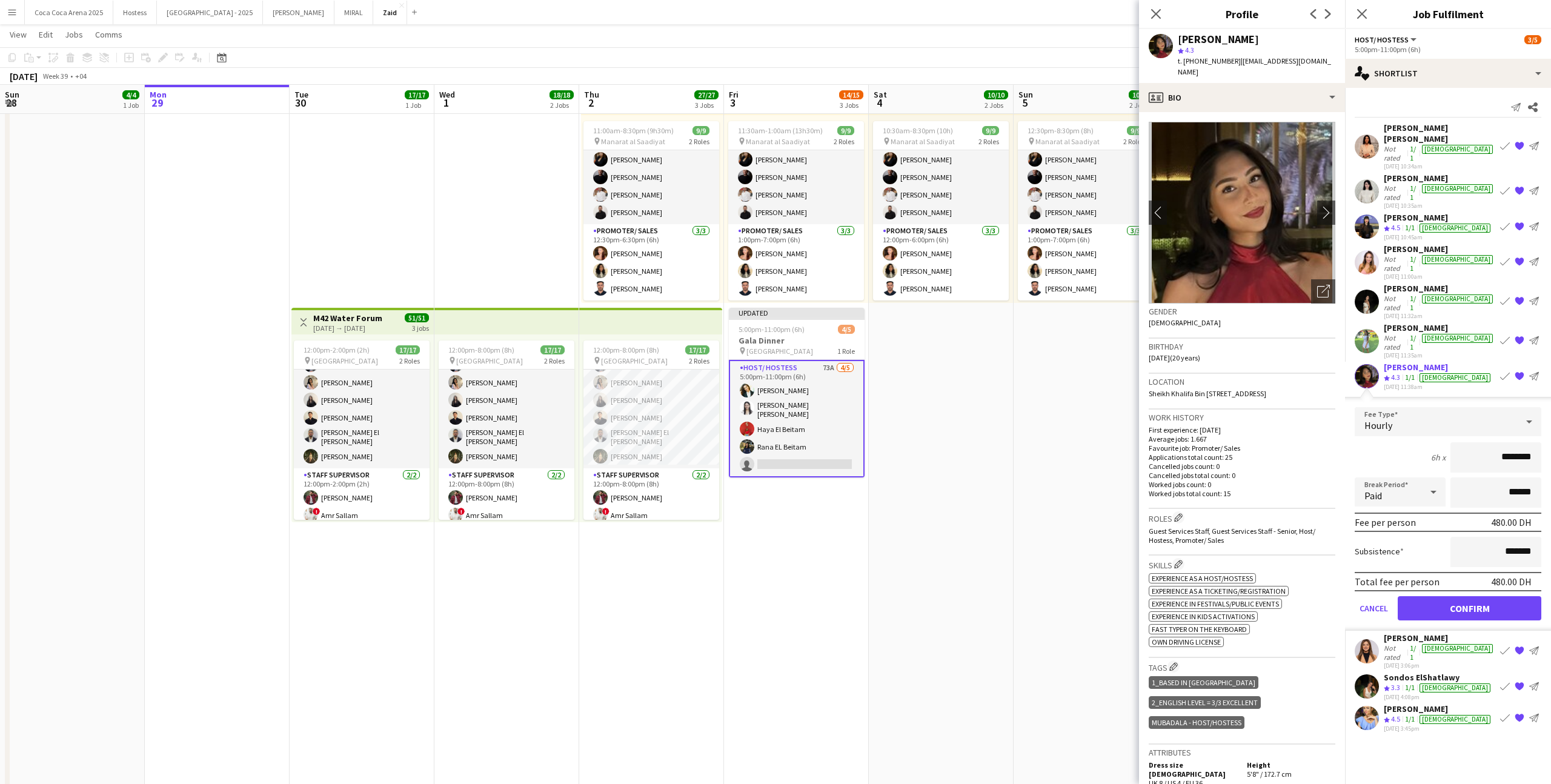
click at [1422, 312] on div "25-09-2025 11:32am" at bounding box center [1439, 316] width 112 height 8
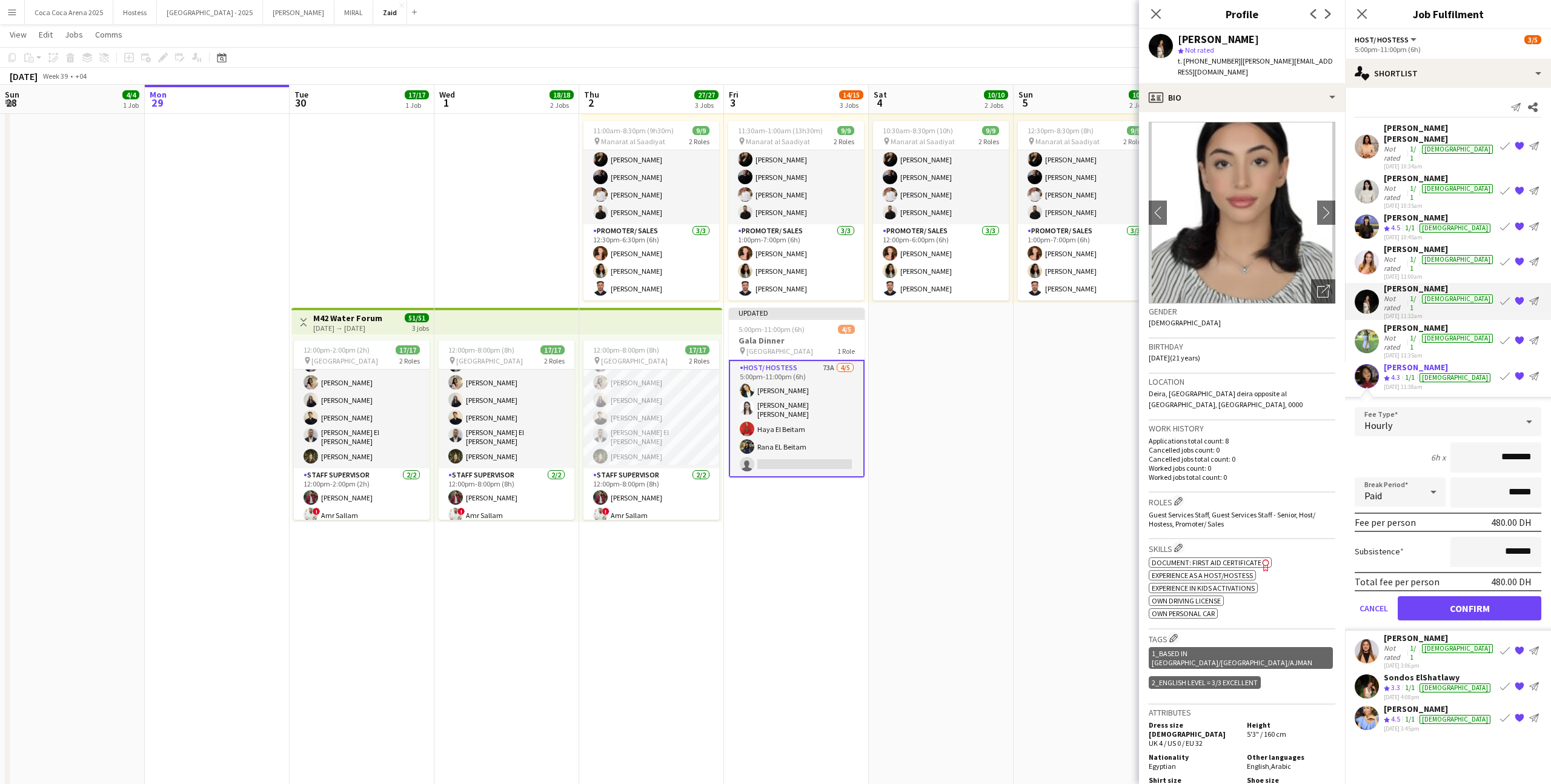
click at [981, 546] on app-date-cell "1:00pm-10:00pm (9h) 1/1 pin ALAIA Boutique 1 Role Host/ Hostess 1/1 1:00pm-10:0…" at bounding box center [941, 462] width 145 height 1196
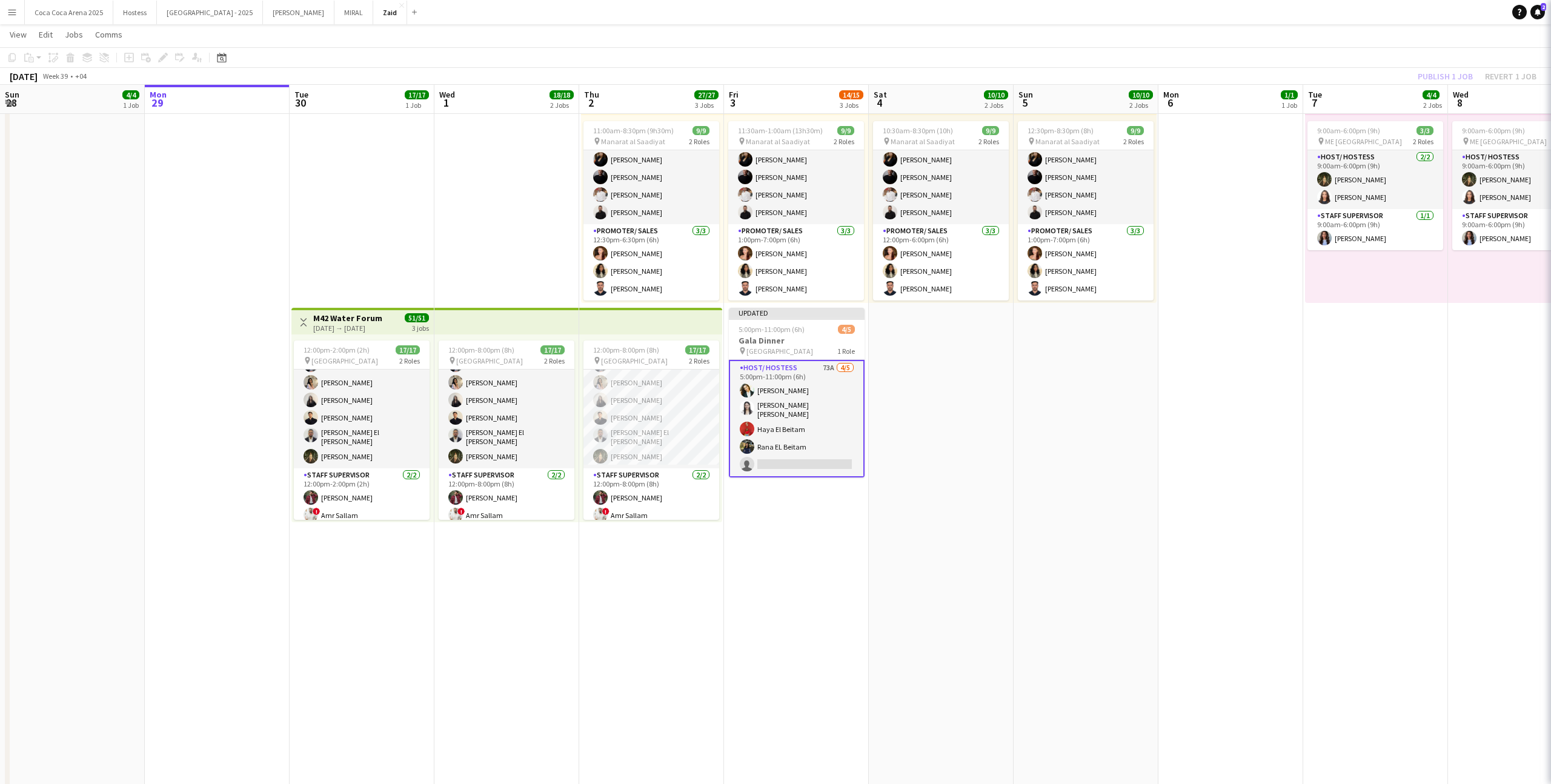
scroll to position [0, 290]
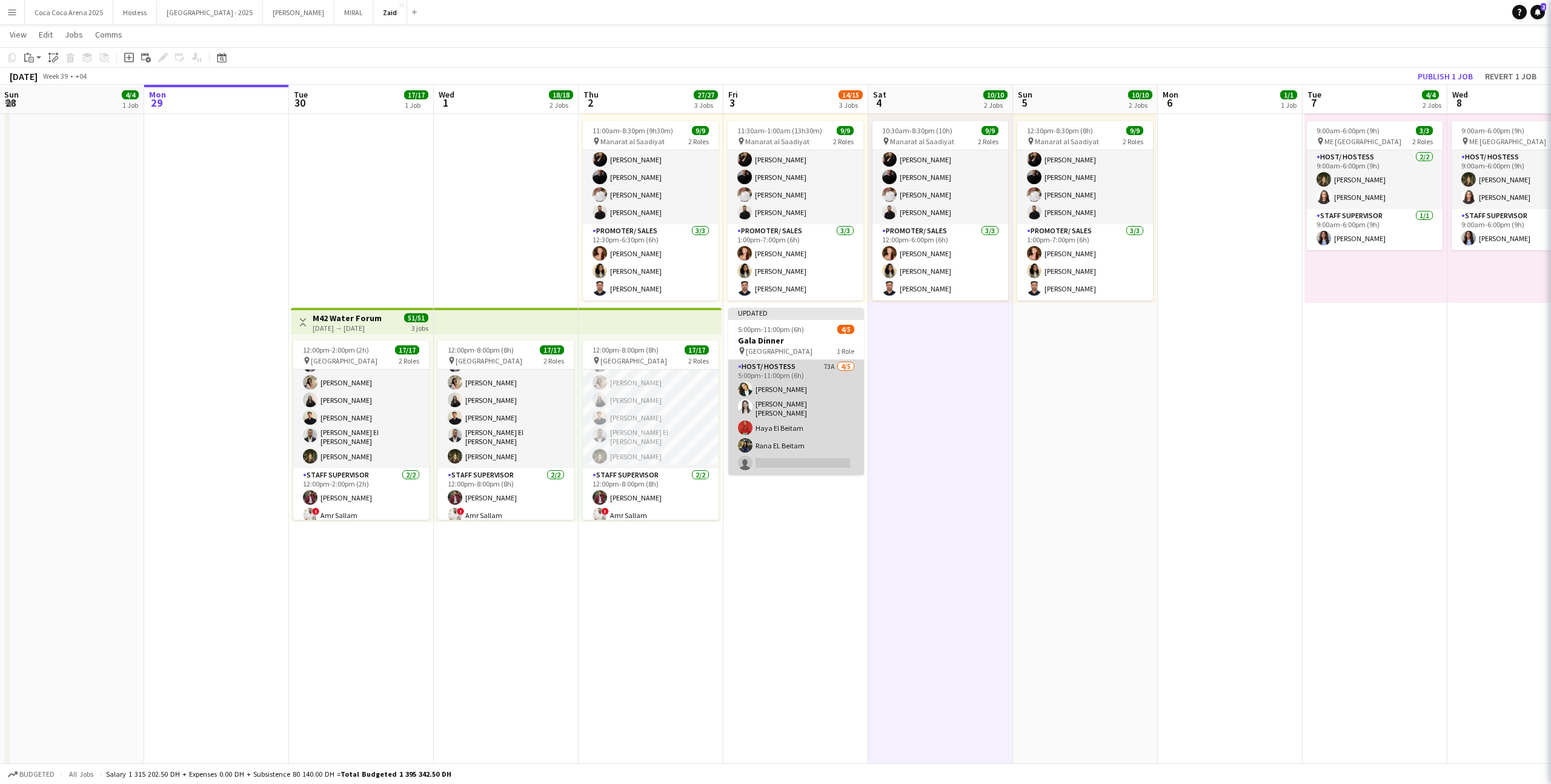
click at [820, 442] on app-card-role "Host/ Hostess 73A 4/5 5:00pm-11:00pm (6h) Andreea Verman Maria Veronica Orozco …" at bounding box center [796, 417] width 136 height 115
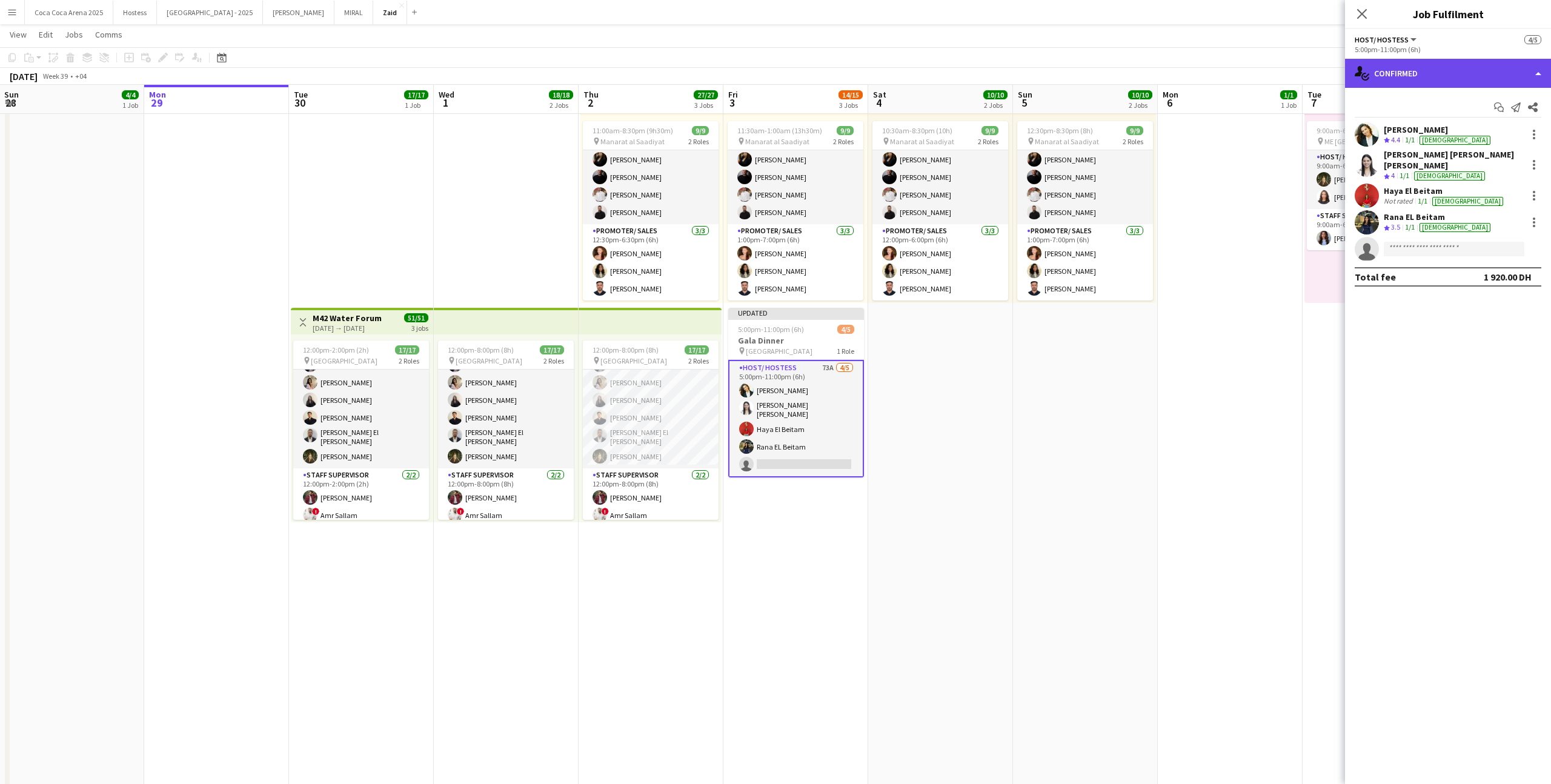
click at [1469, 63] on div "single-neutral-actions-check-2 Confirmed" at bounding box center [1448, 74] width 206 height 29
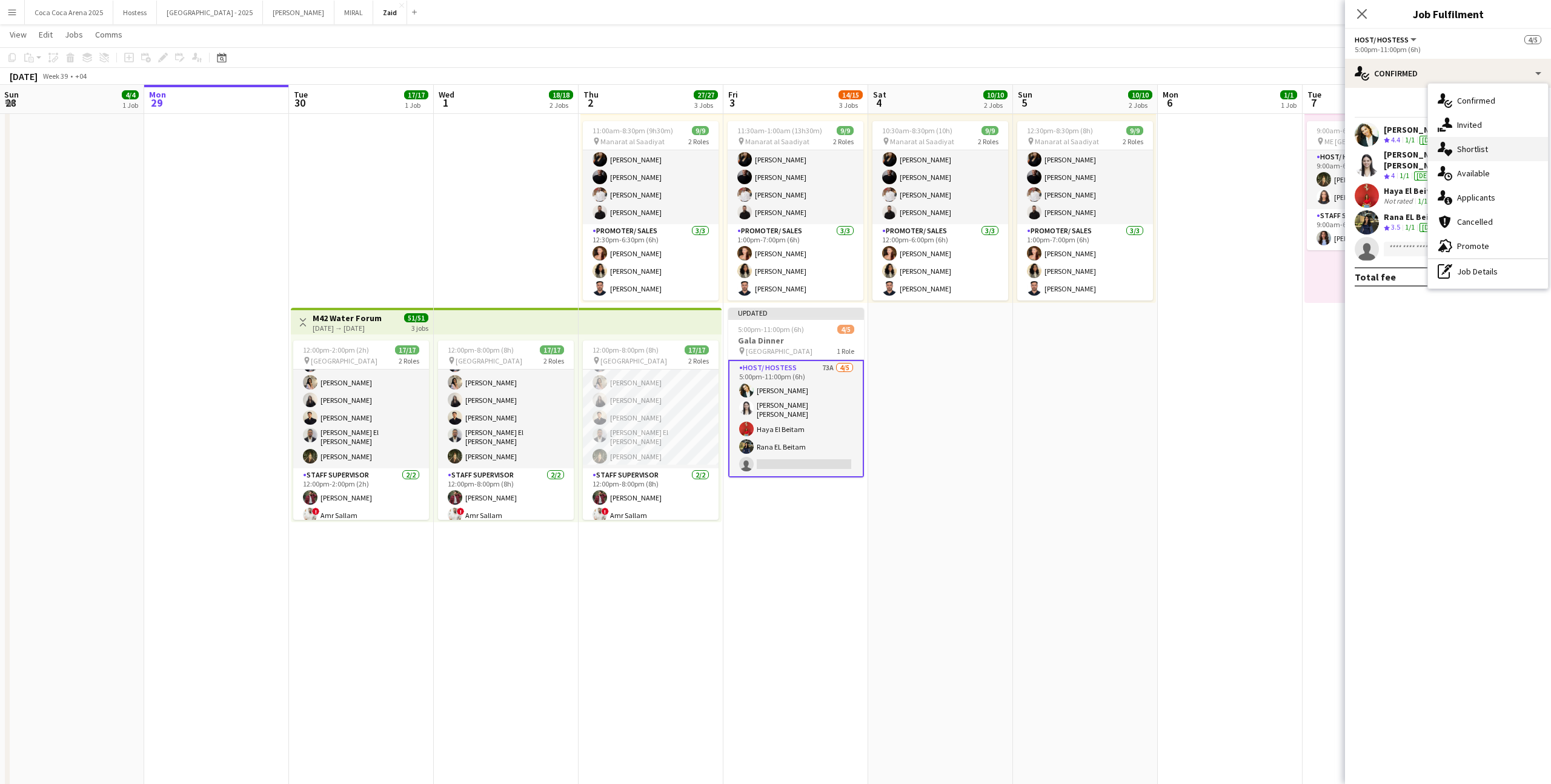
click at [1484, 145] on span "Shortlist" at bounding box center [1472, 149] width 31 height 11
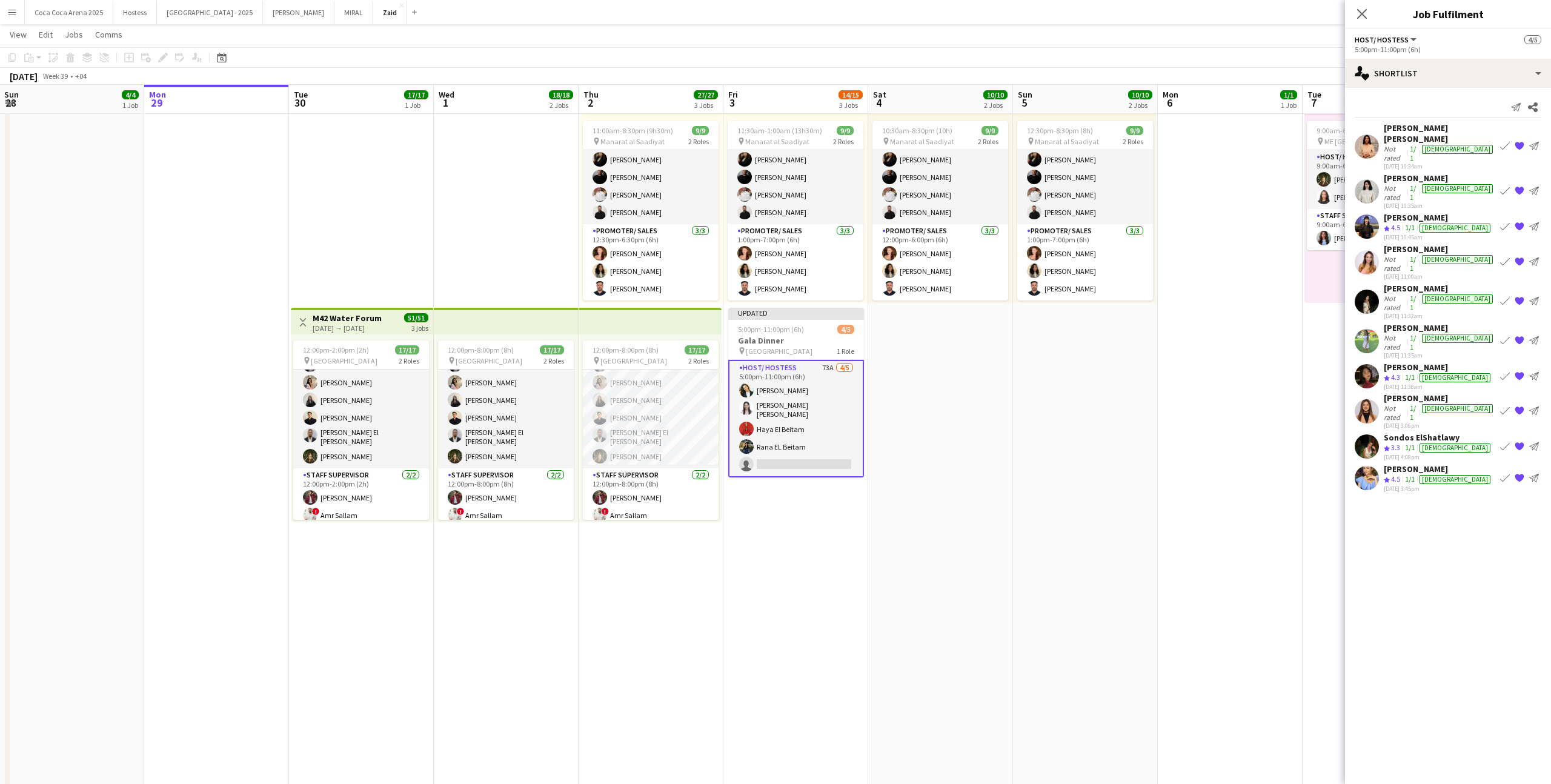
click at [1442, 484] on div "28-09-2025 3:45pm" at bounding box center [1438, 488] width 109 height 8
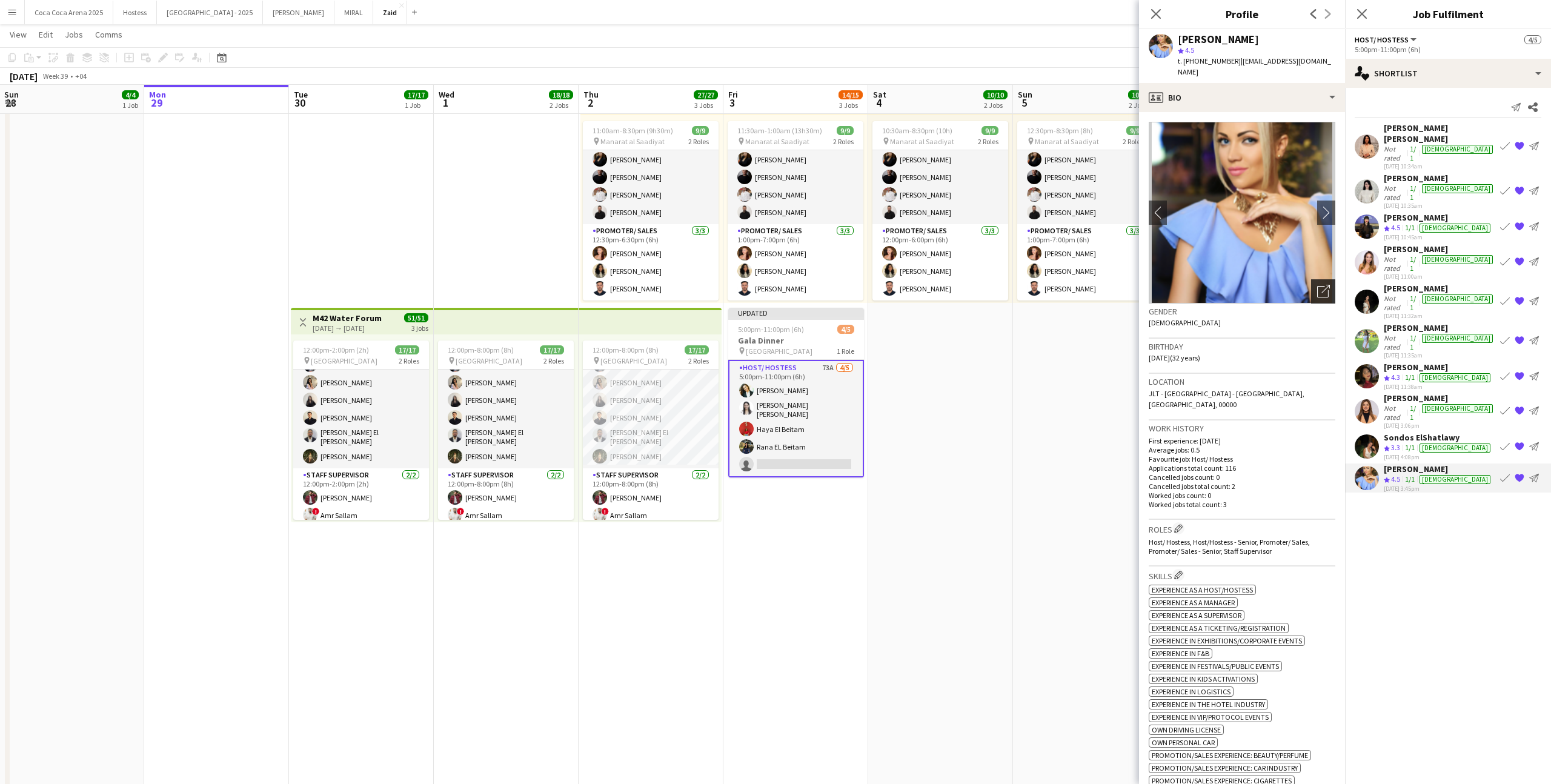
click at [1324, 284] on icon "Open photos pop-in" at bounding box center [1323, 291] width 13 height 13
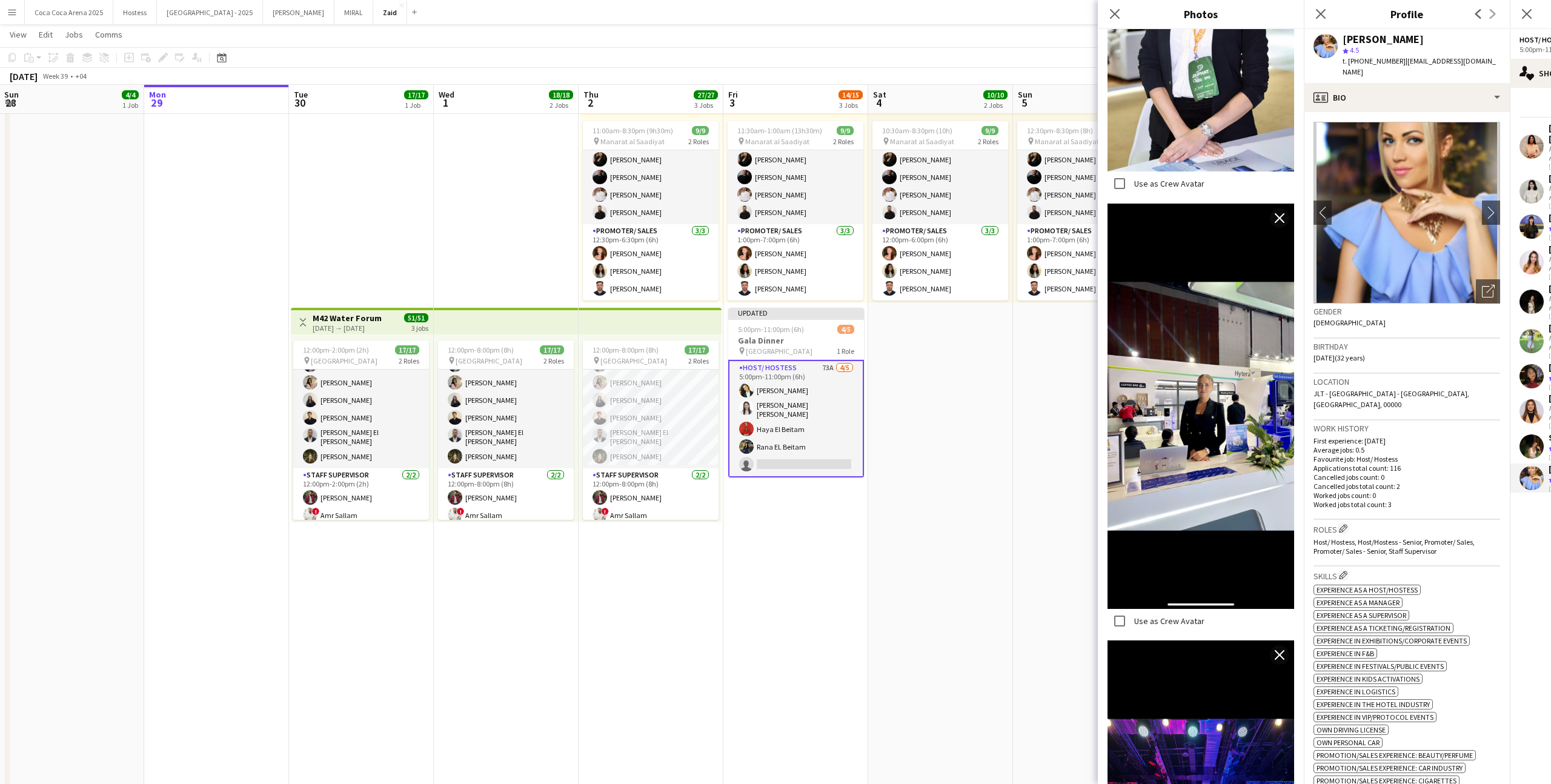
scroll to position [1226, 0]
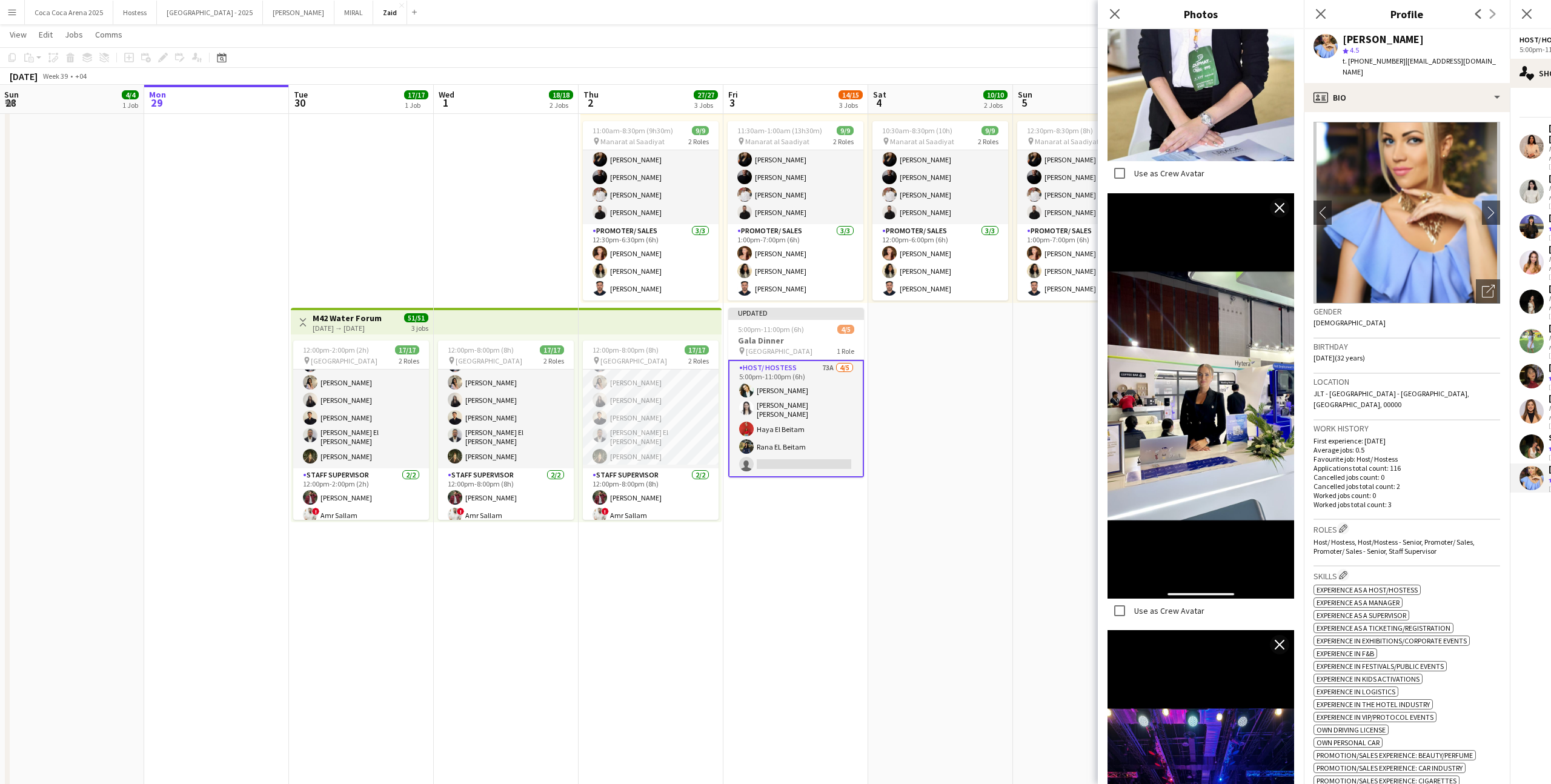
click at [1491, 455] on p "Favourite job: Host/ Hostess" at bounding box center [1407, 459] width 187 height 9
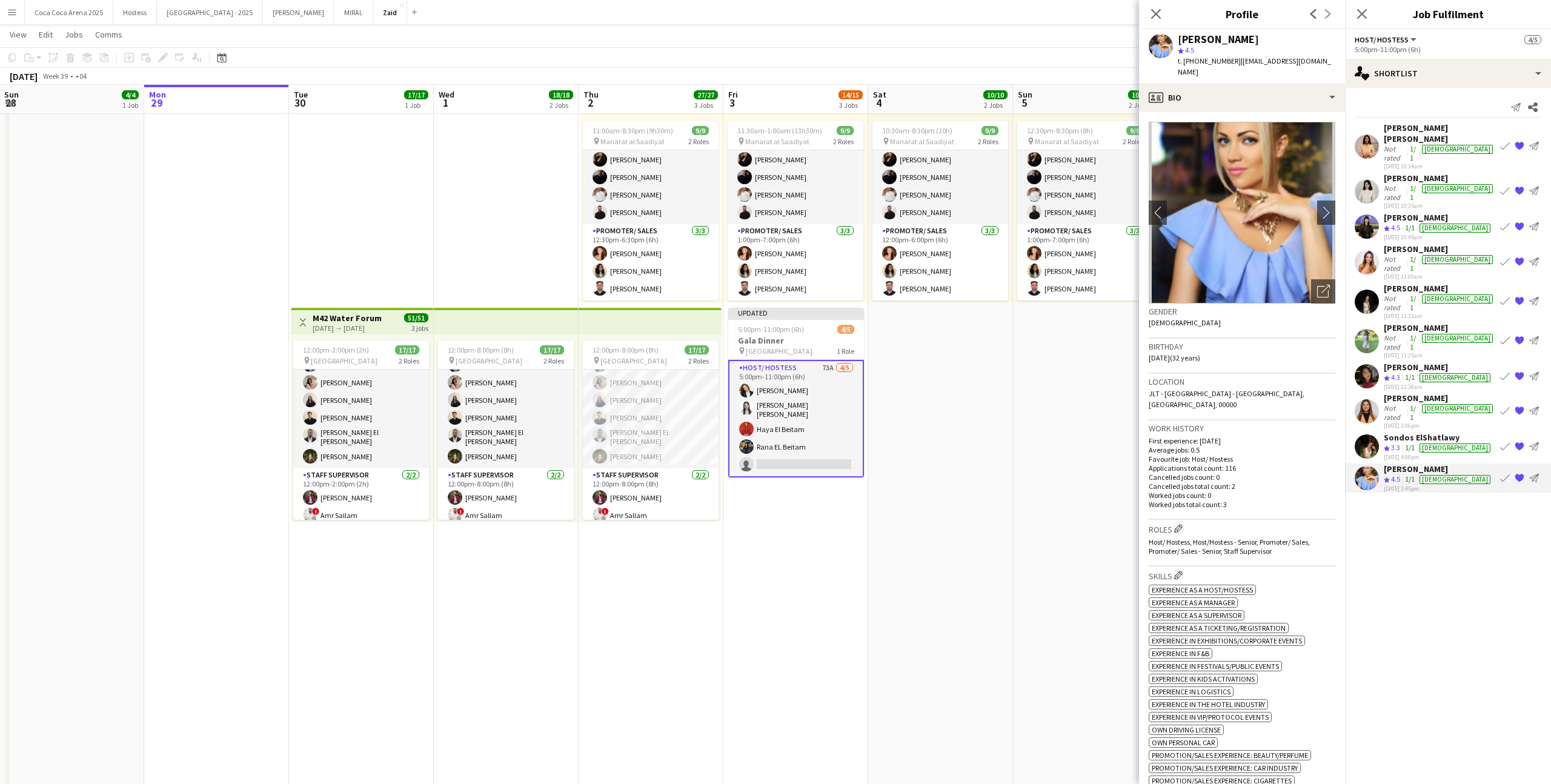
click at [1501, 473] on app-icon "Book crew" at bounding box center [1505, 477] width 10 height 10
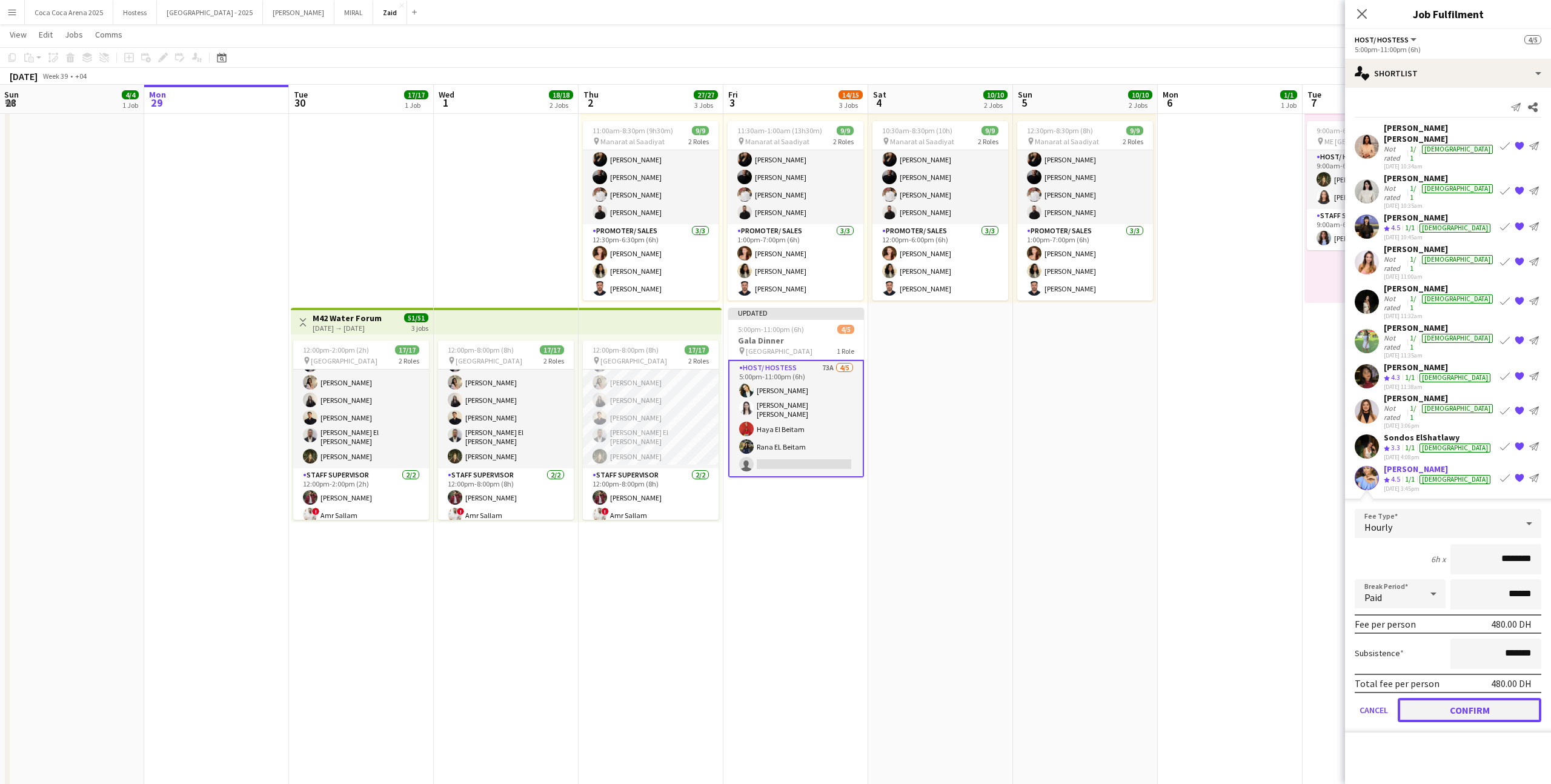
click at [1418, 698] on button "Confirm" at bounding box center [1469, 710] width 143 height 24
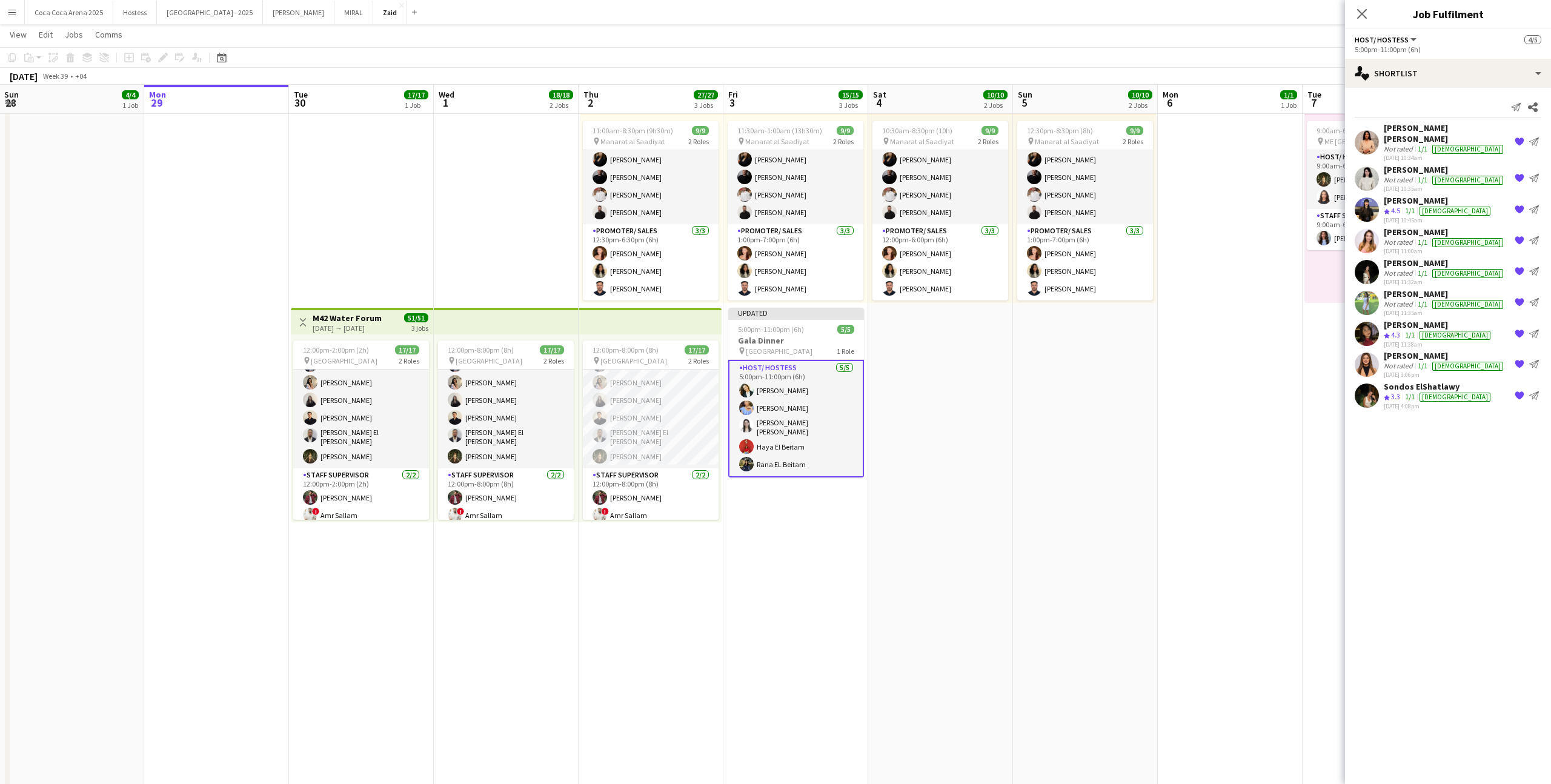
click at [1108, 540] on app-date-cell "1:00pm-10:00pm (9h) 1/1 pin ALAIA Boutique 1 Role Host/ Hostess 1/1 1:00pm-10:0…" at bounding box center [1085, 462] width 145 height 1196
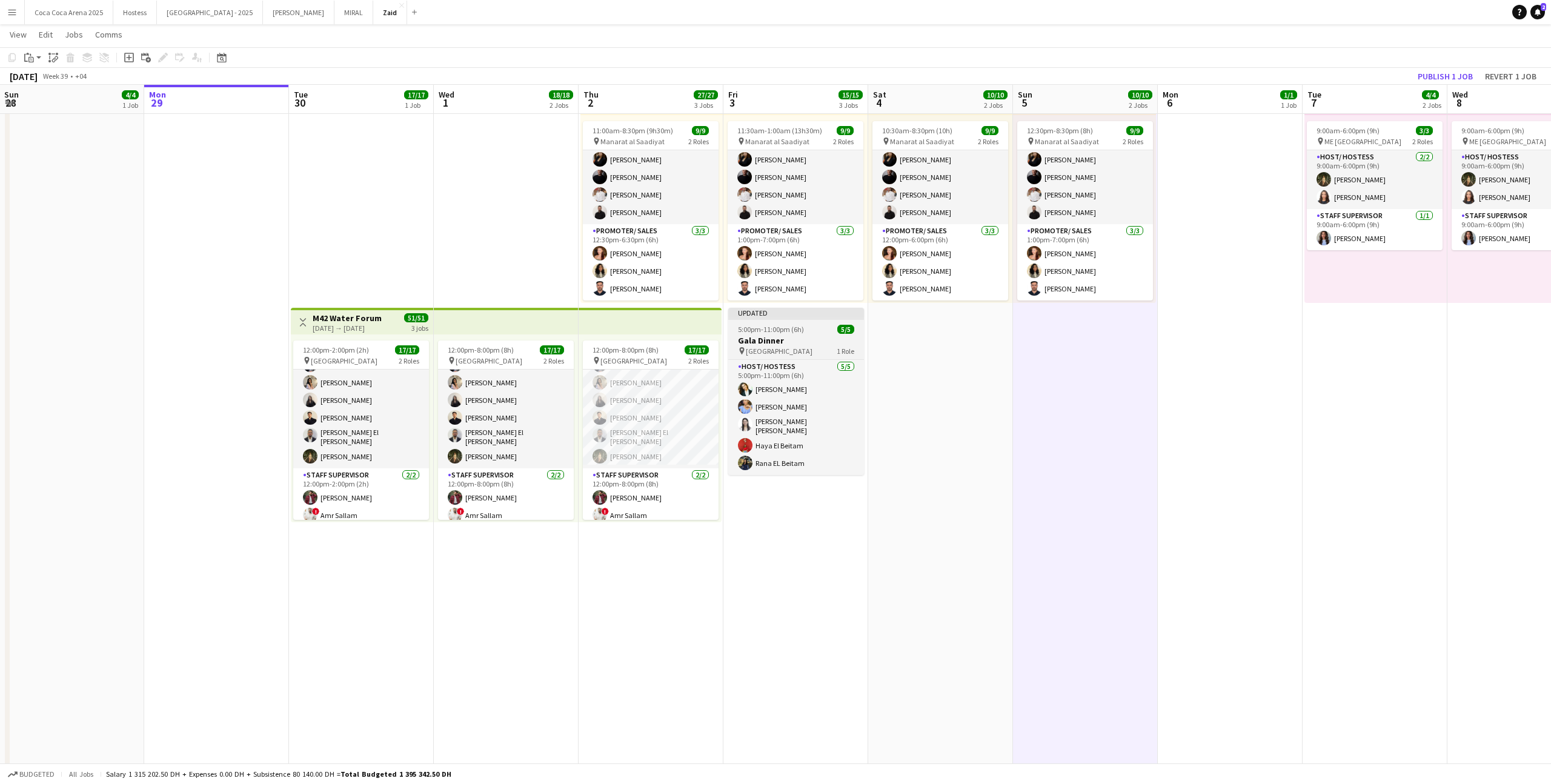
click at [853, 335] on h3 "Gala Dinner" at bounding box center [796, 340] width 136 height 11
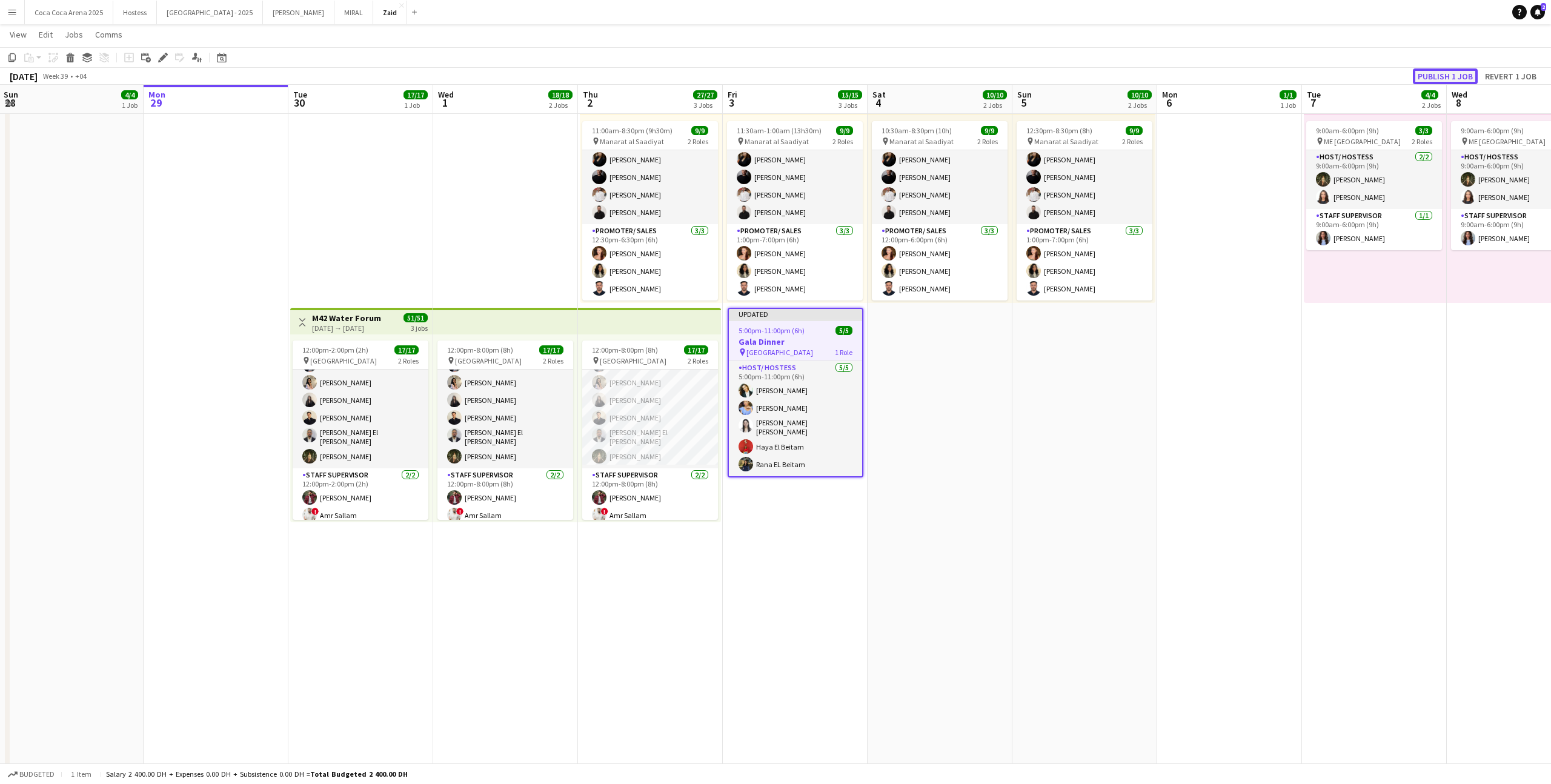
click at [1432, 73] on button "Publish 1 job" at bounding box center [1445, 76] width 65 height 16
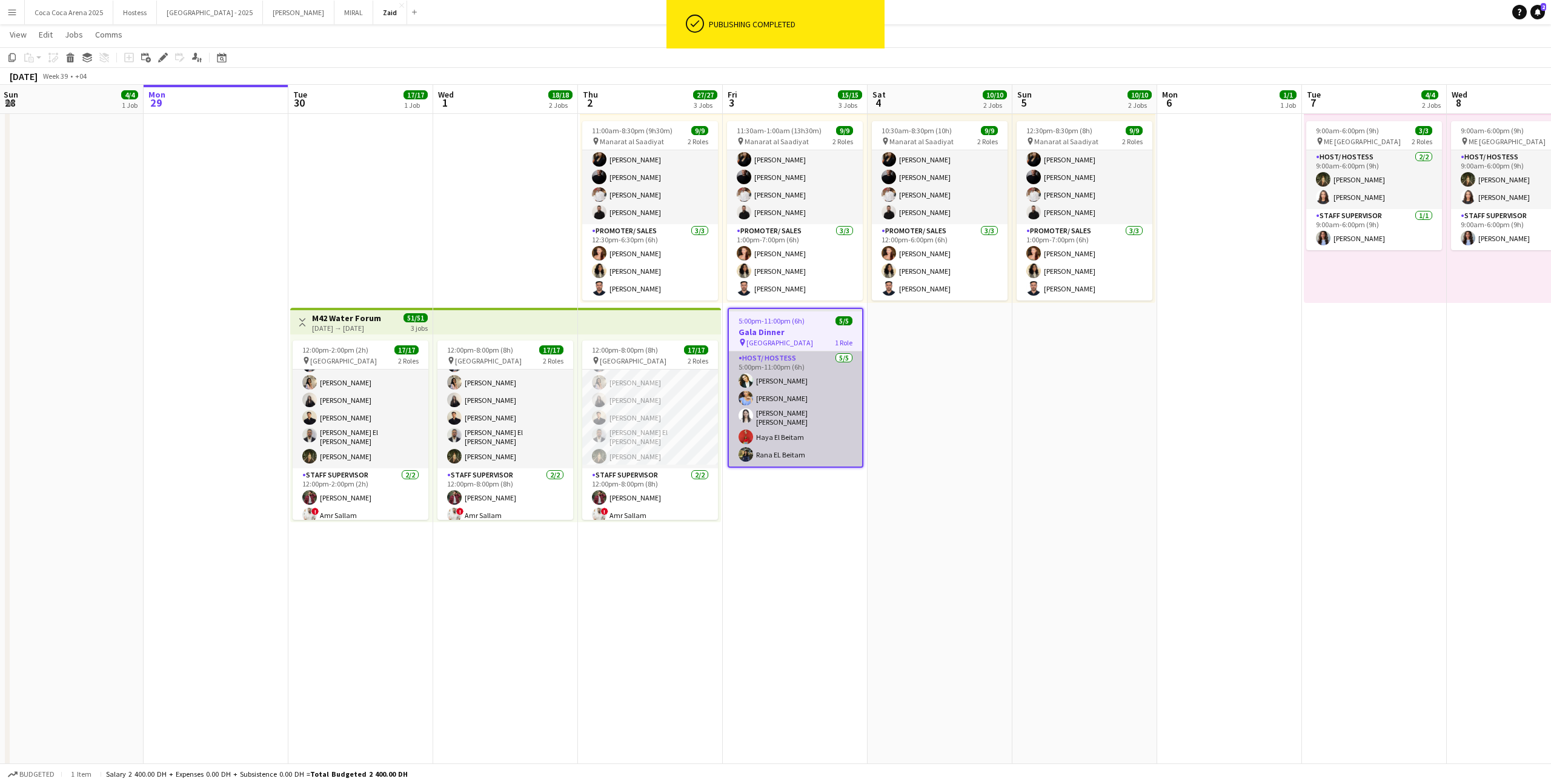
click at [829, 408] on app-card-role "Host/ Hostess 5/5 5:00pm-11:00pm (6h) Andreea Verman Yana Lazareva Maria Veroni…" at bounding box center [795, 408] width 133 height 115
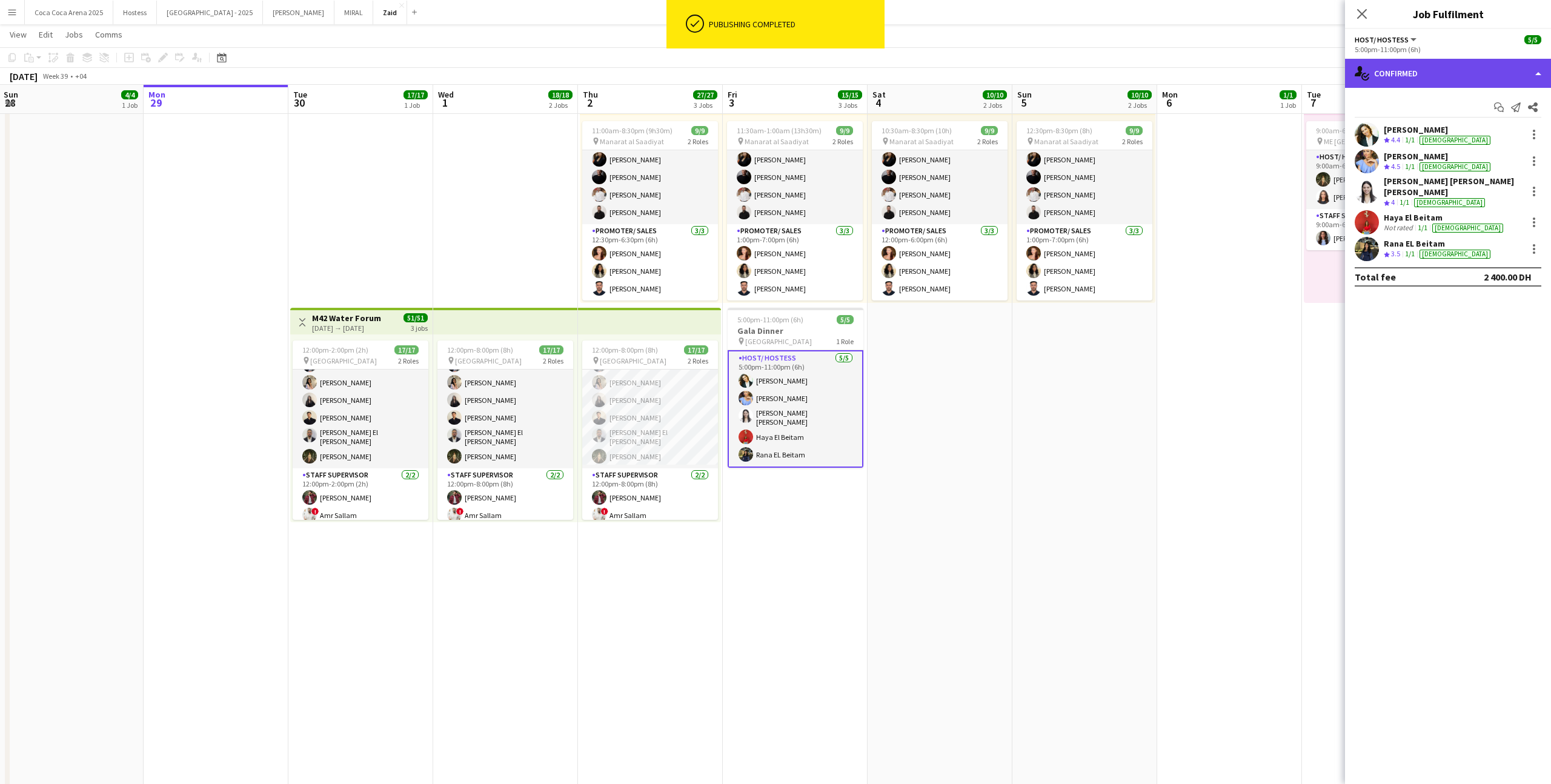
click at [1450, 85] on div "single-neutral-actions-check-2 Confirmed" at bounding box center [1448, 74] width 206 height 29
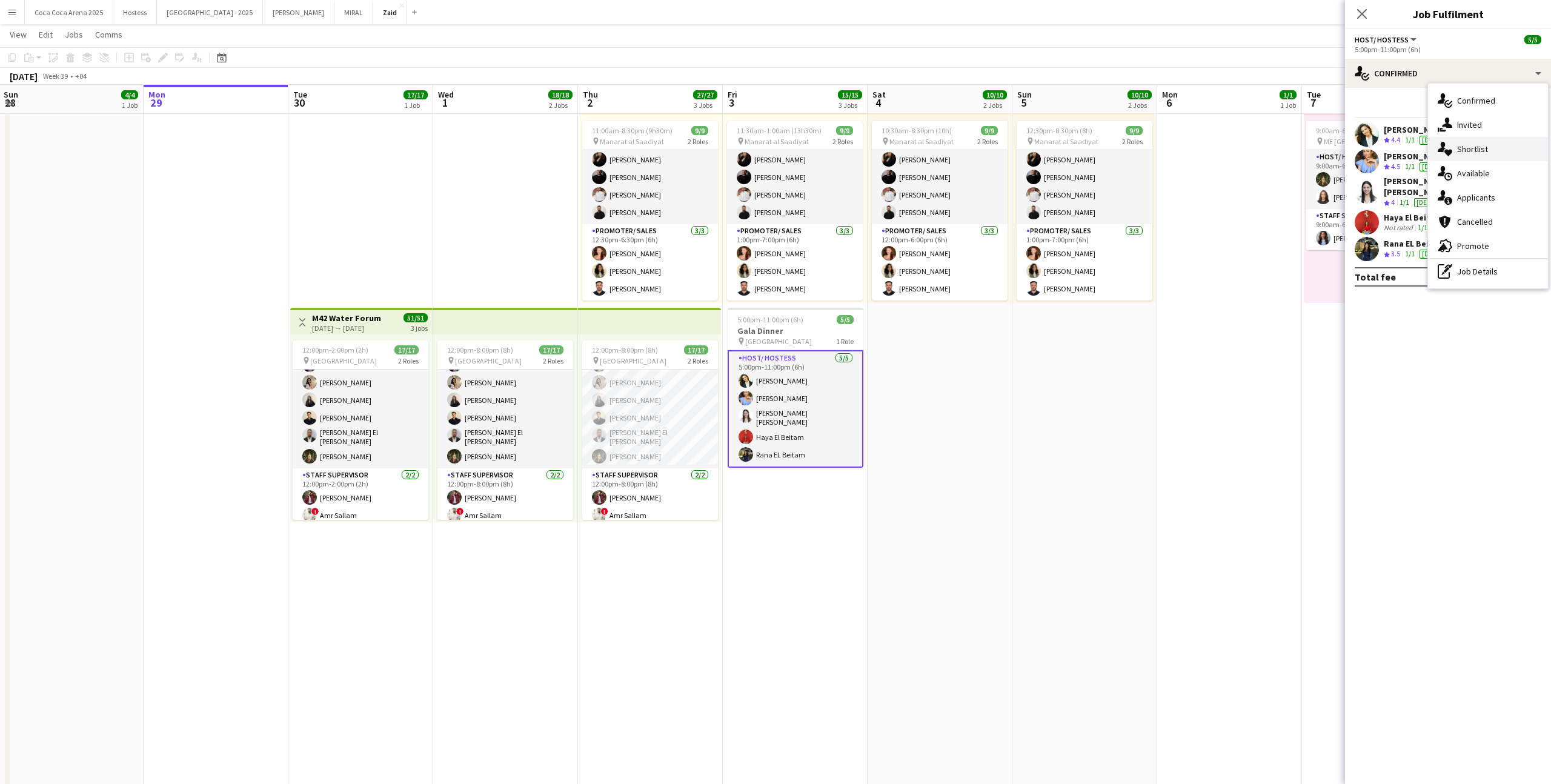
click at [1479, 140] on div "single-neutral-actions-heart Shortlist" at bounding box center [1488, 149] width 120 height 24
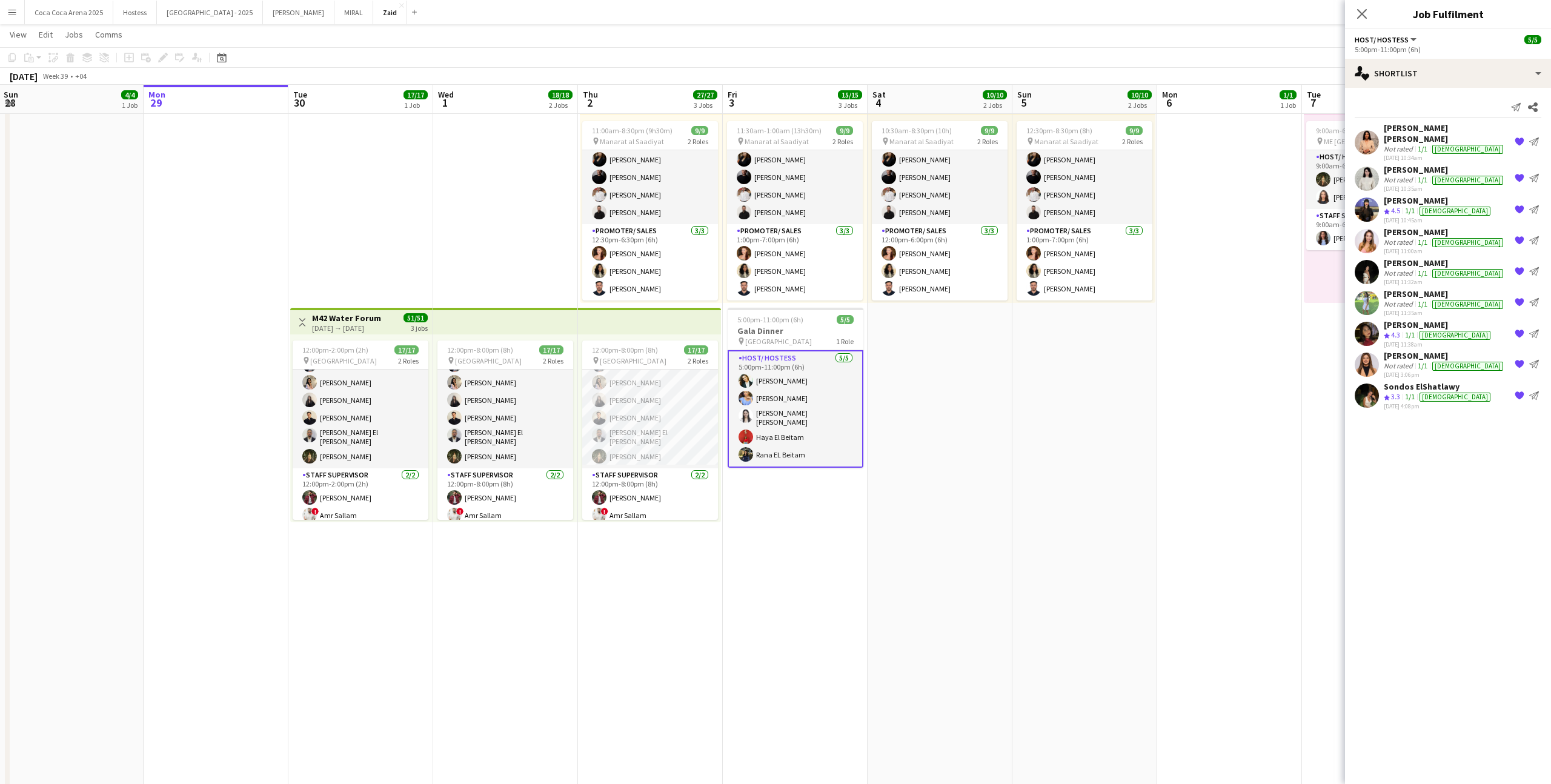
click at [1515, 138] on app-icon "{{ spriteTitle }}" at bounding box center [1519, 142] width 10 height 10
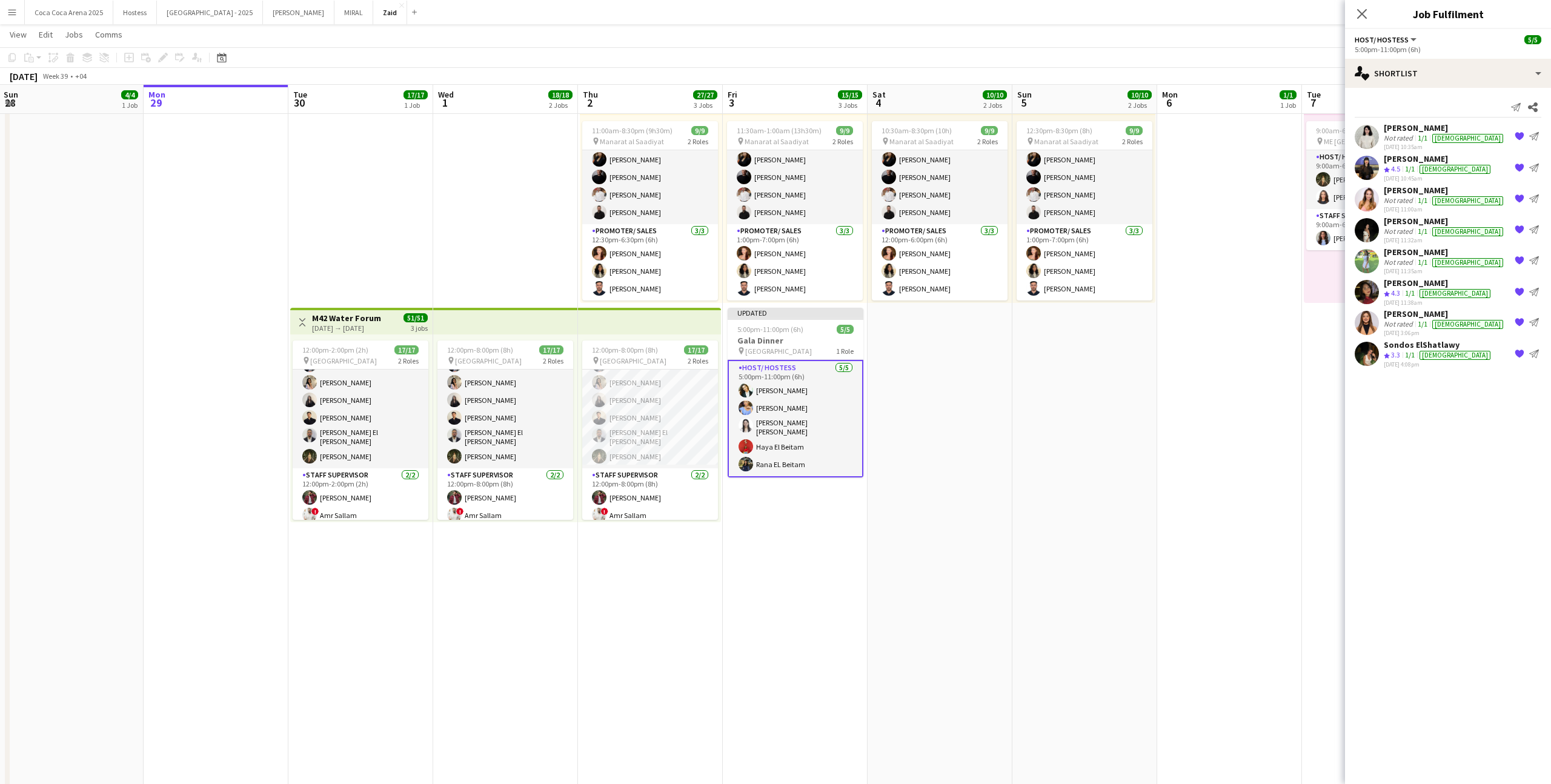
click at [1515, 134] on app-icon "{{ spriteTitle }}" at bounding box center [1519, 136] width 10 height 10
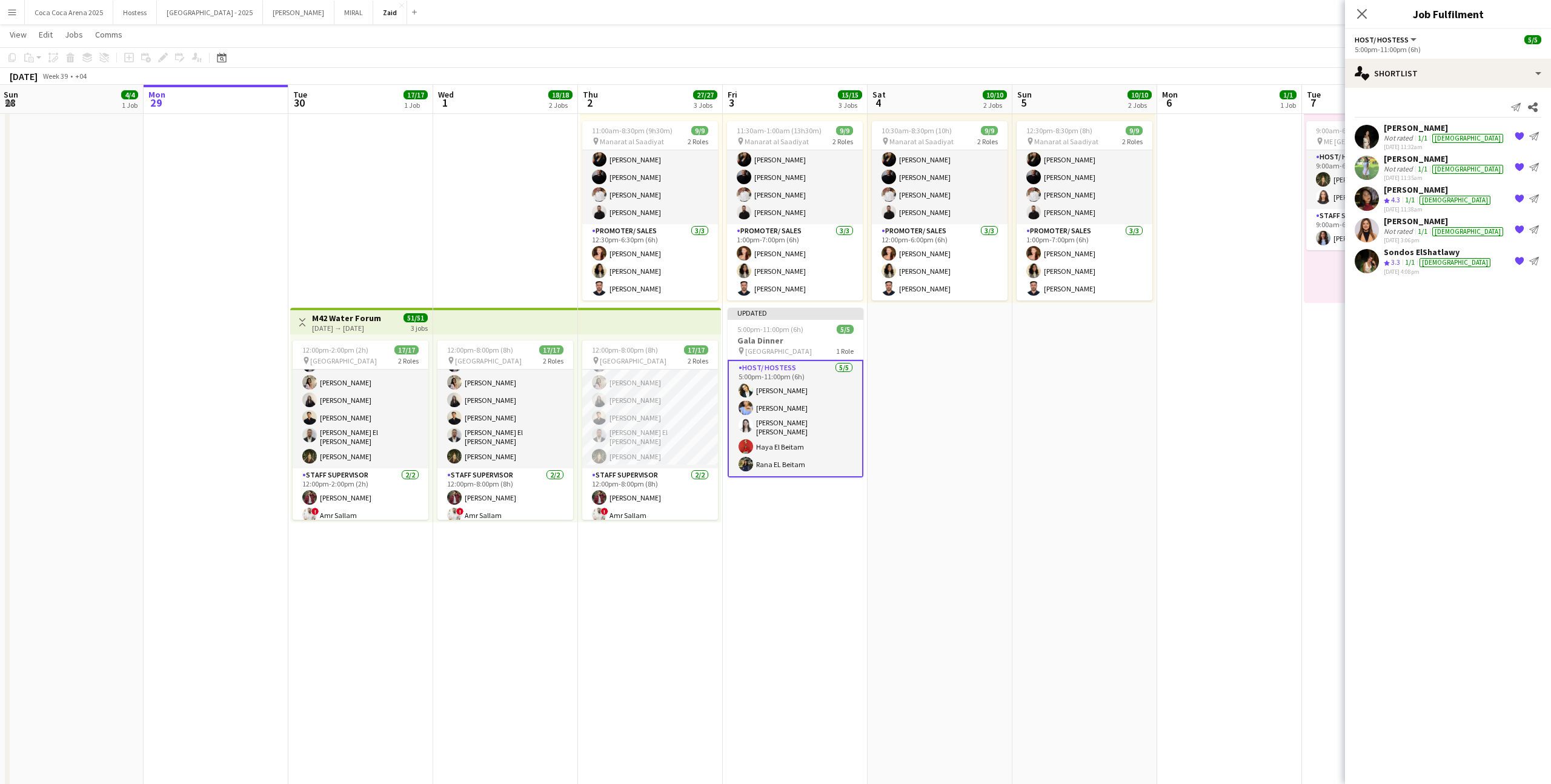
click at [1515, 134] on app-icon "{{ spriteTitle }}" at bounding box center [1519, 136] width 10 height 10
click at [1515, 163] on app-icon "{{ spriteTitle }}" at bounding box center [1519, 168] width 10 height 10
click at [1515, 134] on app-icon "{{ spriteTitle }}" at bounding box center [1519, 136] width 10 height 10
click at [1515, 163] on app-icon "{{ spriteTitle }}" at bounding box center [1519, 168] width 10 height 10
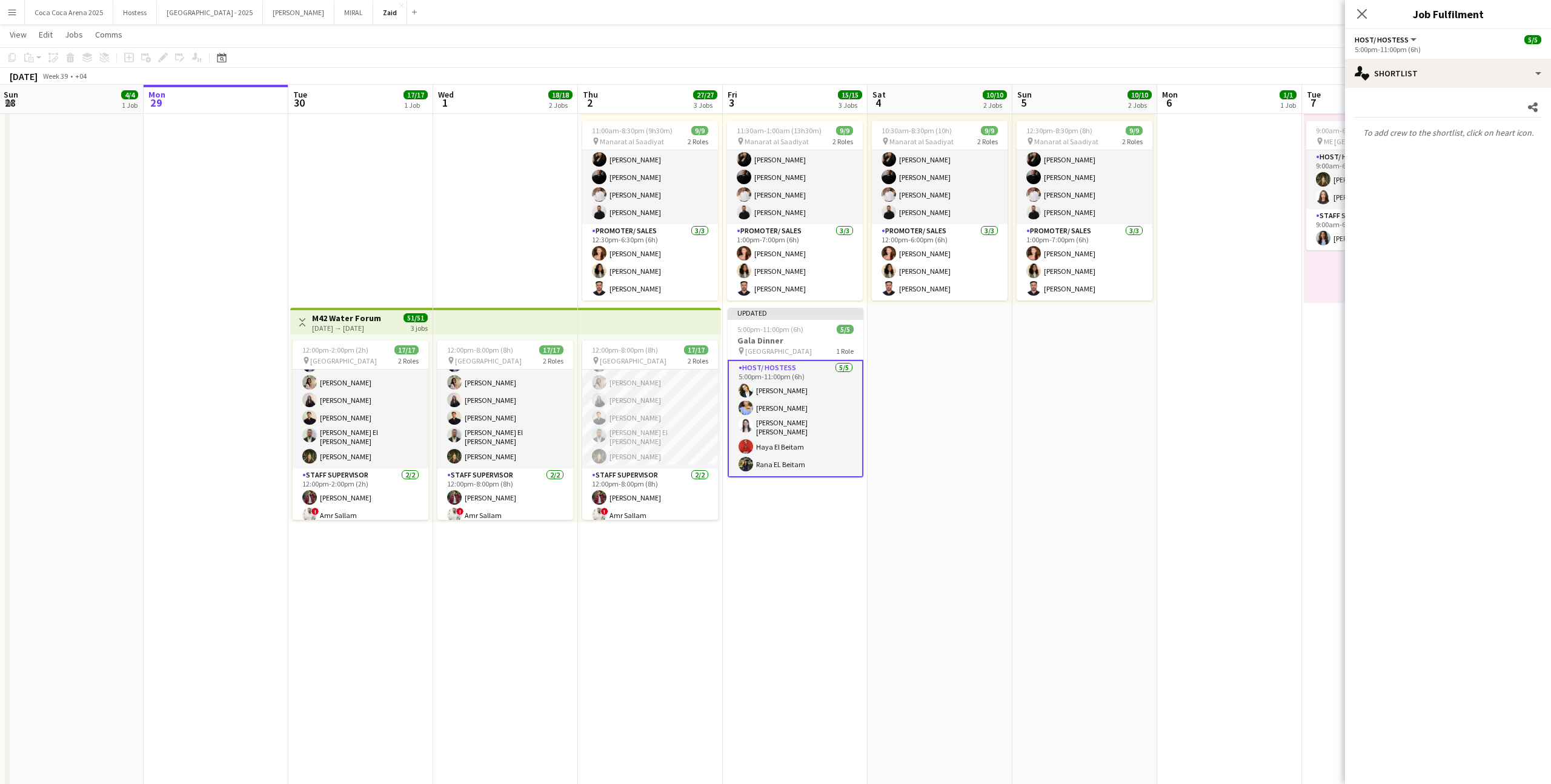
click at [1065, 321] on app-date-cell "1:00pm-10:00pm (9h) 1/1 pin ALAIA Boutique 1 Role Host/ Hostess 1/1 1:00pm-10:0…" at bounding box center [1084, 462] width 145 height 1196
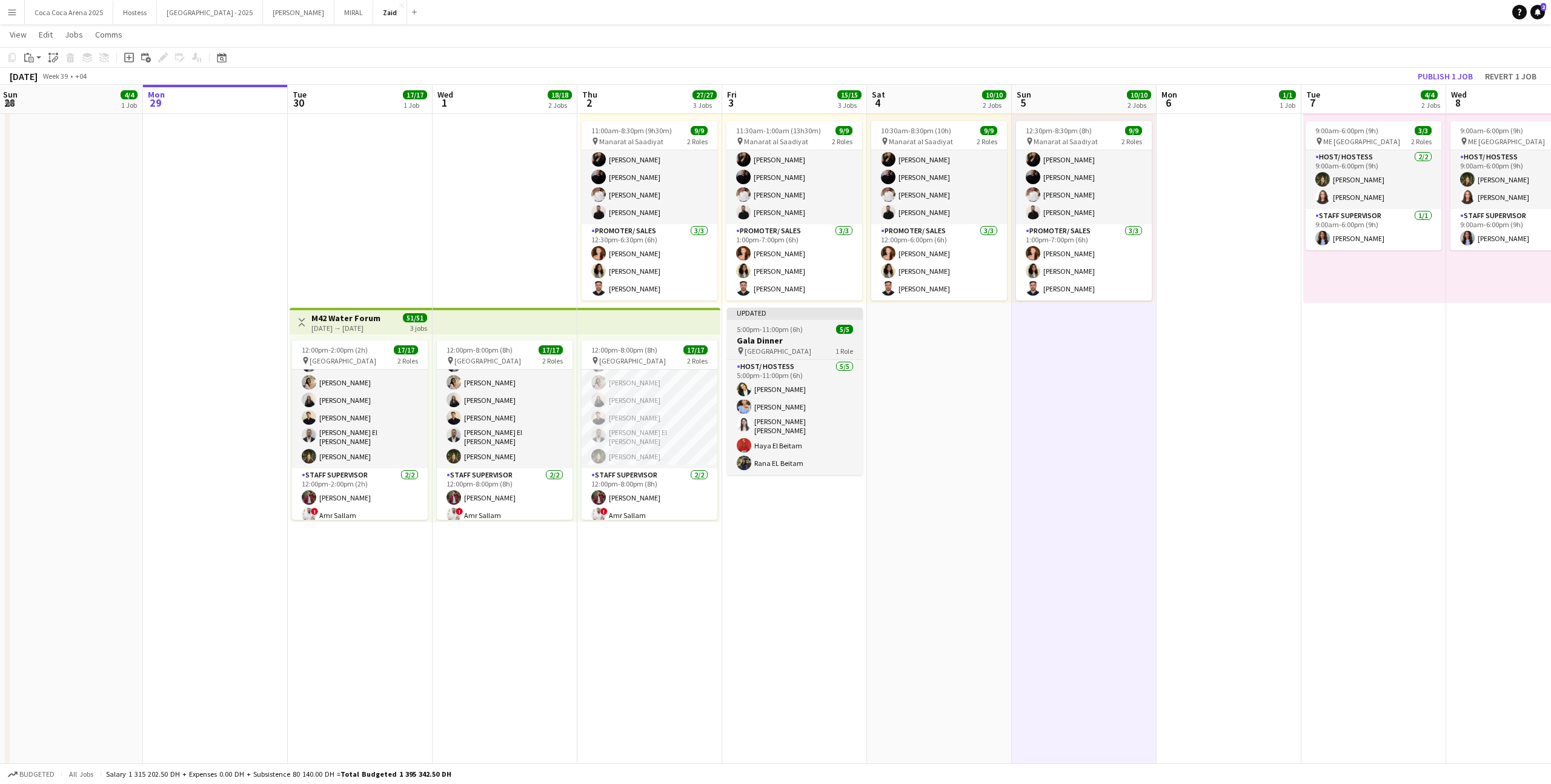
click at [742, 333] on span "5:00pm-11:00pm (6h)" at bounding box center [769, 329] width 66 height 9
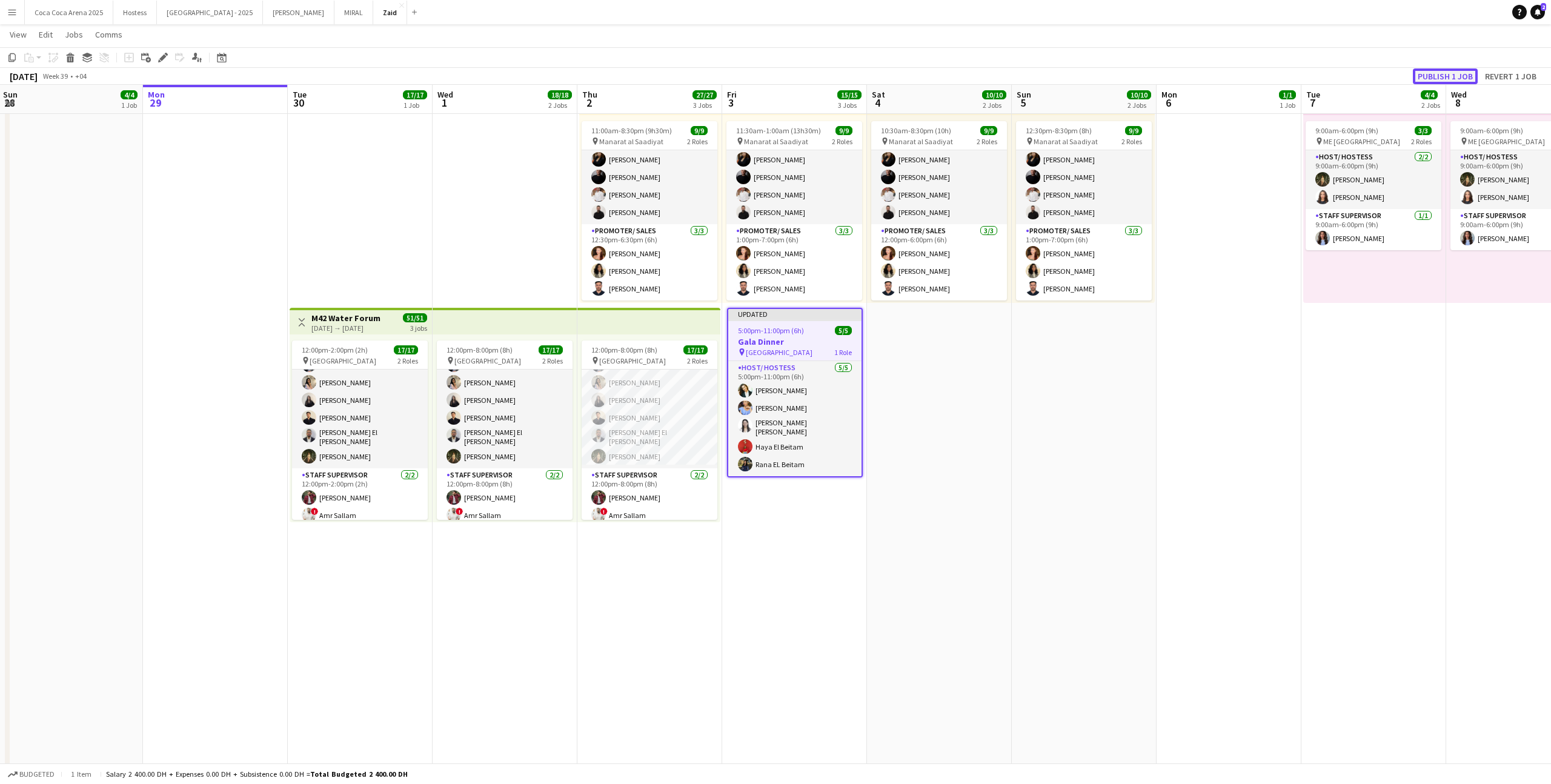
click at [1451, 76] on button "Publish 1 job" at bounding box center [1445, 76] width 65 height 16
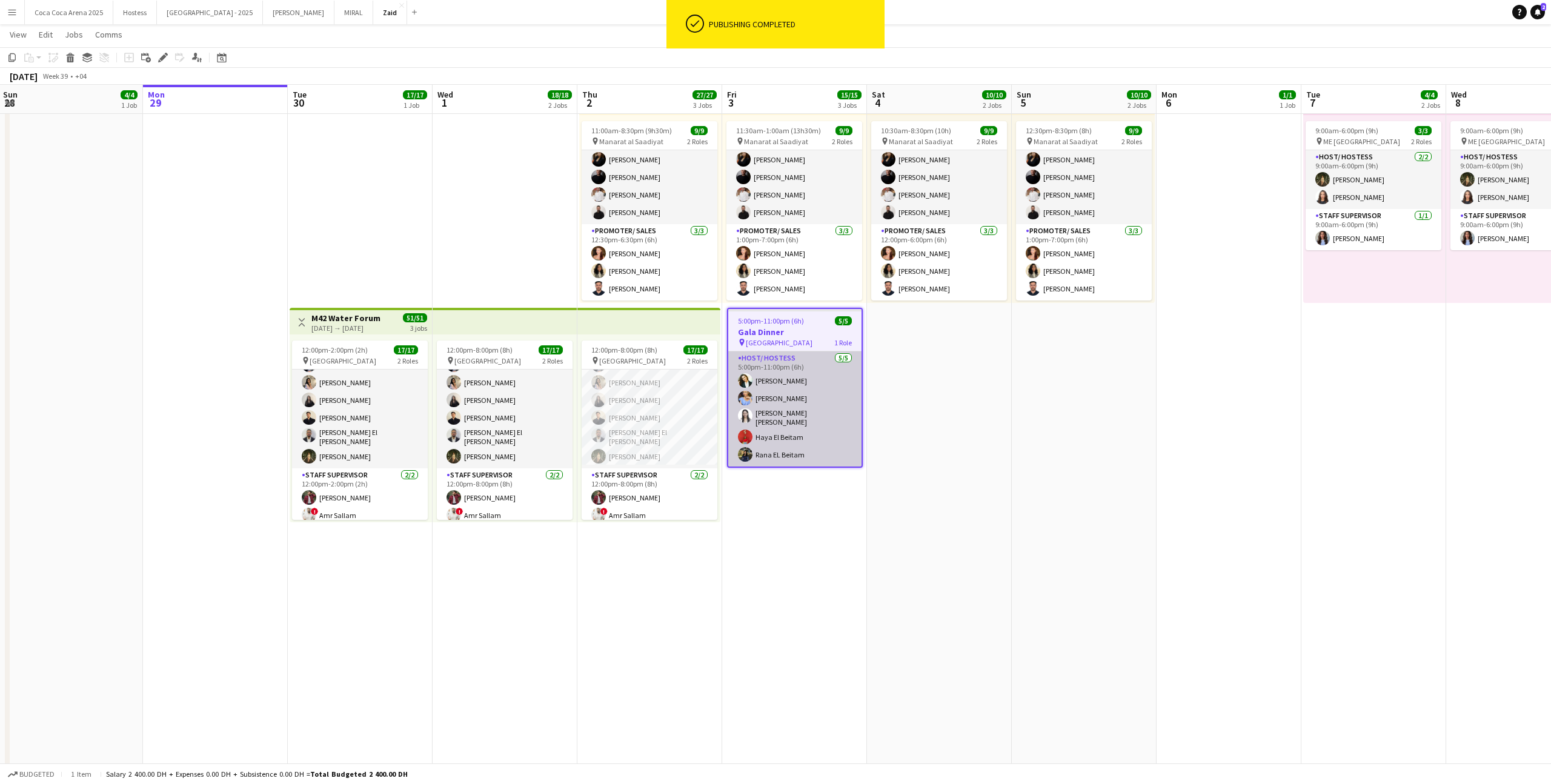
click at [792, 399] on app-card-role "Host/ Hostess 5/5 5:00pm-11:00pm (6h) Andreea Verman Yana Lazareva Maria Veroni…" at bounding box center [795, 408] width 133 height 115
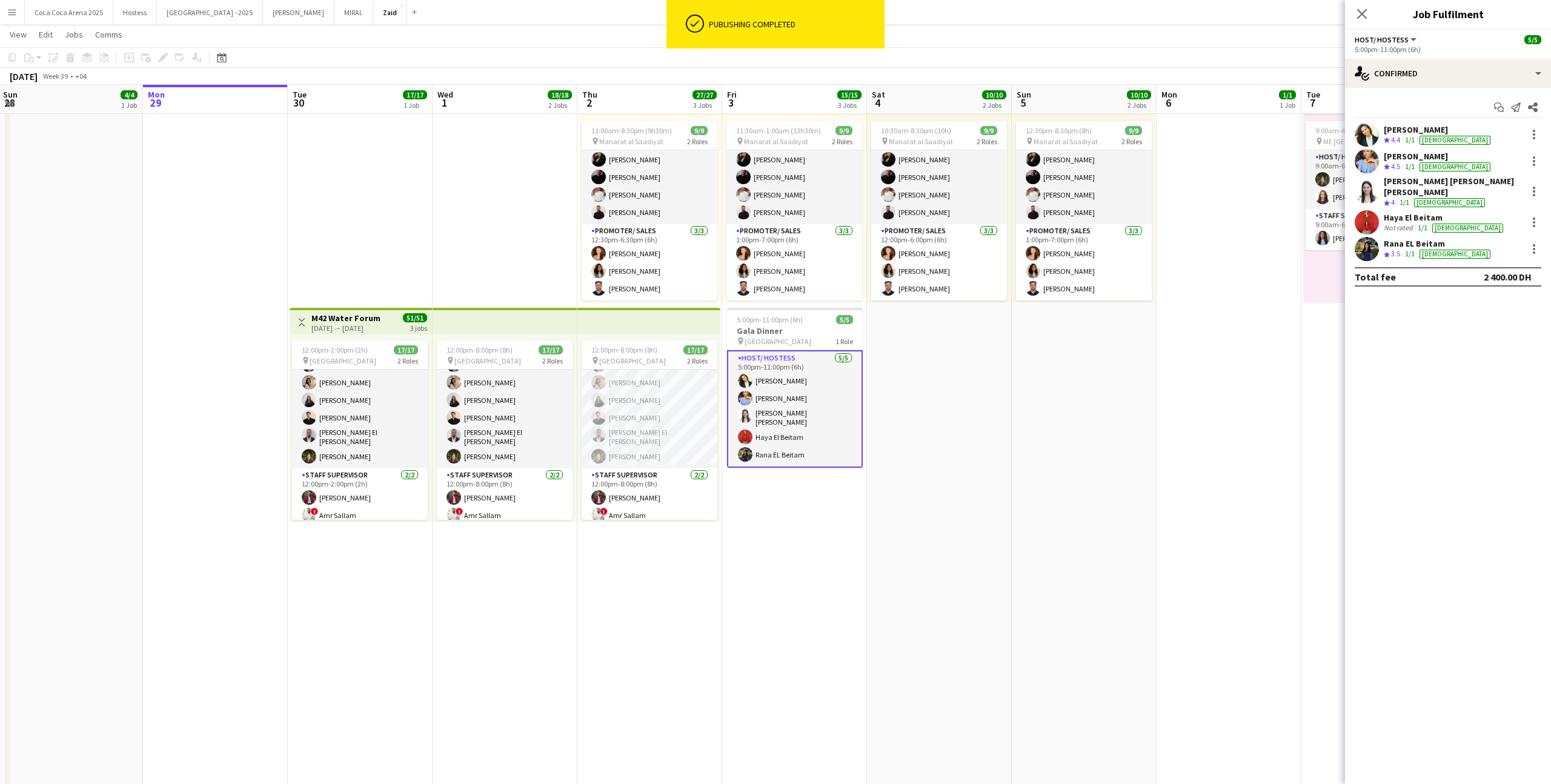
click at [1541, 119] on div "Start chat Send notification Share Andreea Verman Crew rating 4.4 1/1 female Ya…" at bounding box center [1448, 192] width 206 height 208
click at [1534, 109] on icon at bounding box center [1532, 107] width 10 height 10
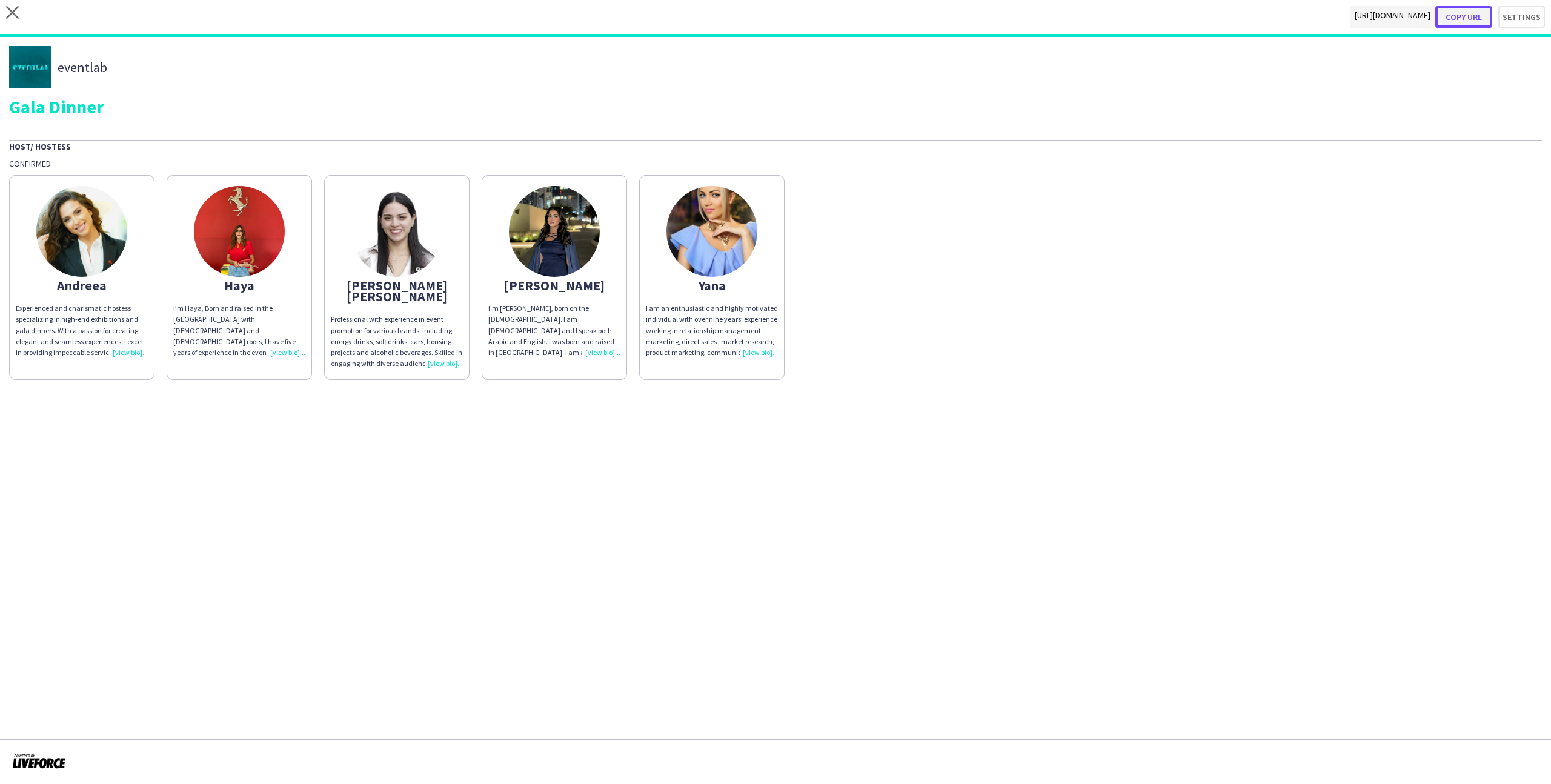
click at [1480, 16] on button "Copy url" at bounding box center [1463, 17] width 57 height 22
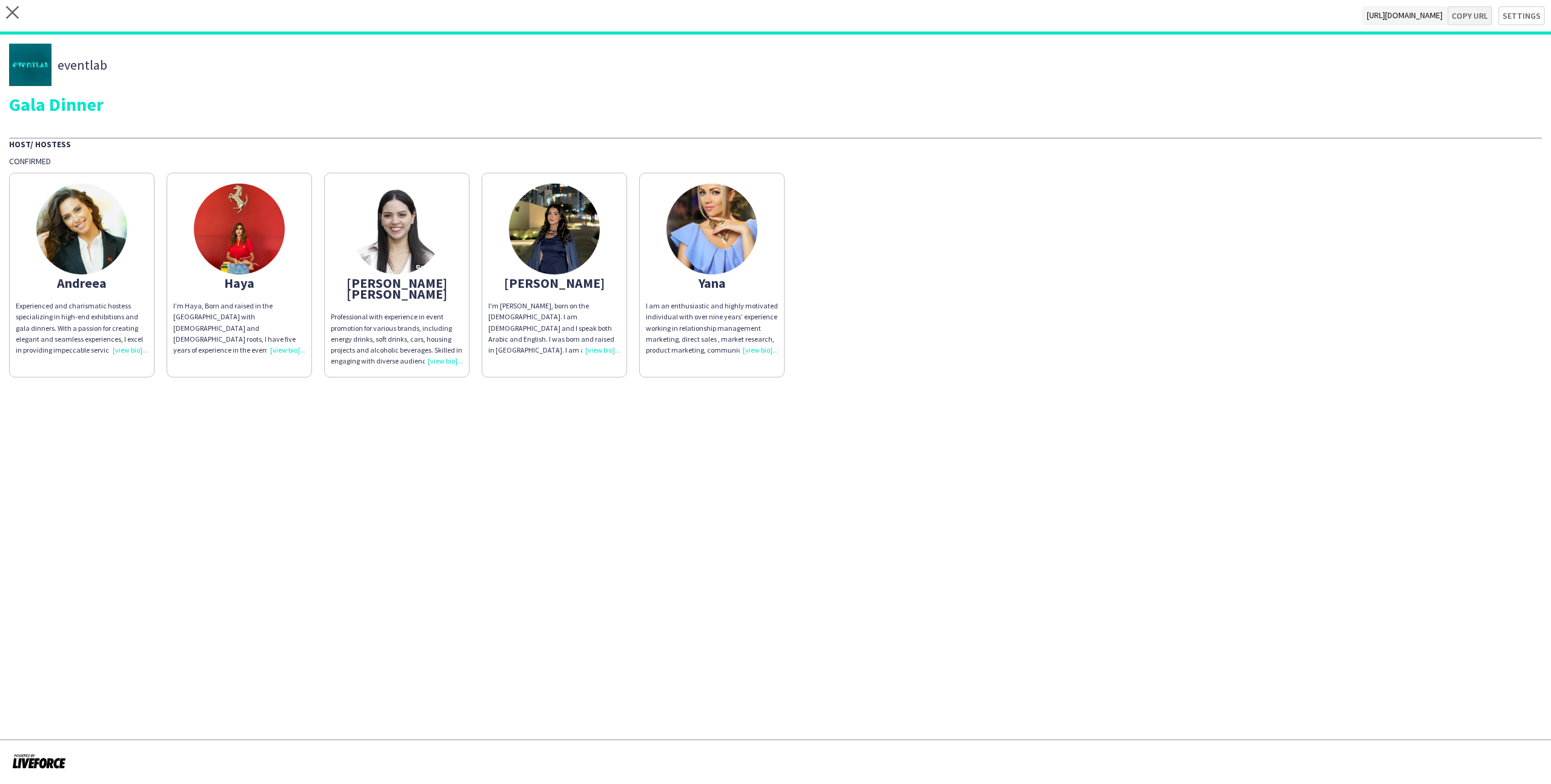
type textarea "**********"
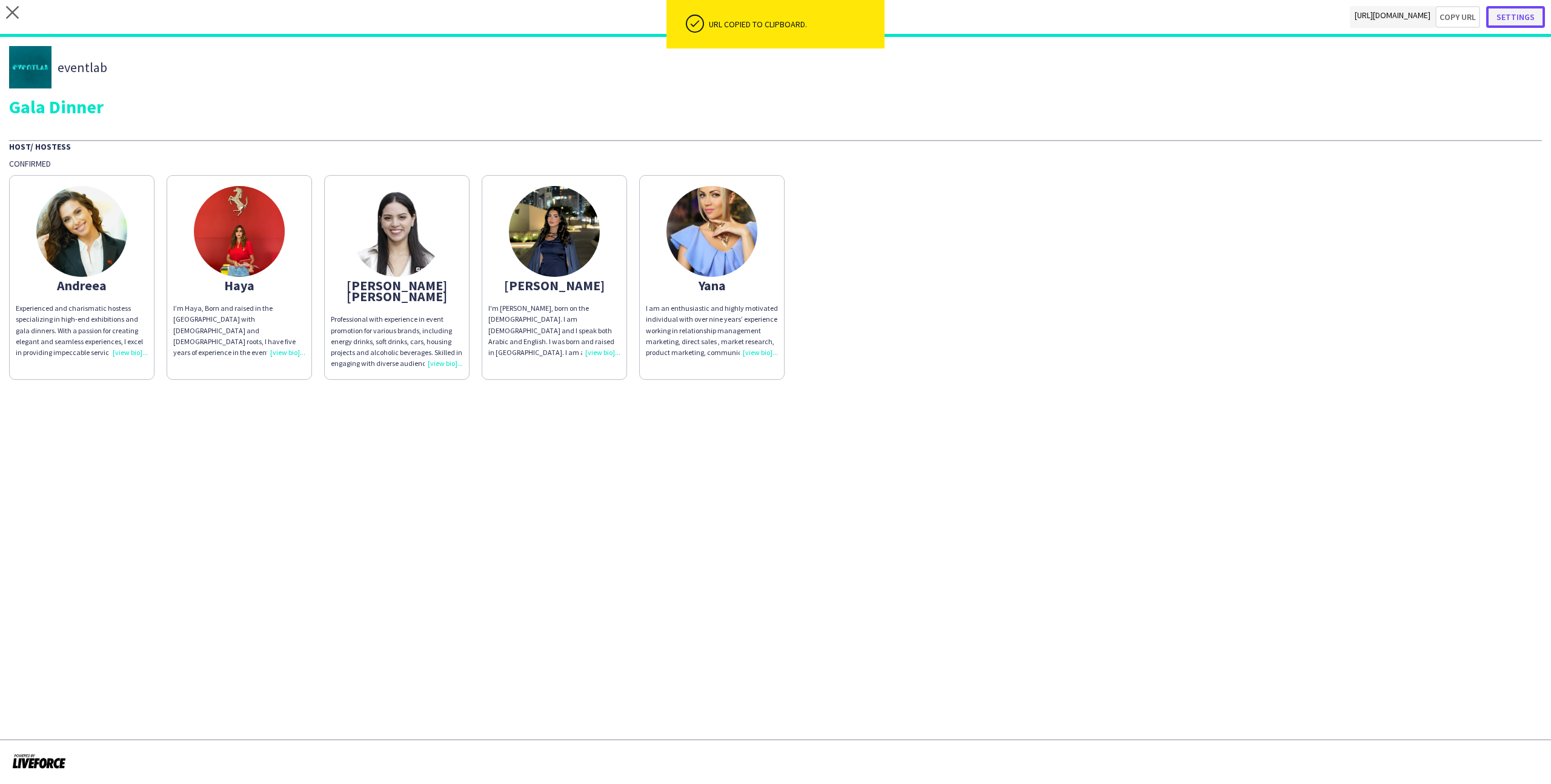
click at [1522, 20] on button "Settings" at bounding box center [1515, 17] width 59 height 22
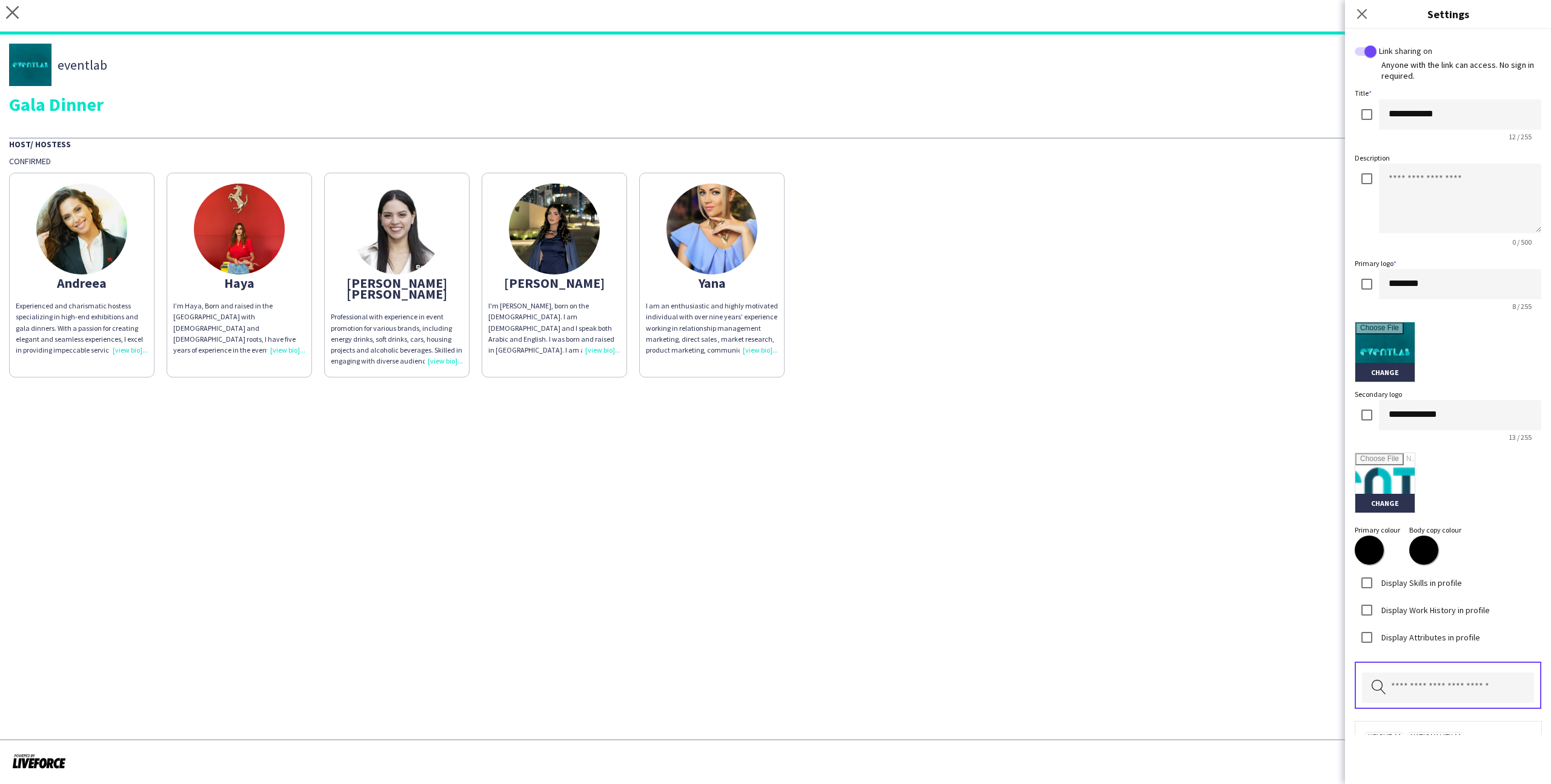
click at [1171, 411] on app-share-pages "close https://admin.liveforce.co/v2/s/05b66acc-9737-4fac-b4d5-8a68731077a7 Copy…" at bounding box center [775, 392] width 1551 height 784
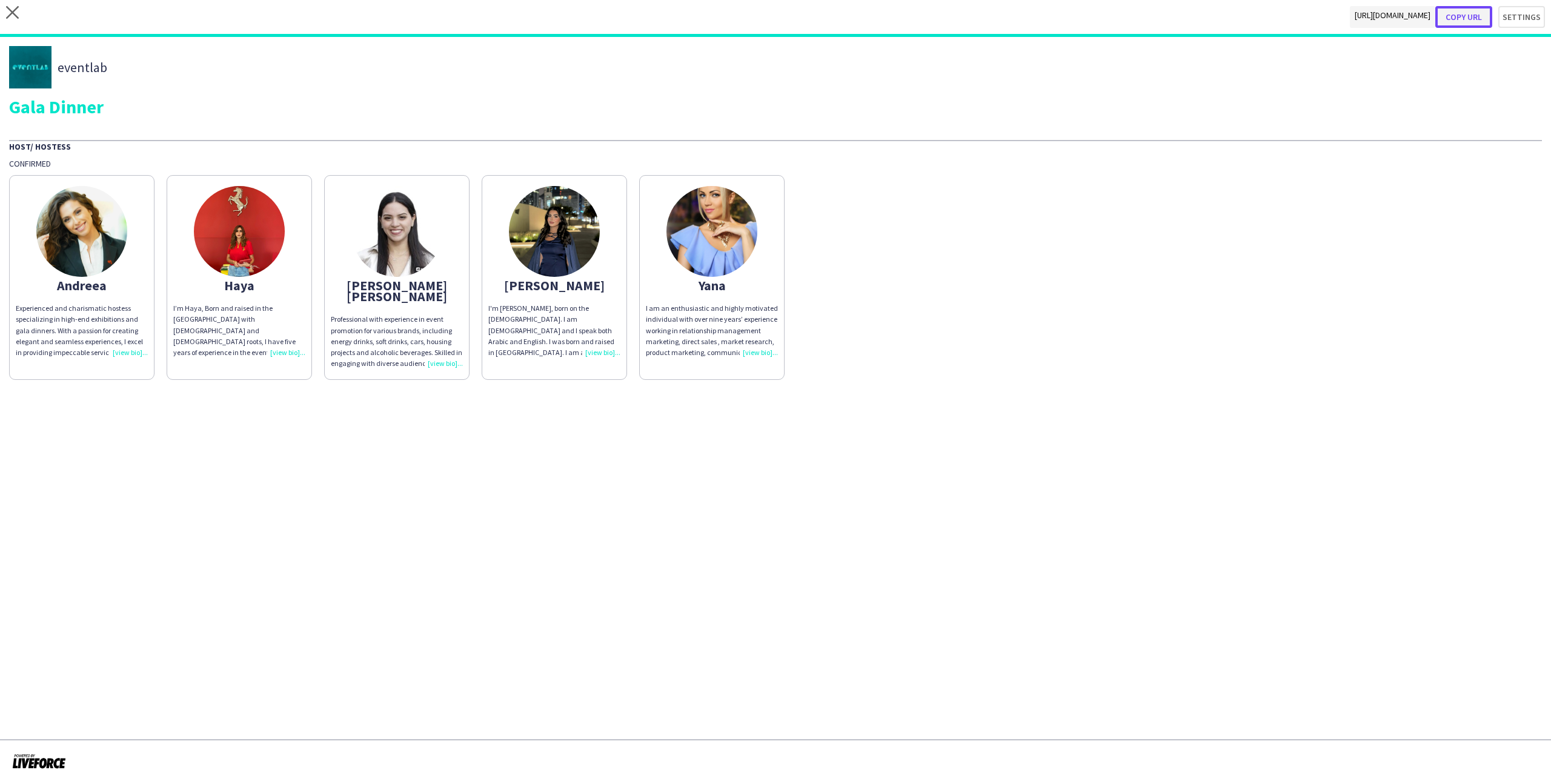
click at [1461, 19] on button "Copy url" at bounding box center [1463, 17] width 57 height 22
click at [1475, 12] on button "Copy url" at bounding box center [1463, 17] width 57 height 22
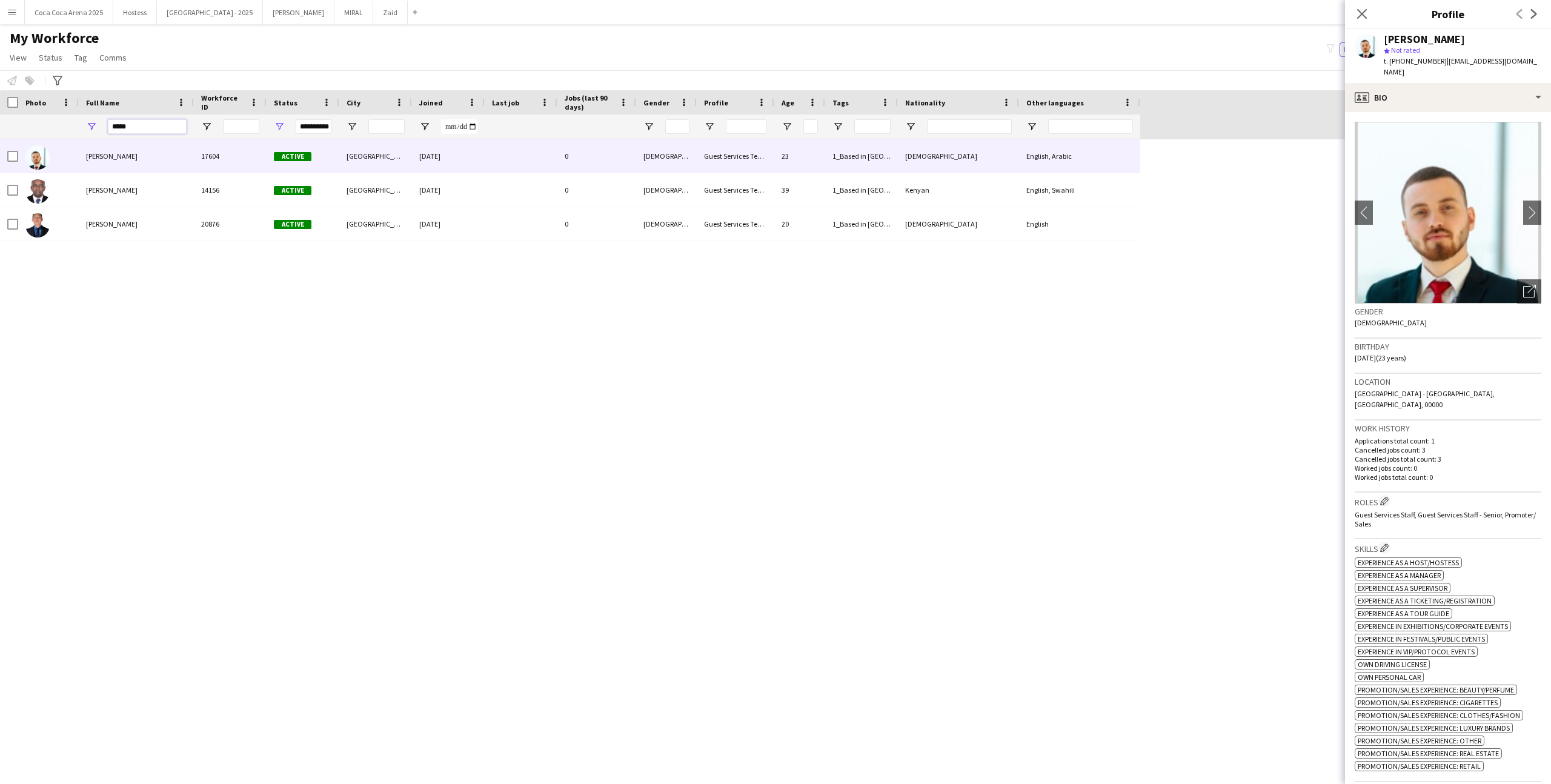
click at [159, 126] on input "*****" at bounding box center [147, 126] width 79 height 15
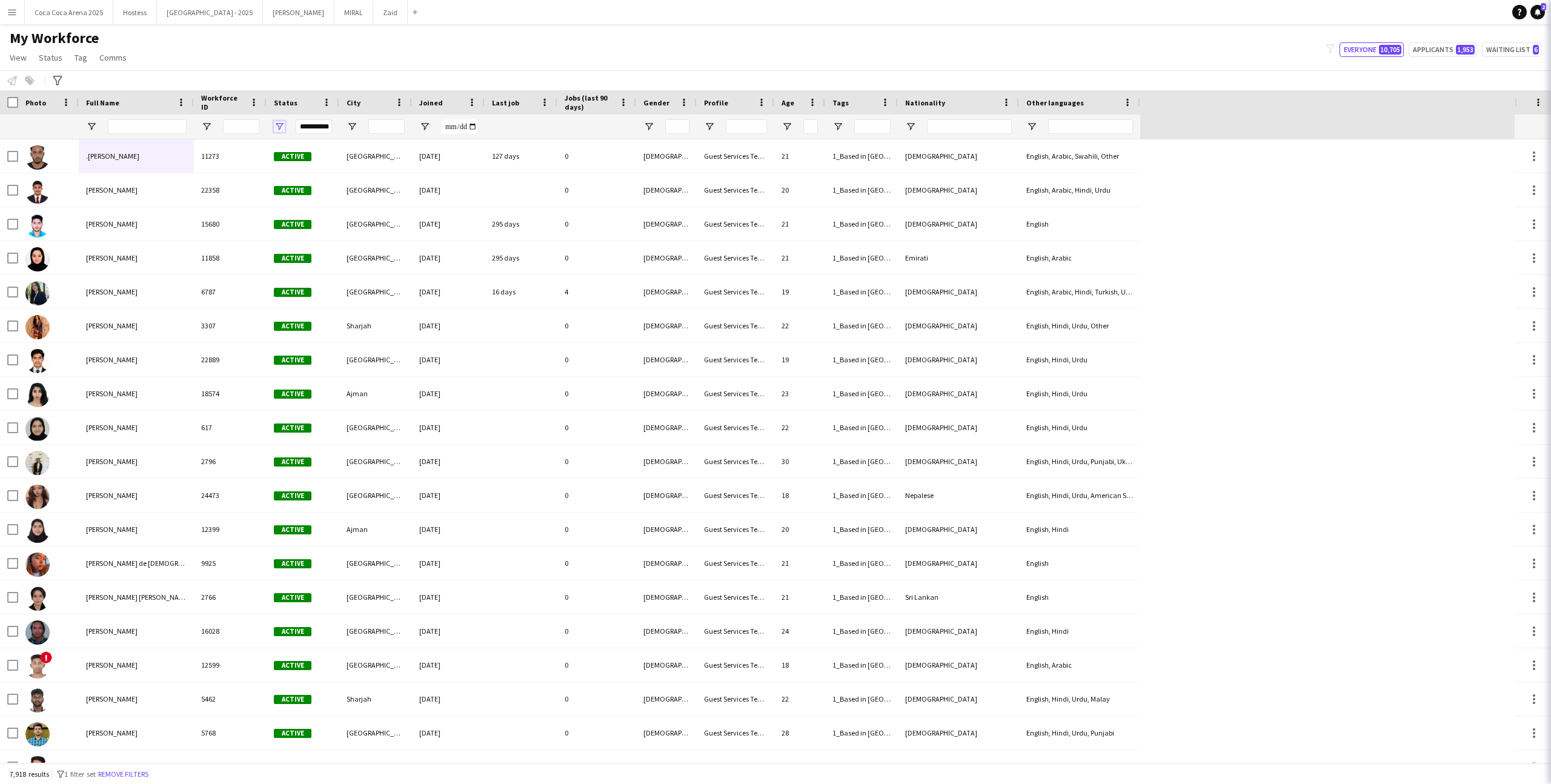
click at [274, 126] on span "Open Filter Menu" at bounding box center [279, 126] width 11 height 11
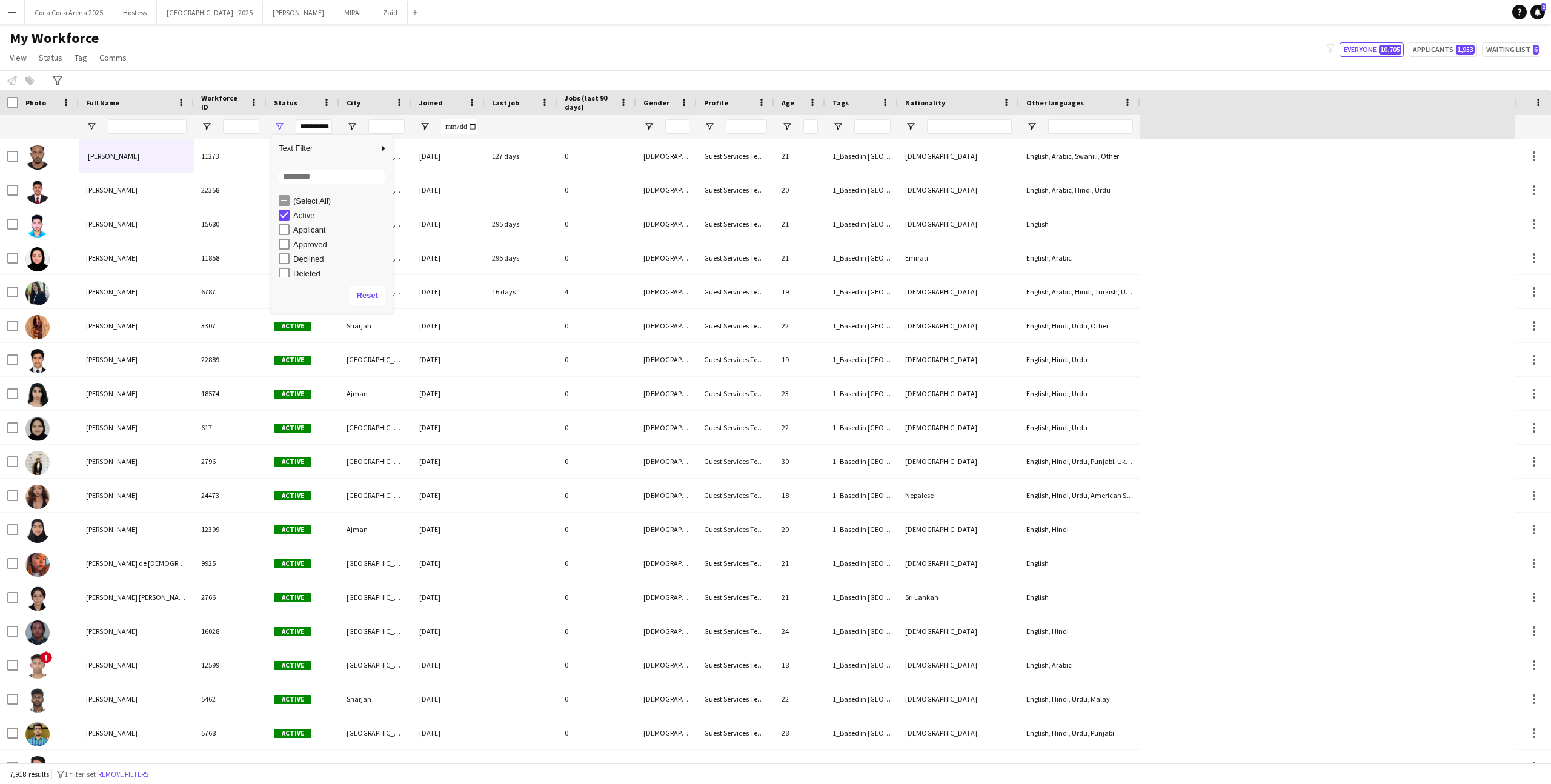
click at [297, 196] on div "(Select All)" at bounding box center [341, 201] width 96 height 9
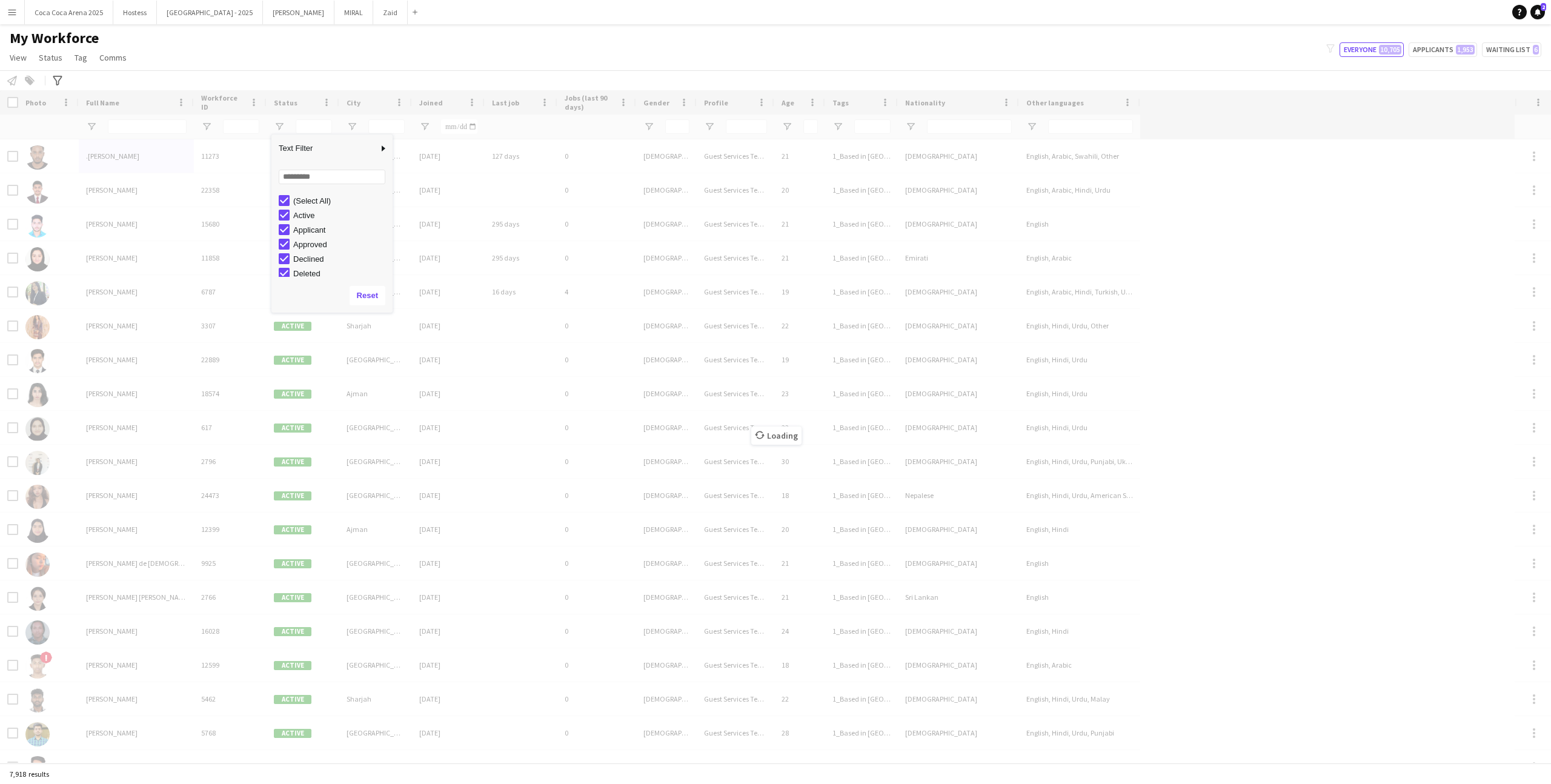
click at [162, 123] on div "Loading" at bounding box center [775, 426] width 1551 height 672
click at [157, 136] on div "Loading" at bounding box center [775, 426] width 1551 height 672
click at [152, 129] on div "Loading" at bounding box center [775, 426] width 1551 height 672
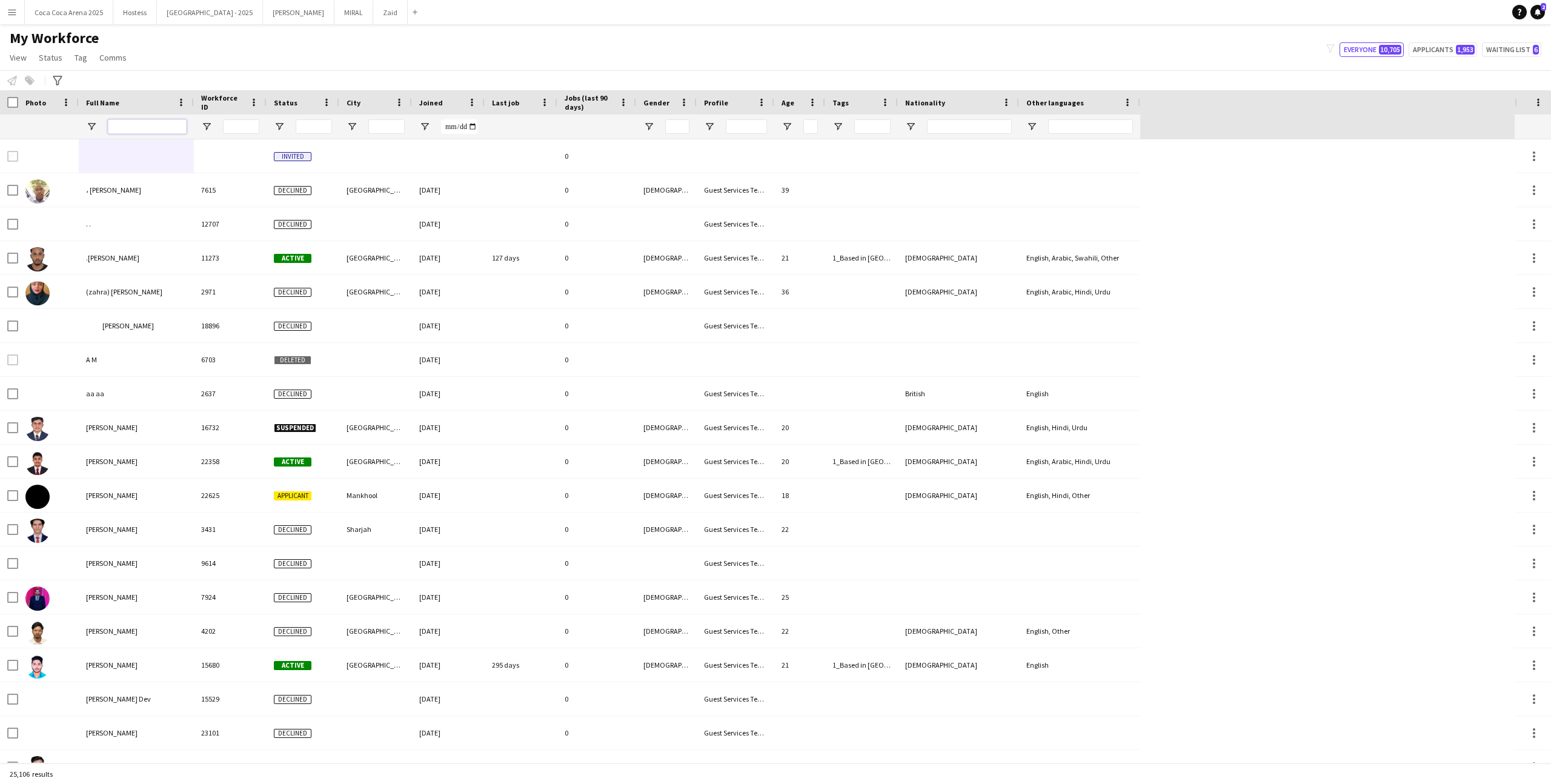
click at [136, 121] on input "Full Name Filter Input" at bounding box center [147, 126] width 79 height 15
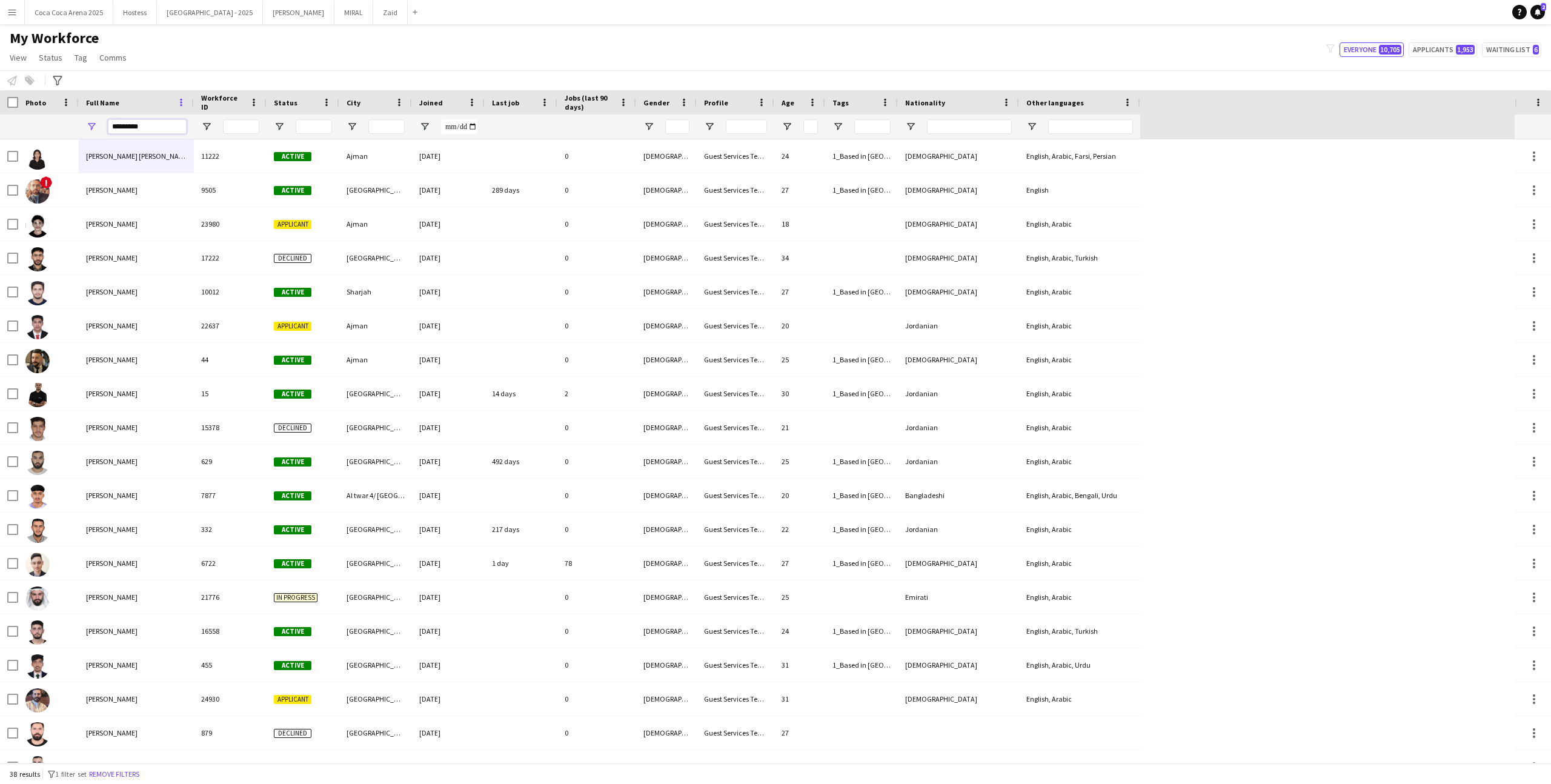
type input "**********"
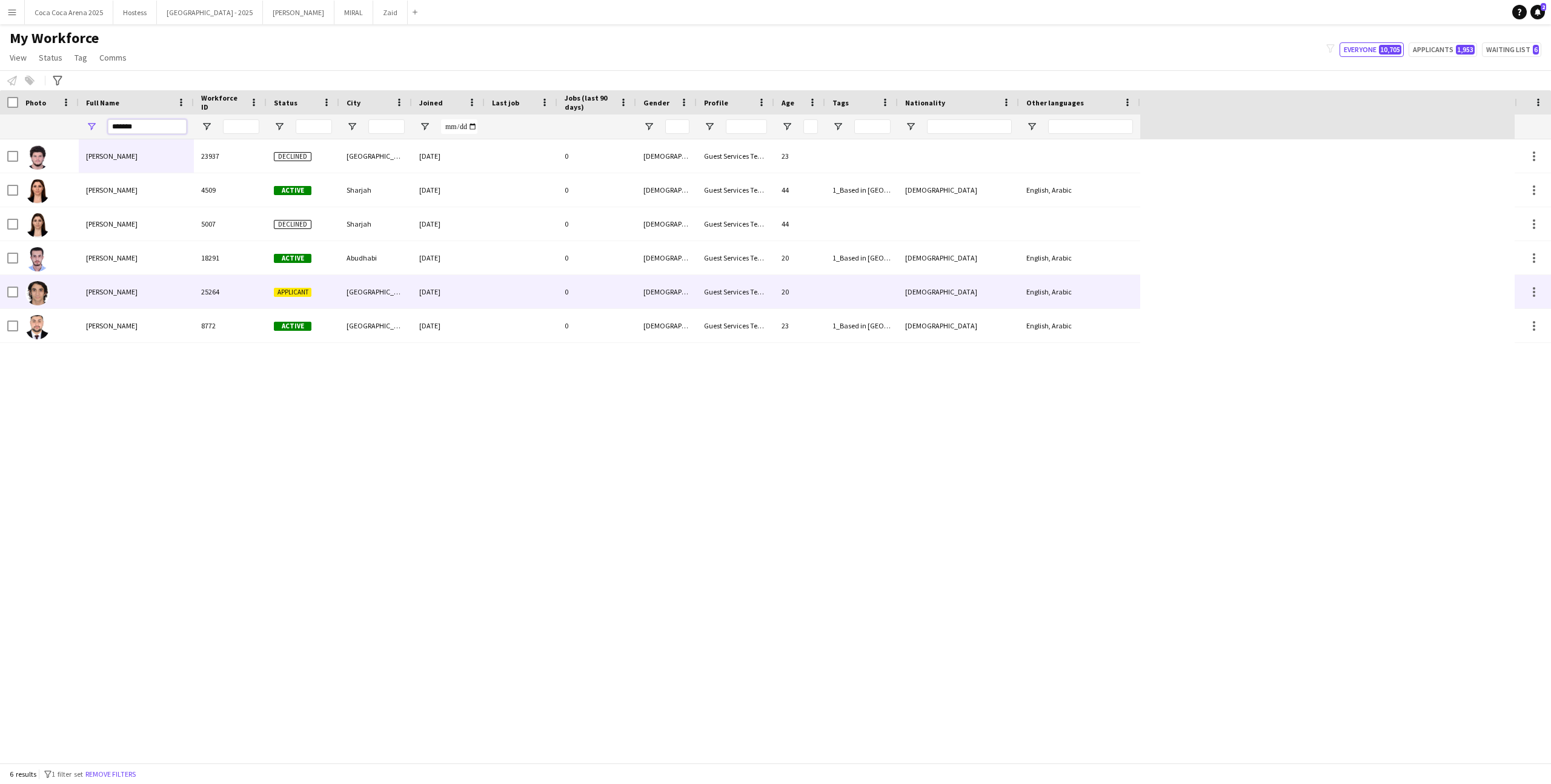
type input "*******"
click at [205, 286] on div "25264" at bounding box center [230, 291] width 73 height 33
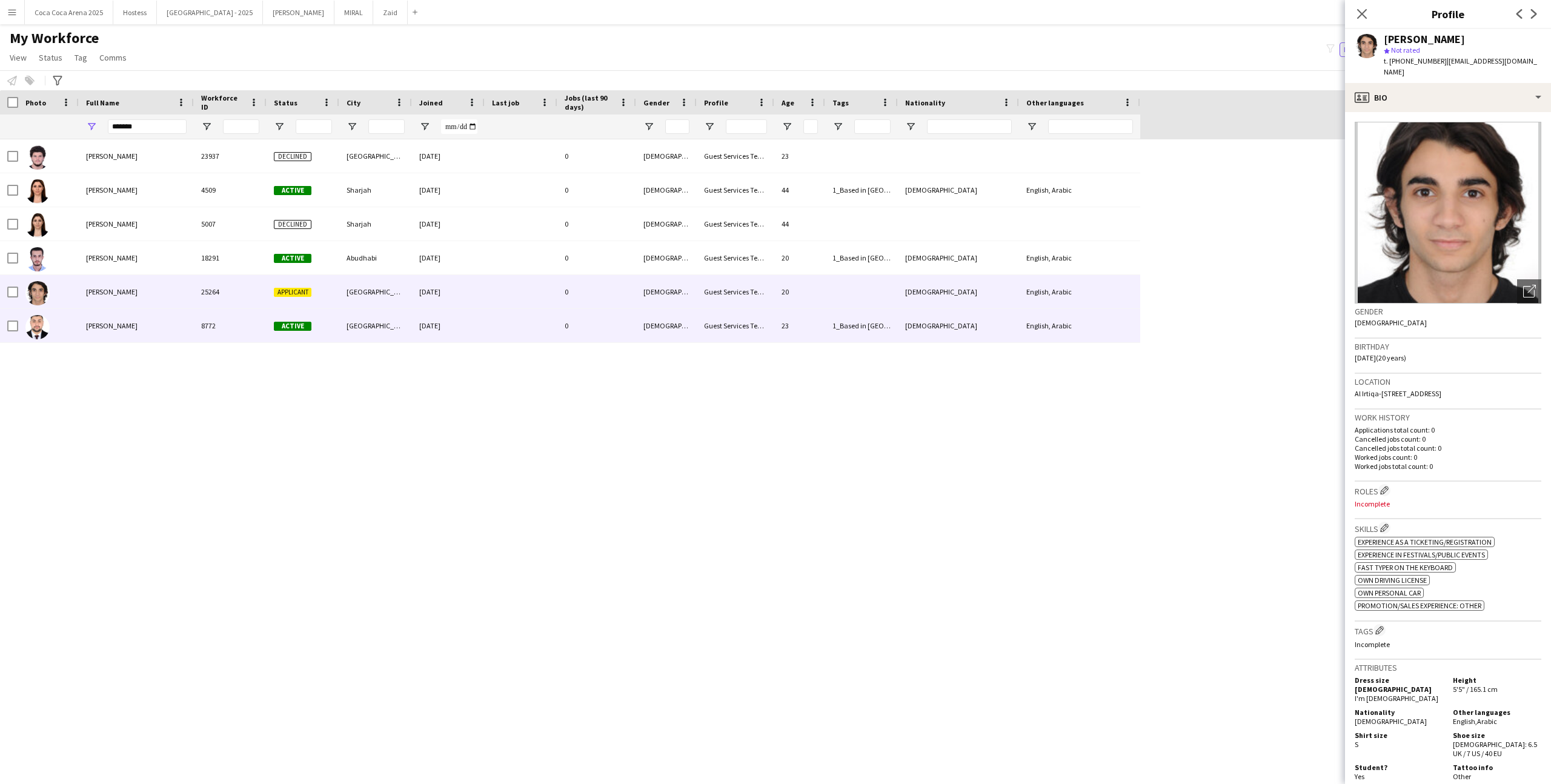
click at [230, 313] on div "8772" at bounding box center [230, 326] width 73 height 33
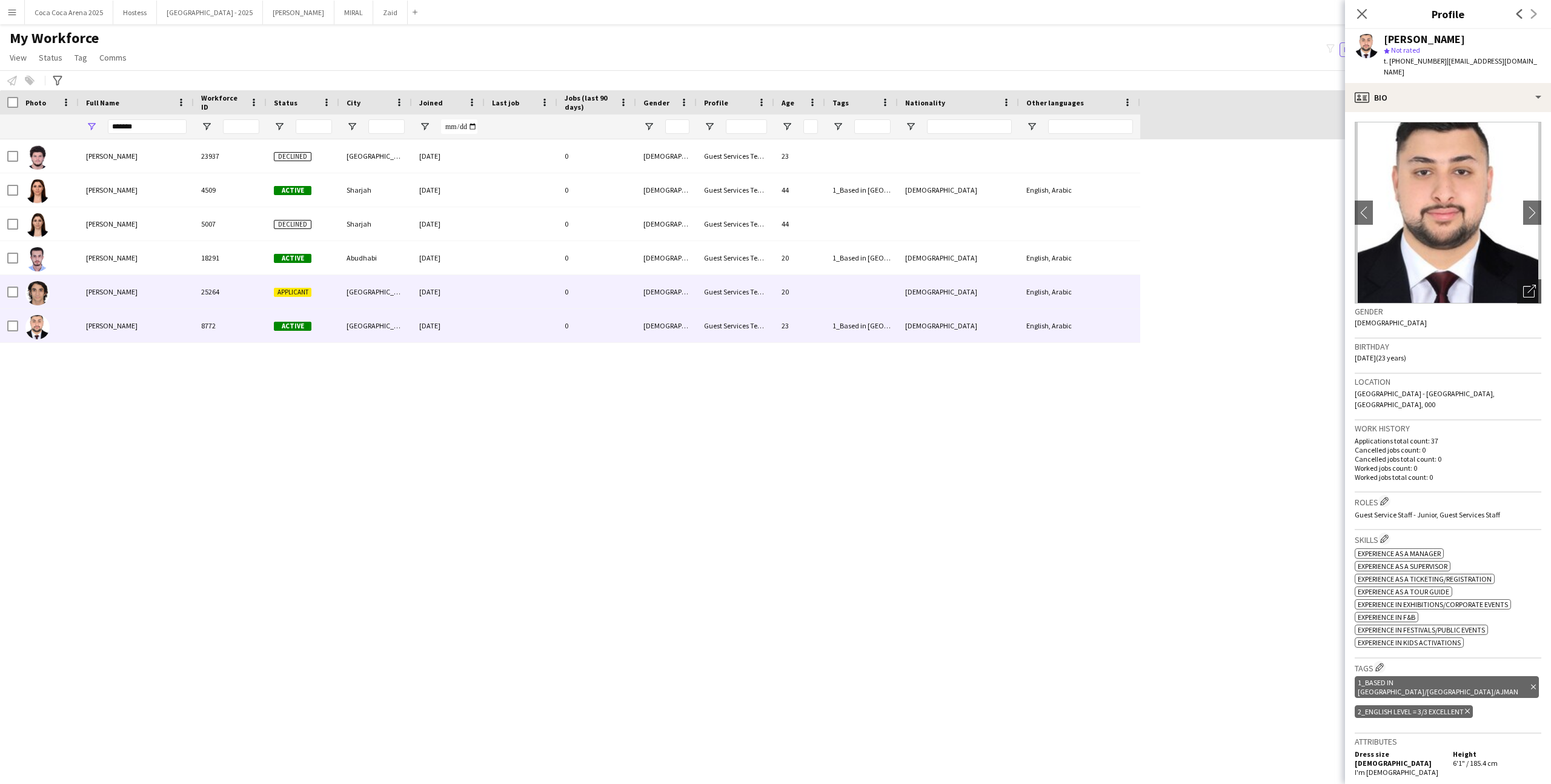
click at [326, 307] on div "Applicant" at bounding box center [303, 291] width 73 height 33
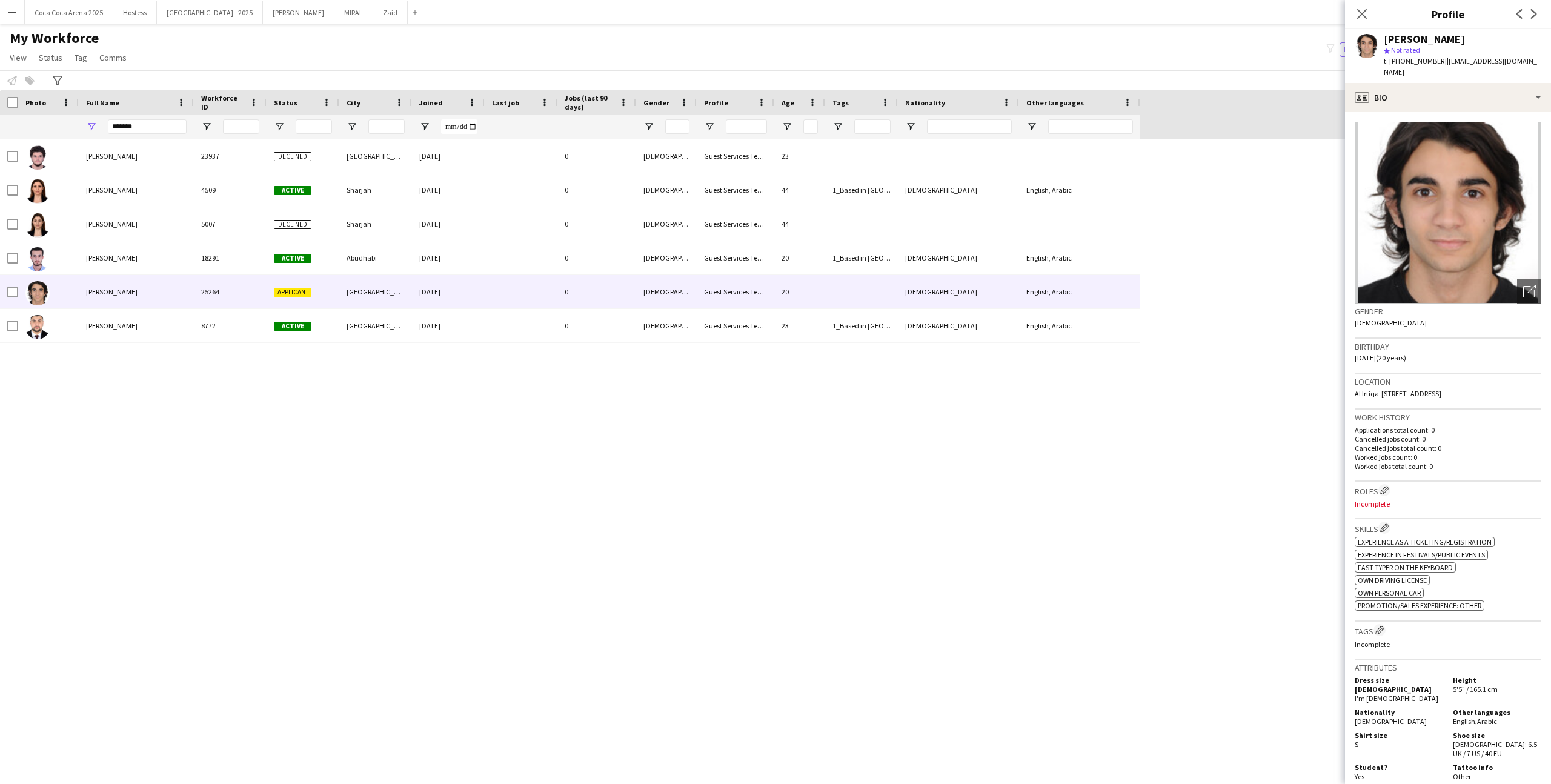
scroll to position [13, 0]
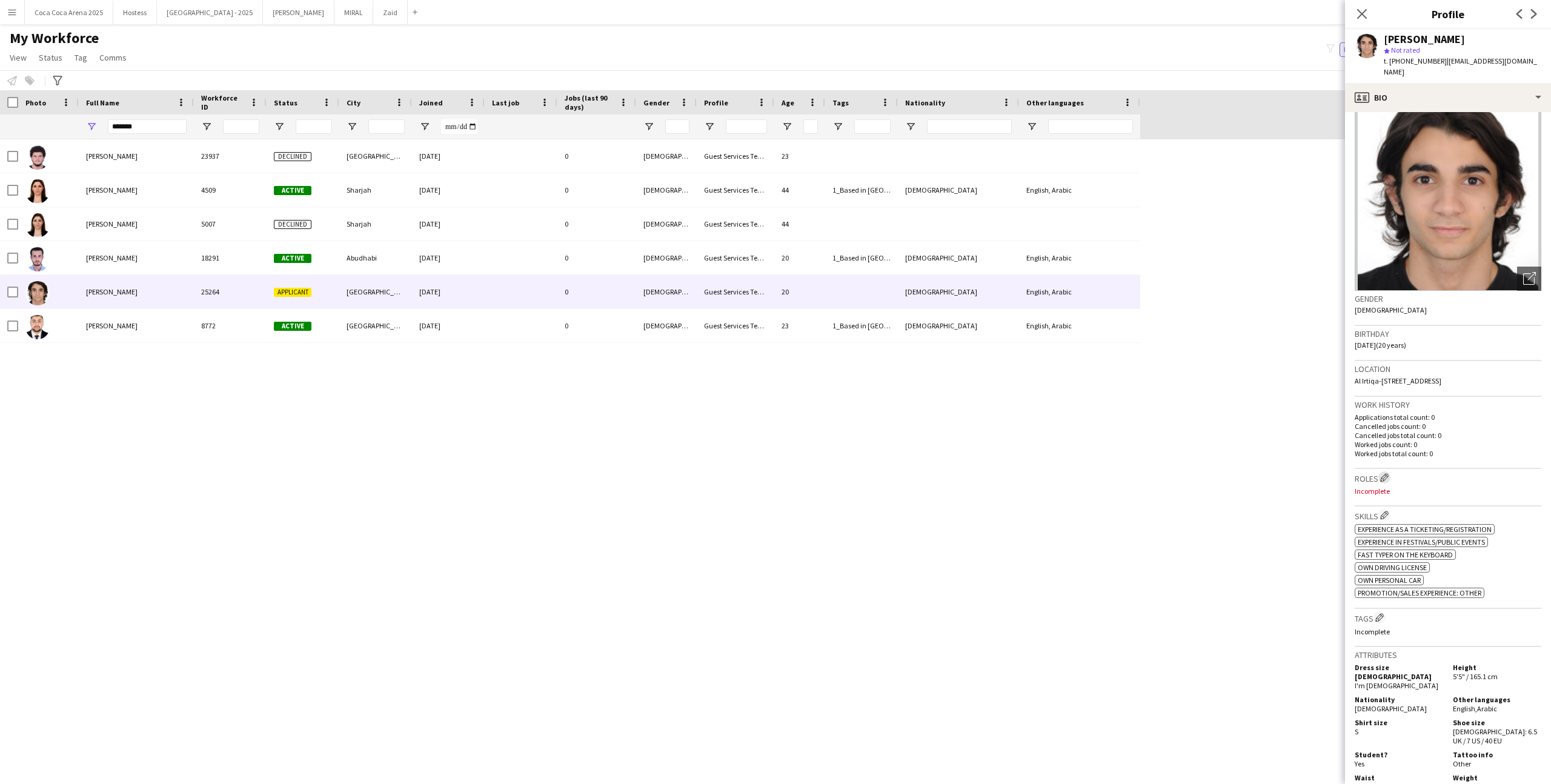
click at [1383, 478] on app-icon "Edit crew company roles" at bounding box center [1384, 477] width 8 height 8
